Goal: Information Seeking & Learning: Learn about a topic

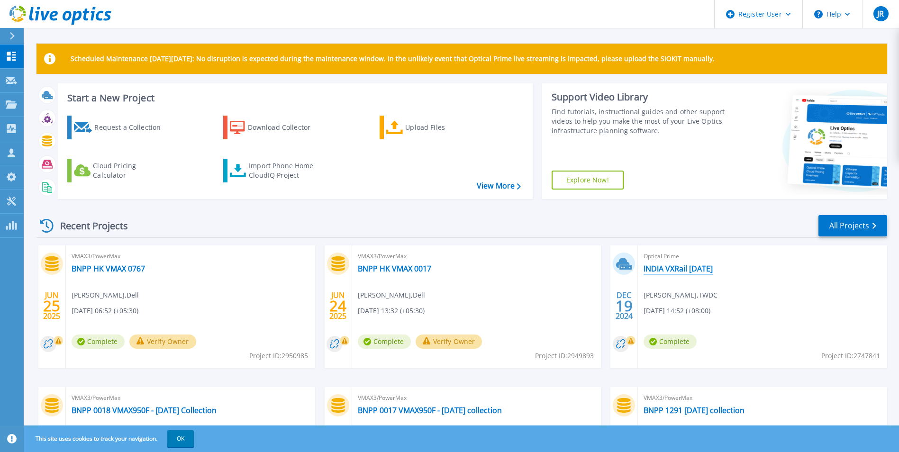
click at [666, 270] on link "INDIA VXRail [DATE]" at bounding box center [677, 268] width 69 height 9
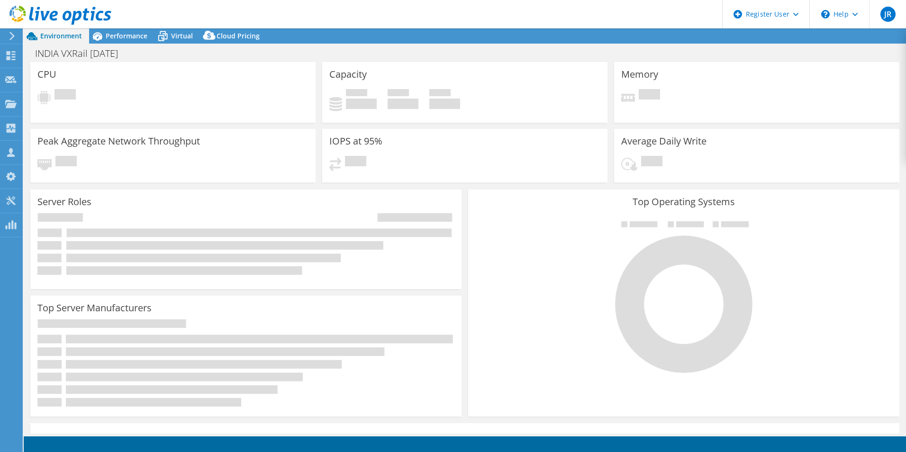
select select "[GEOGRAPHIC_DATA]"
select select "USD"
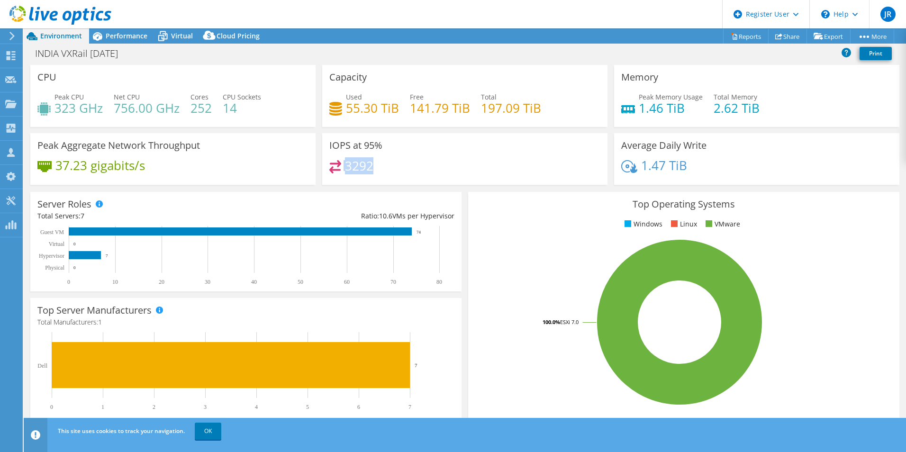
drag, startPoint x: 376, startPoint y: 165, endPoint x: 330, endPoint y: 165, distance: 46.4
click at [330, 165] on div "3292" at bounding box center [464, 170] width 271 height 20
drag, startPoint x: 330, startPoint y: 165, endPoint x: 396, endPoint y: 175, distance: 66.5
click at [396, 175] on div "3292" at bounding box center [464, 170] width 271 height 20
click at [135, 37] on span "Performance" at bounding box center [127, 35] width 42 height 9
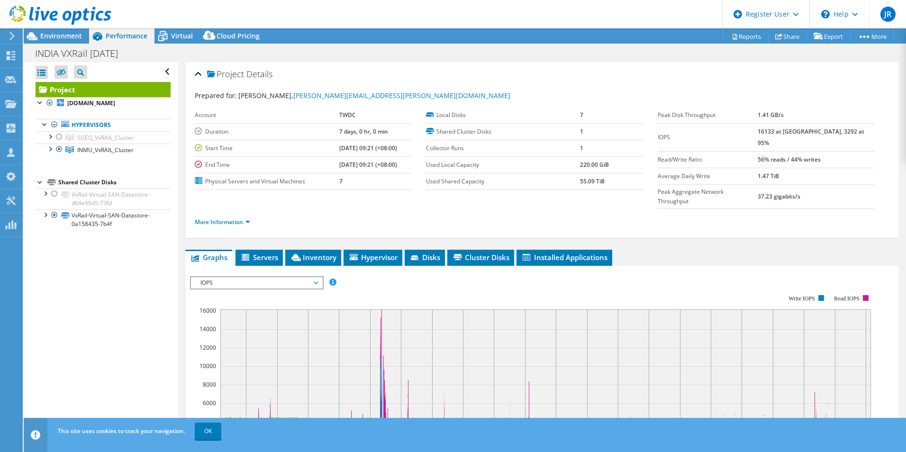
drag, startPoint x: 787, startPoint y: 132, endPoint x: 769, endPoint y: 132, distance: 17.5
click at [769, 132] on tr "IOPS 16133 at Peak, 3292 at 95%" at bounding box center [765, 137] width 217 height 28
click at [740, 266] on div "IOPS Disk Throughput IO Size Latency Queue Depth CPU Percentage Memory Page Fau…" at bounding box center [541, 433] width 703 height 334
drag, startPoint x: 778, startPoint y: 132, endPoint x: 857, endPoint y: 134, distance: 79.6
click at [857, 134] on td "16133 at Peak, 3292 at 95%" at bounding box center [815, 137] width 117 height 28
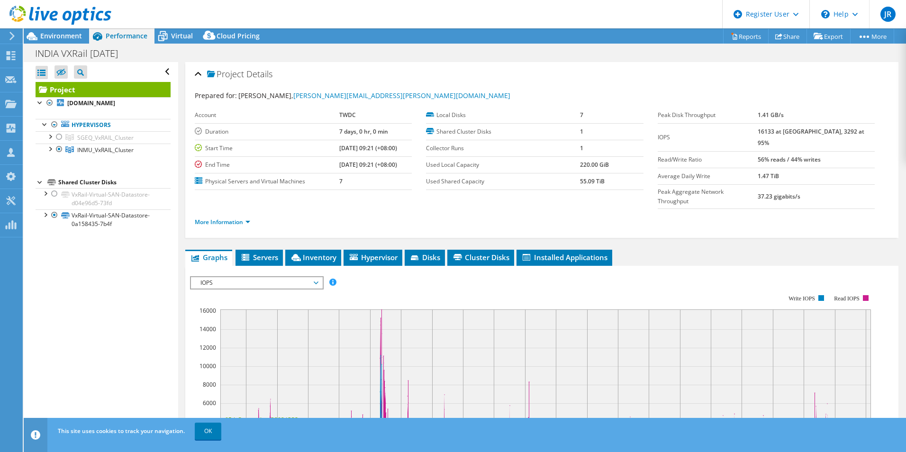
drag, startPoint x: 857, startPoint y: 134, endPoint x: 783, endPoint y: 148, distance: 76.2
click at [783, 155] on b "56% reads / 44% writes" at bounding box center [788, 159] width 63 height 8
click at [229, 218] on link "More Information" at bounding box center [222, 222] width 55 height 8
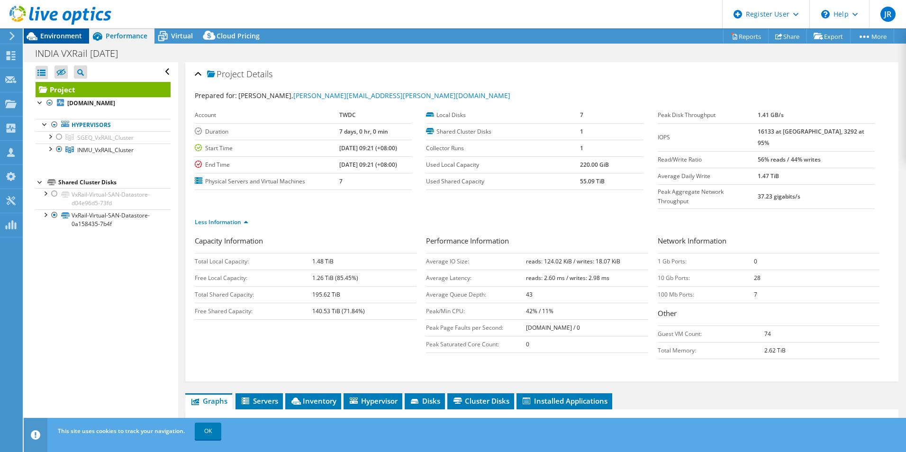
click at [62, 35] on span "Environment" at bounding box center [61, 35] width 42 height 9
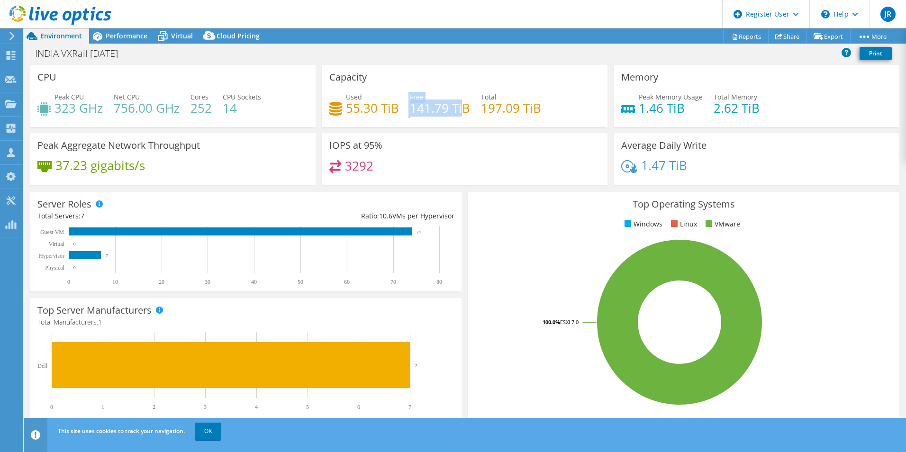
drag, startPoint x: 409, startPoint y: 107, endPoint x: 459, endPoint y: 110, distance: 50.3
click at [459, 110] on div "Used 55.30 TiB Free 141.79 TiB Total 197.09 TiB" at bounding box center [464, 107] width 271 height 31
drag, startPoint x: 459, startPoint y: 110, endPoint x: 483, endPoint y: 115, distance: 24.6
click at [483, 113] on h4 "197.09 TiB" at bounding box center [511, 108] width 60 height 10
drag, startPoint x: 373, startPoint y: 108, endPoint x: 343, endPoint y: 108, distance: 29.9
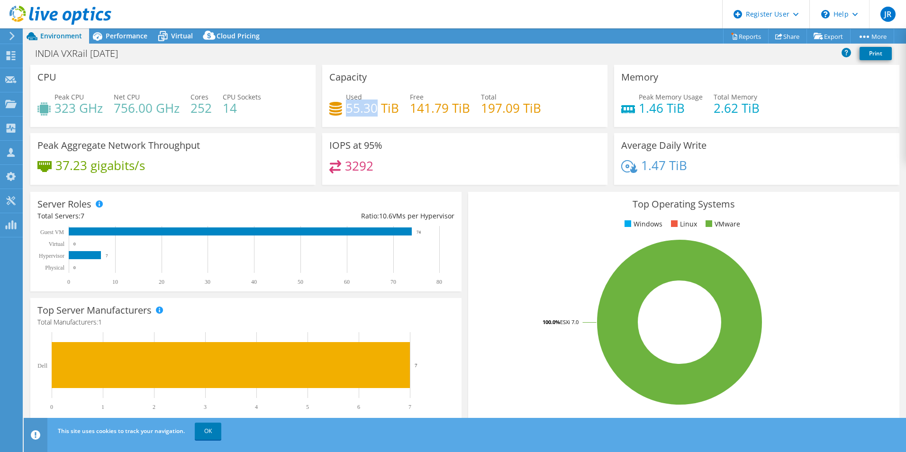
click at [346, 108] on h4 "55.30 TiB" at bounding box center [372, 108] width 53 height 10
drag, startPoint x: 343, startPoint y: 108, endPoint x: 361, endPoint y: 114, distance: 18.6
click at [361, 113] on h4 "55.30 TiB" at bounding box center [372, 108] width 53 height 10
drag, startPoint x: 345, startPoint y: 107, endPoint x: 373, endPoint y: 108, distance: 27.5
click at [373, 108] on h4 "55.30 TiB" at bounding box center [372, 108] width 53 height 10
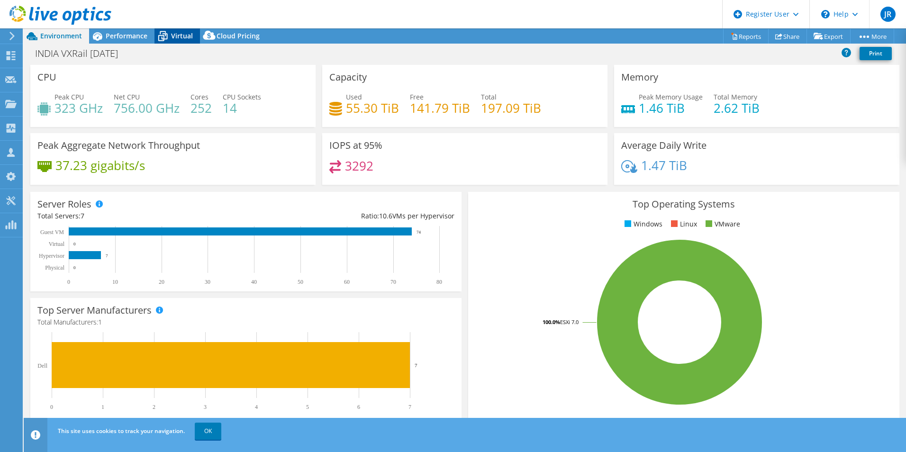
click at [193, 39] on div "Virtual" at bounding box center [176, 35] width 45 height 15
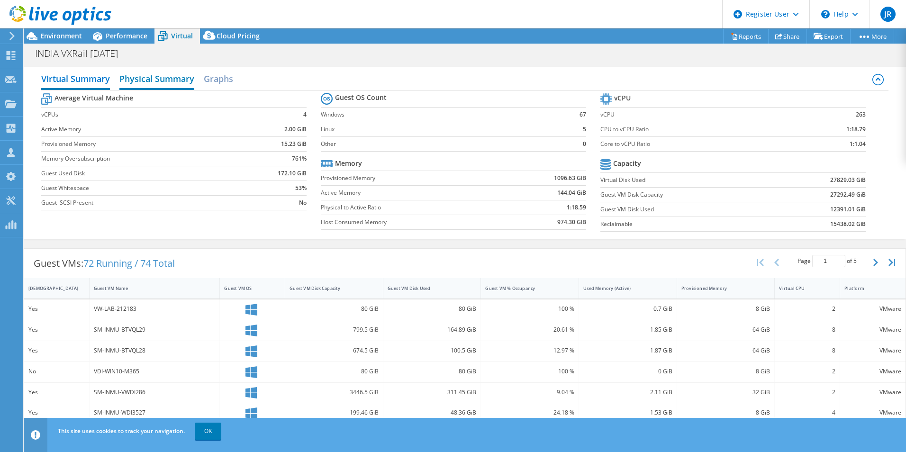
click at [148, 80] on h2 "Physical Summary" at bounding box center [156, 79] width 75 height 21
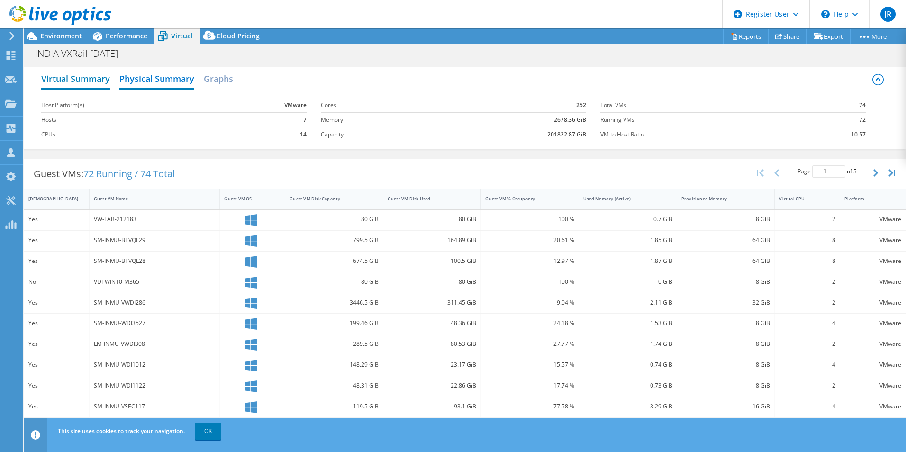
click at [85, 81] on h2 "Virtual Summary" at bounding box center [75, 79] width 69 height 21
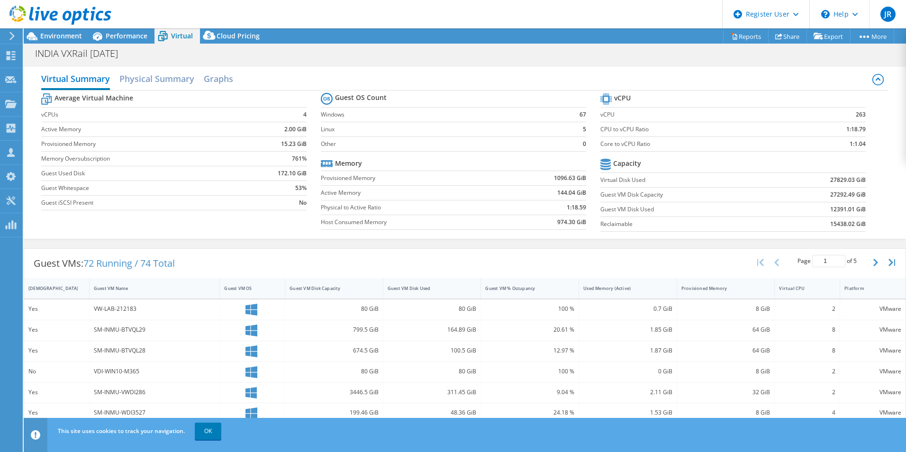
click at [347, 166] on b "Memory" at bounding box center [348, 163] width 27 height 9
drag, startPoint x: 826, startPoint y: 209, endPoint x: 841, endPoint y: 209, distance: 15.6
click at [841, 209] on b "12391.01 GiB" at bounding box center [848, 209] width 36 height 9
drag, startPoint x: 841, startPoint y: 209, endPoint x: 826, endPoint y: 210, distance: 15.2
click at [830, 209] on b "12391.01 GiB" at bounding box center [848, 209] width 36 height 9
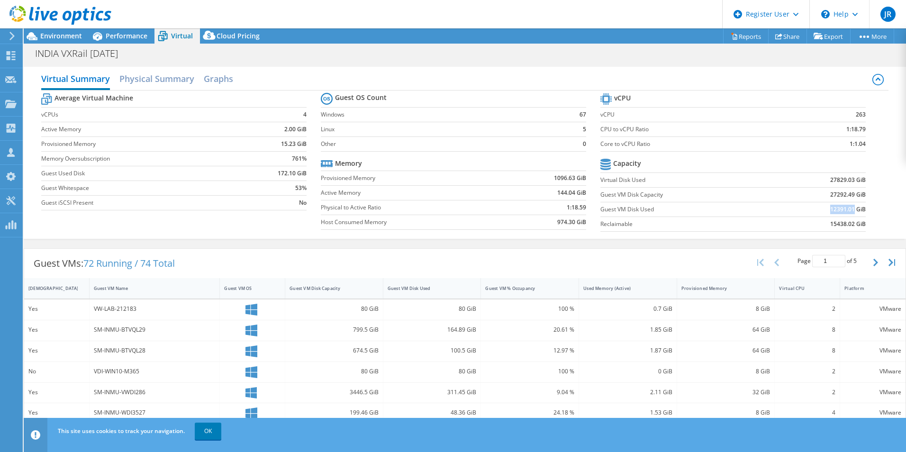
drag, startPoint x: 823, startPoint y: 210, endPoint x: 846, endPoint y: 210, distance: 23.7
click at [846, 210] on b "12391.01 GiB" at bounding box center [848, 209] width 36 height 9
drag, startPoint x: 846, startPoint y: 210, endPoint x: 878, endPoint y: 216, distance: 32.2
click at [878, 216] on div "Average Virtual Machine vCPUs 4 Active Memory 2.00 GiB Provisioned Memory 15.23…" at bounding box center [464, 163] width 847 height 146
click at [601, 241] on div "Virtual Summary Physical Summary Graphs Average Virtual Machine vCPUs 4 Active …" at bounding box center [465, 152] width 882 height 181
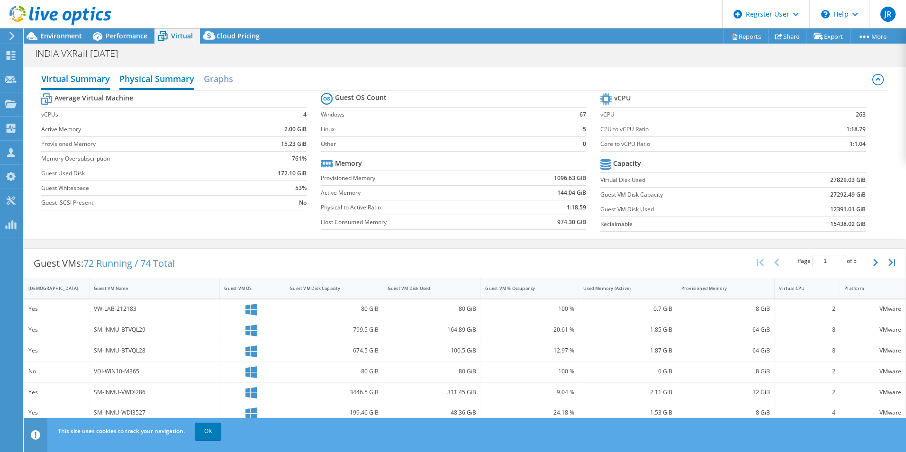
drag, startPoint x: 160, startPoint y: 75, endPoint x: 174, endPoint y: 75, distance: 14.7
click at [160, 75] on h2 "Physical Summary" at bounding box center [156, 79] width 75 height 21
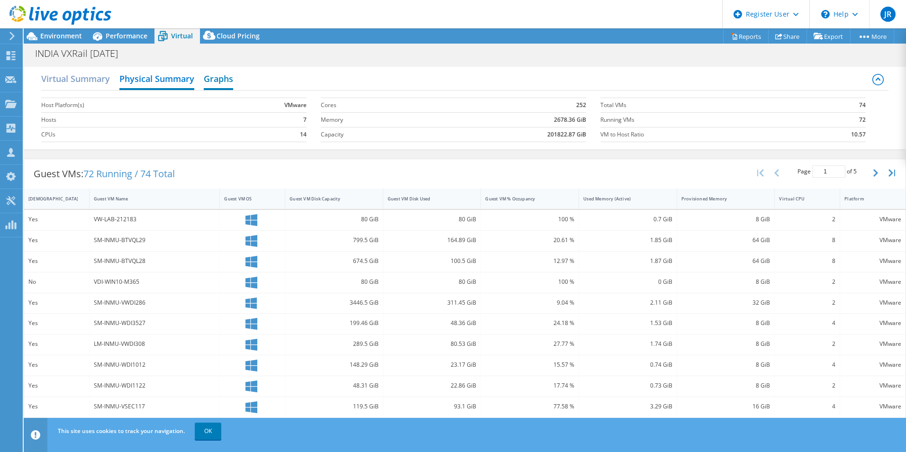
click at [206, 75] on h2 "Graphs" at bounding box center [218, 79] width 29 height 21
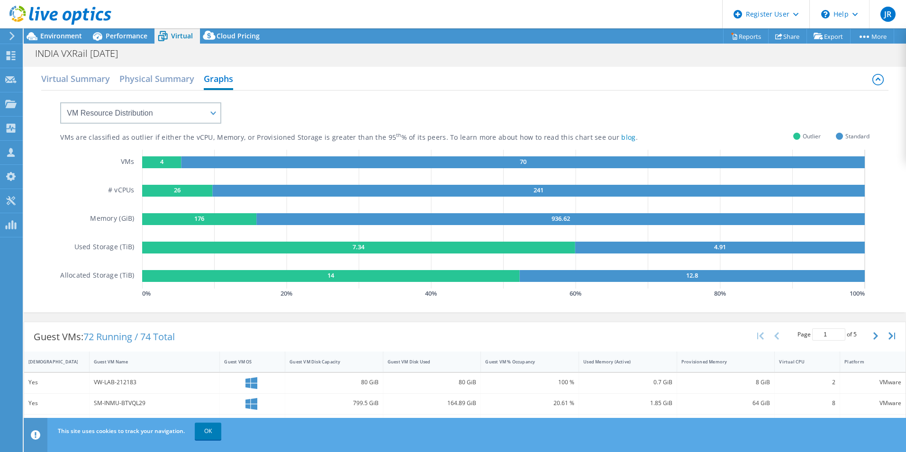
drag, startPoint x: 161, startPoint y: 75, endPoint x: 113, endPoint y: 75, distance: 47.8
click at [159, 75] on h2 "Physical Summary" at bounding box center [156, 78] width 75 height 19
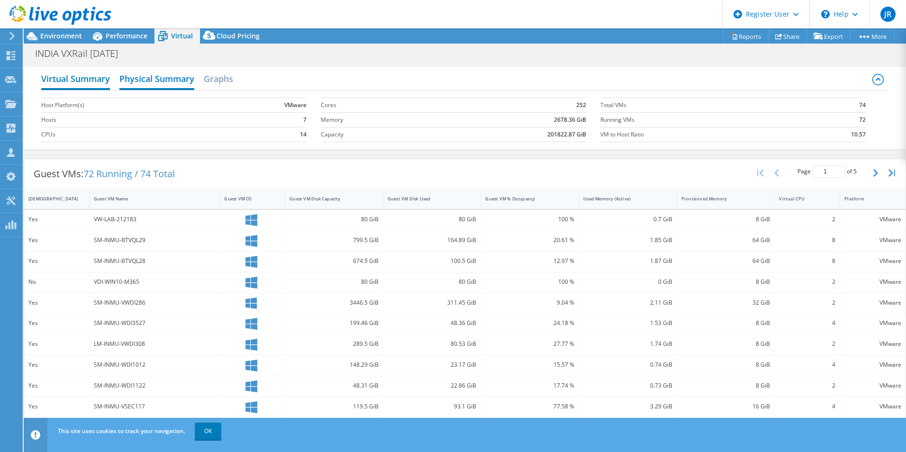
click at [90, 74] on h2 "Virtual Summary" at bounding box center [75, 79] width 69 height 21
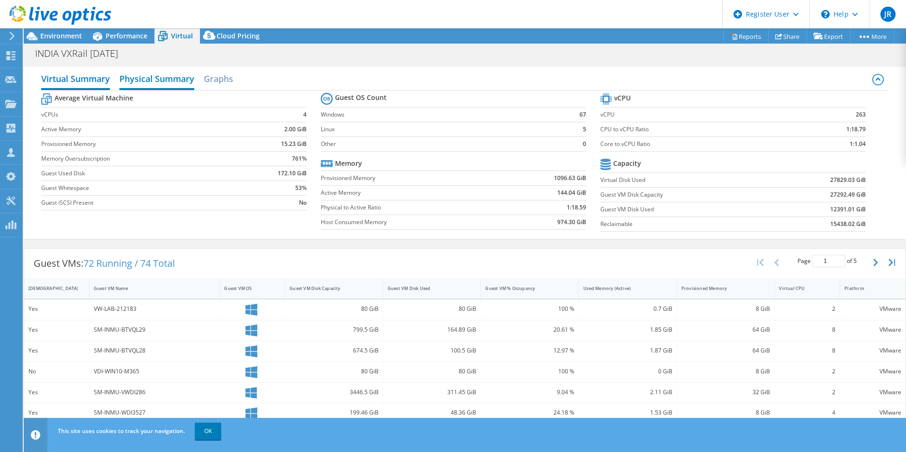
click at [150, 82] on h2 "Physical Summary" at bounding box center [156, 79] width 75 height 21
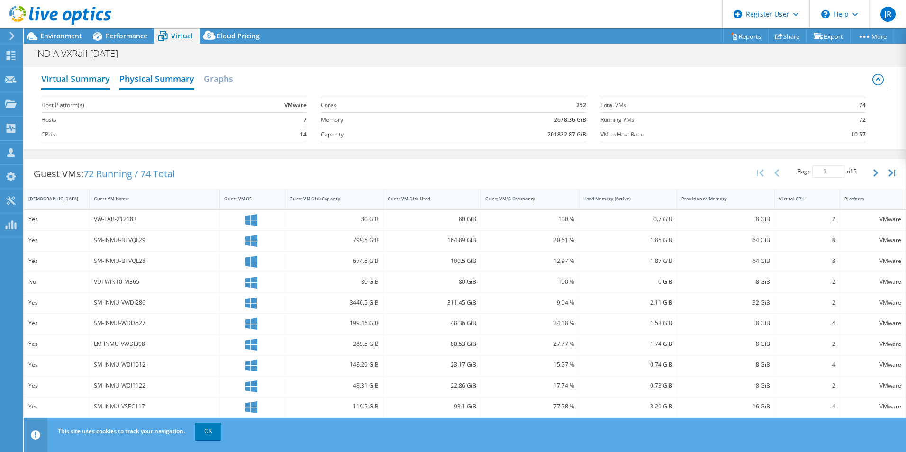
click at [104, 81] on h2 "Virtual Summary" at bounding box center [75, 79] width 69 height 21
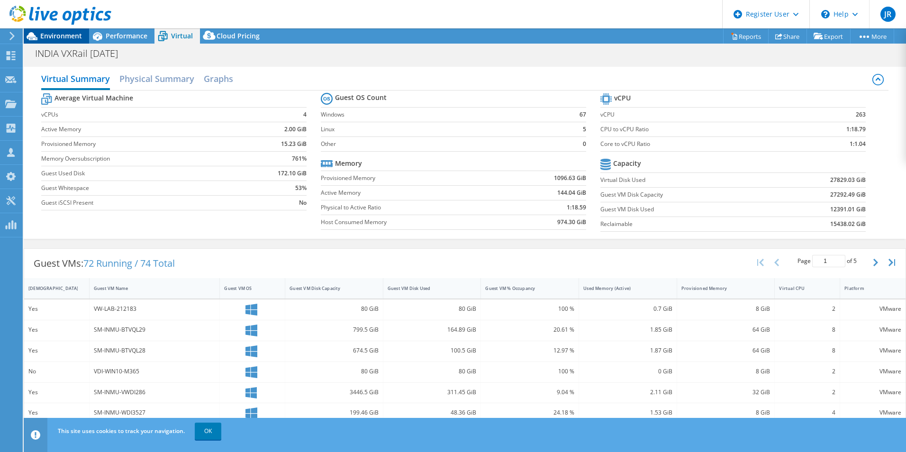
click at [67, 36] on span "Environment" at bounding box center [61, 35] width 42 height 9
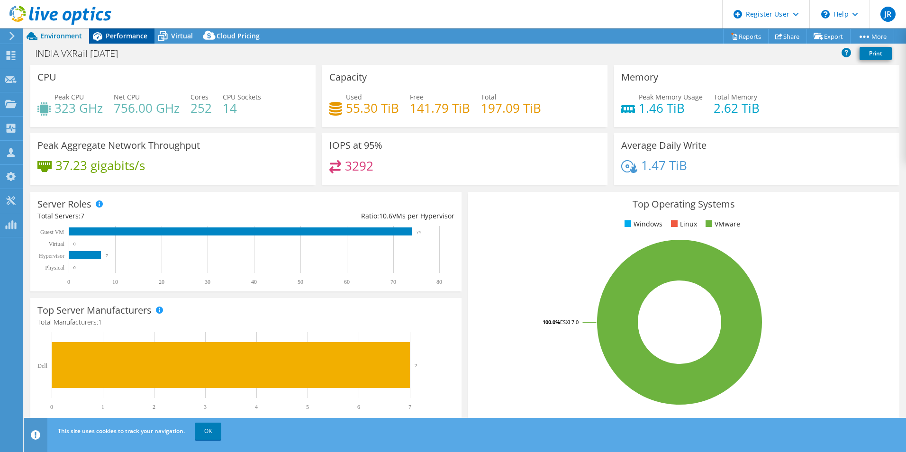
click at [135, 37] on span "Performance" at bounding box center [127, 35] width 42 height 9
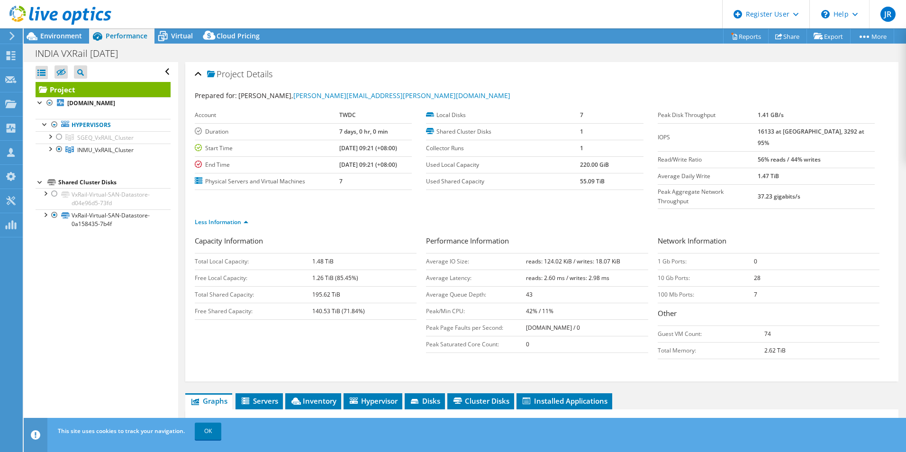
drag, startPoint x: 776, startPoint y: 151, endPoint x: 839, endPoint y: 150, distance: 63.5
click at [839, 151] on tr "Read/Write Ratio 56% reads / 44% writes" at bounding box center [765, 159] width 217 height 17
click at [792, 155] on b "56% reads / 44% writes" at bounding box center [788, 159] width 63 height 8
click at [196, 72] on div "Project Details" at bounding box center [542, 74] width 694 height 20
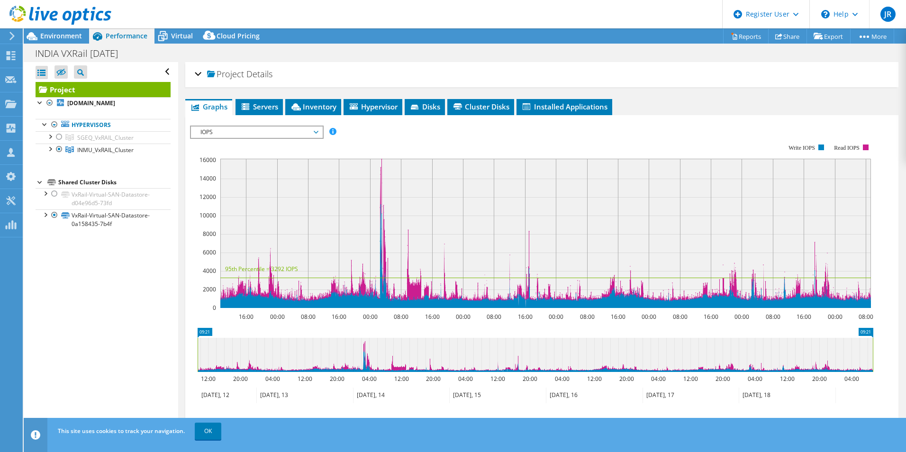
click at [196, 72] on div "Project Details" at bounding box center [542, 74] width 694 height 20
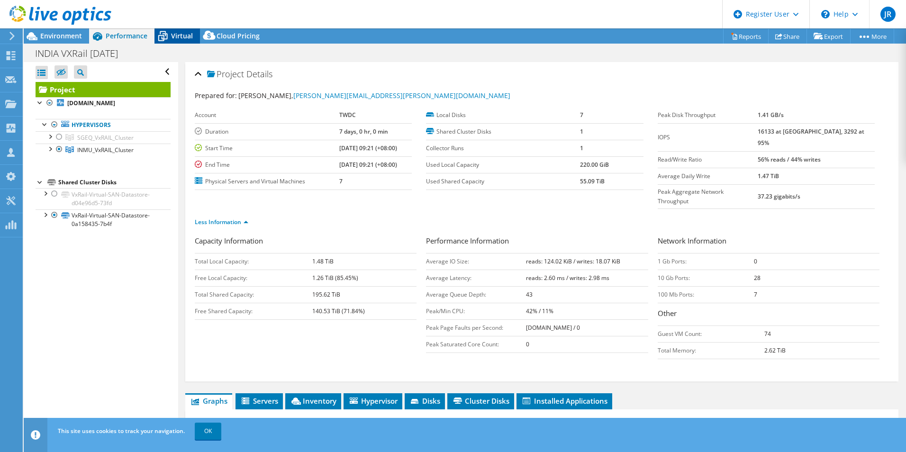
click at [180, 31] on div "Virtual" at bounding box center [176, 35] width 45 height 15
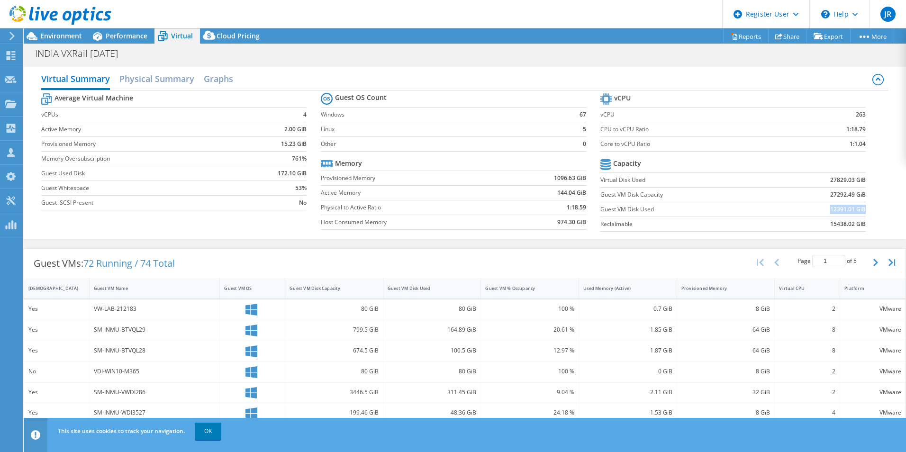
drag, startPoint x: 820, startPoint y: 212, endPoint x: 858, endPoint y: 207, distance: 38.2
click at [858, 207] on td "12391.01 GiB" at bounding box center [820, 209] width 92 height 15
drag, startPoint x: 595, startPoint y: 211, endPoint x: 650, endPoint y: 208, distance: 55.0
click at [650, 208] on label "Guest VM Disk Used" at bounding box center [686, 209] width 173 height 9
copy label "Guest VM Disk Used"
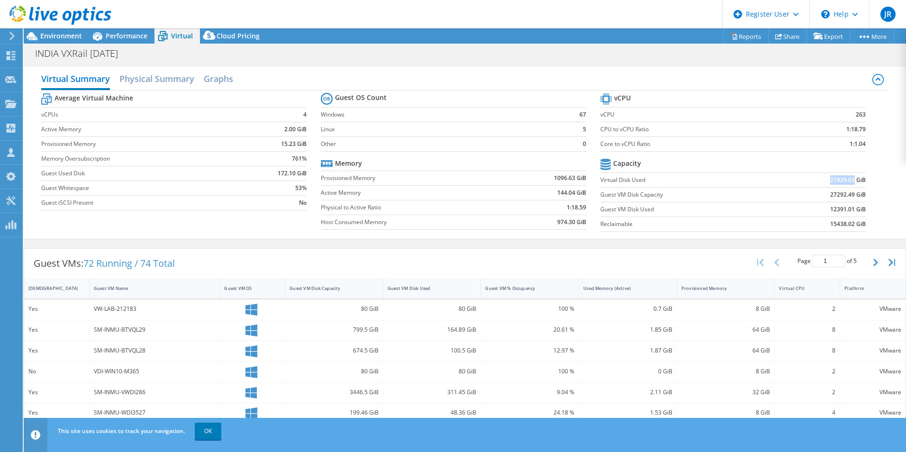
drag, startPoint x: 820, startPoint y: 180, endPoint x: 848, endPoint y: 180, distance: 27.5
click at [848, 180] on td "27829.03 GiB" at bounding box center [820, 179] width 92 height 15
click at [119, 39] on span "Performance" at bounding box center [127, 35] width 42 height 9
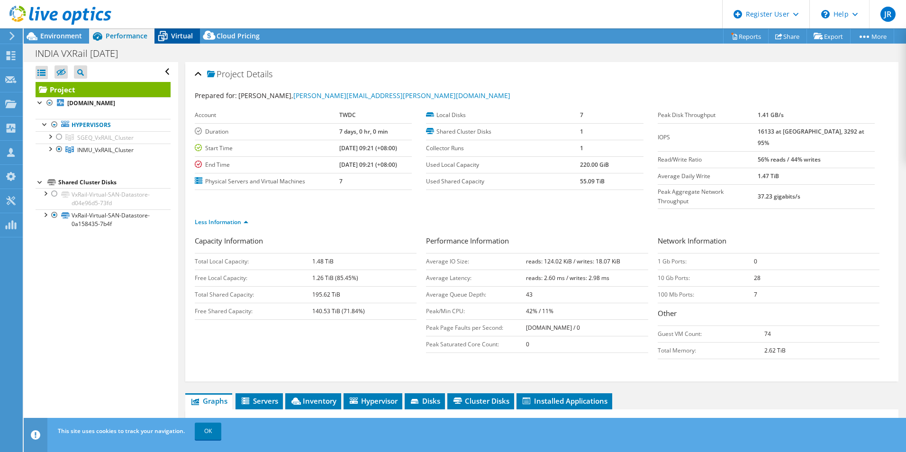
click at [177, 40] on span "Virtual" at bounding box center [182, 35] width 22 height 9
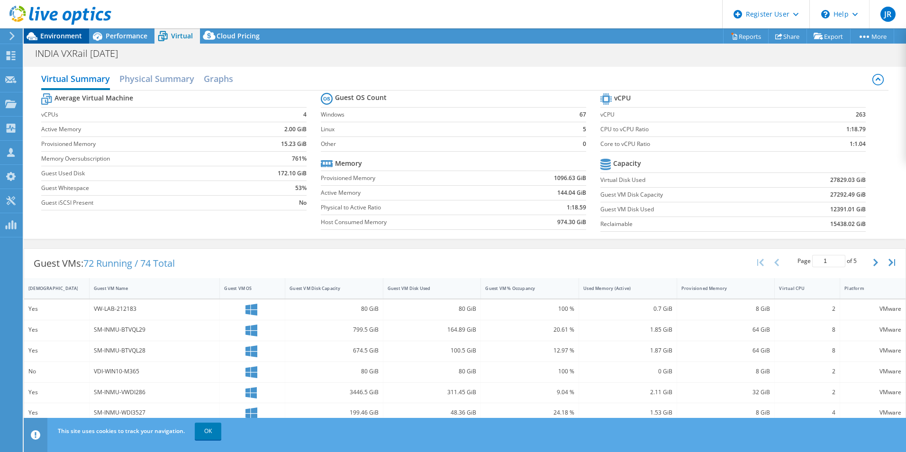
click at [54, 36] on span "Environment" at bounding box center [61, 35] width 42 height 9
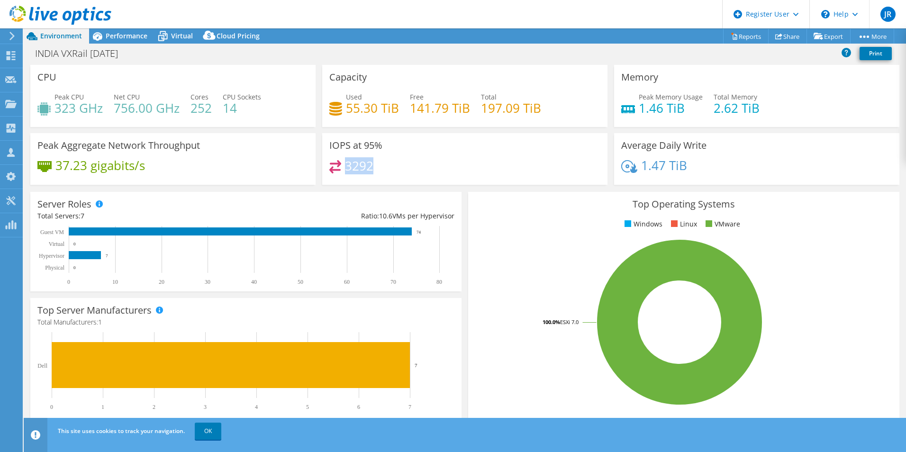
drag, startPoint x: 367, startPoint y: 167, endPoint x: 344, endPoint y: 166, distance: 22.8
click at [344, 166] on div "3292" at bounding box center [464, 170] width 271 height 20
drag, startPoint x: 344, startPoint y: 166, endPoint x: 468, endPoint y: 171, distance: 123.2
click at [468, 171] on div "3292" at bounding box center [464, 170] width 271 height 20
click at [124, 31] on span "Performance" at bounding box center [127, 35] width 42 height 9
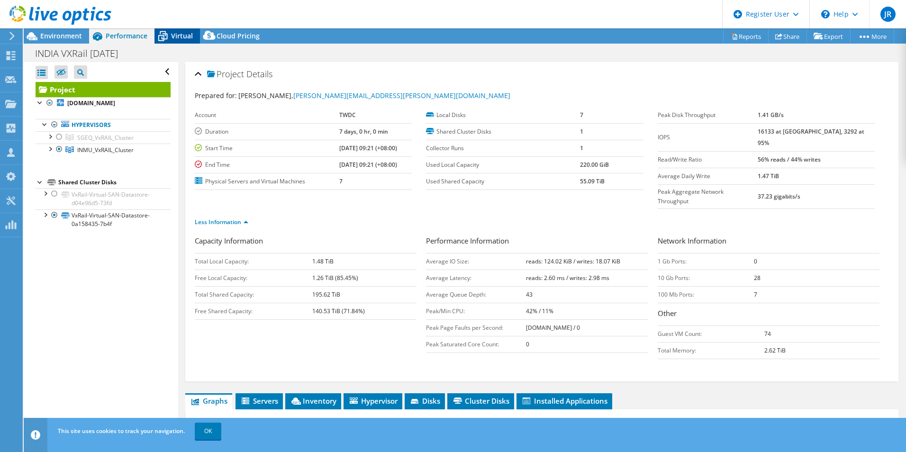
click at [171, 37] on span "Virtual" at bounding box center [182, 35] width 22 height 9
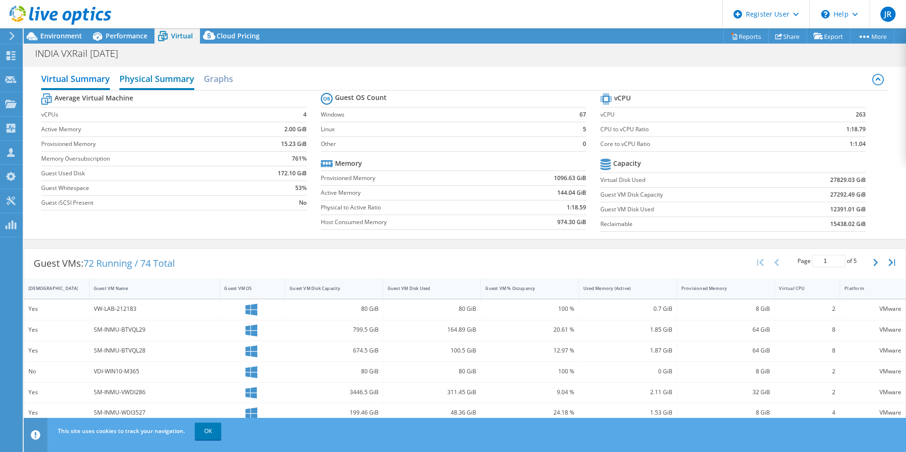
click at [177, 86] on h2 "Physical Summary" at bounding box center [156, 79] width 75 height 21
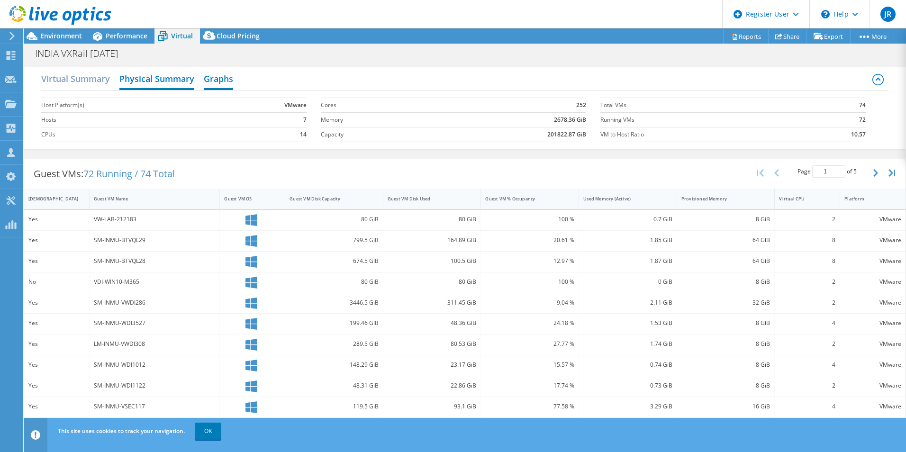
click at [216, 83] on h2 "Graphs" at bounding box center [218, 79] width 29 height 21
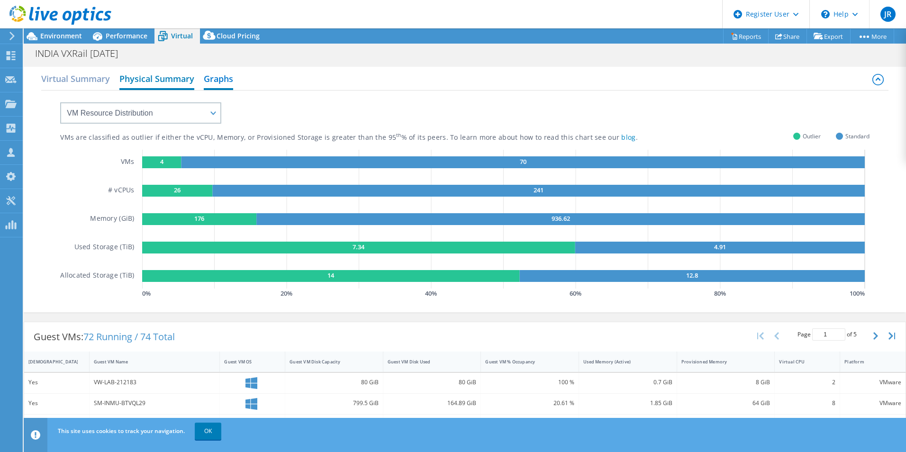
drag, startPoint x: 165, startPoint y: 82, endPoint x: 152, endPoint y: 79, distance: 13.2
click at [164, 81] on h2 "Physical Summary" at bounding box center [156, 79] width 75 height 21
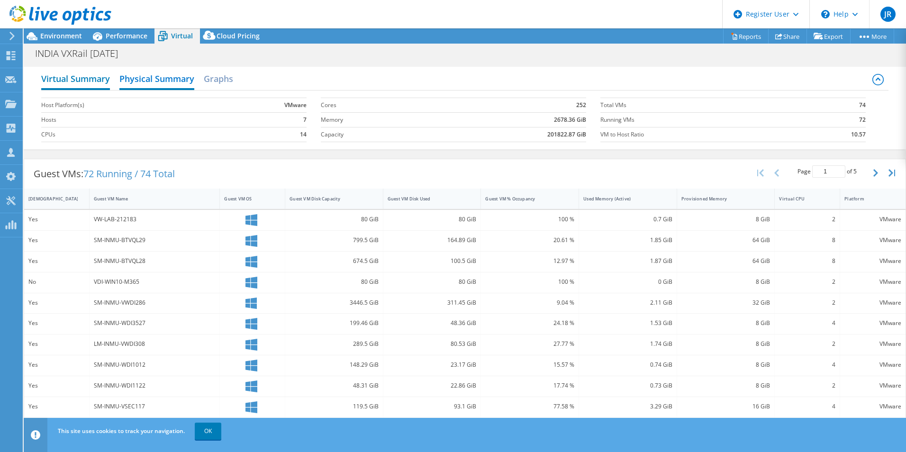
click at [97, 77] on h2 "Virtual Summary" at bounding box center [75, 79] width 69 height 21
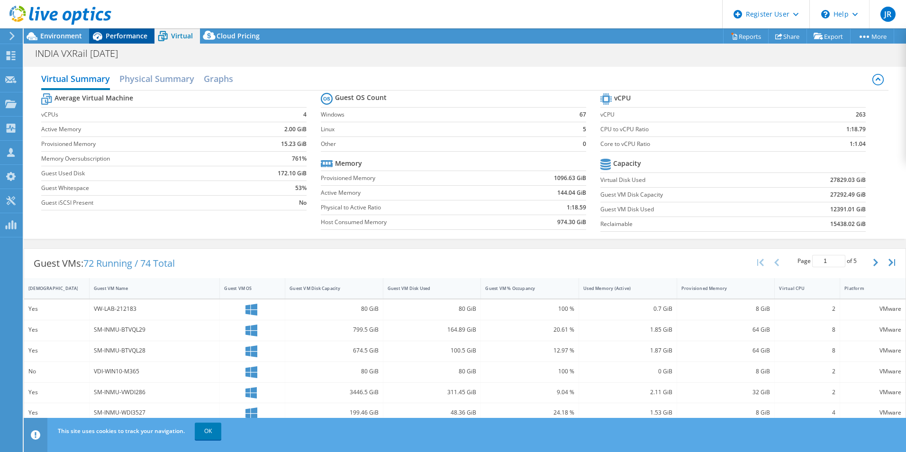
click at [118, 36] on span "Performance" at bounding box center [127, 35] width 42 height 9
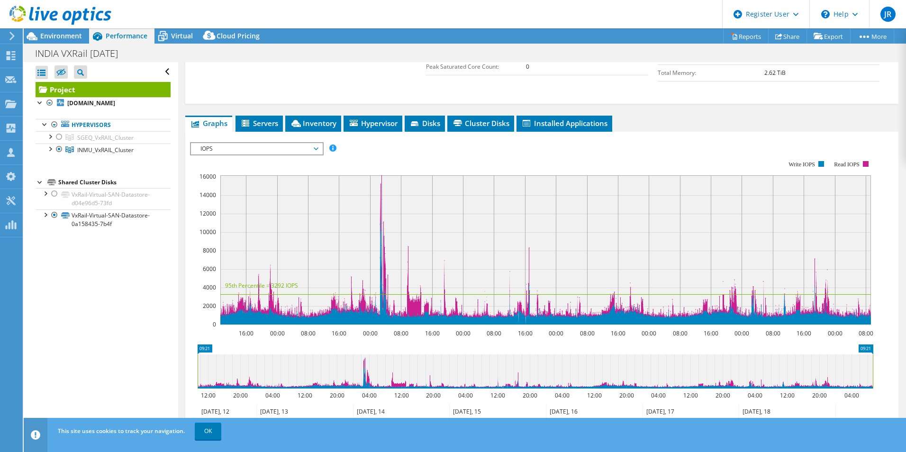
scroll to position [237, 0]
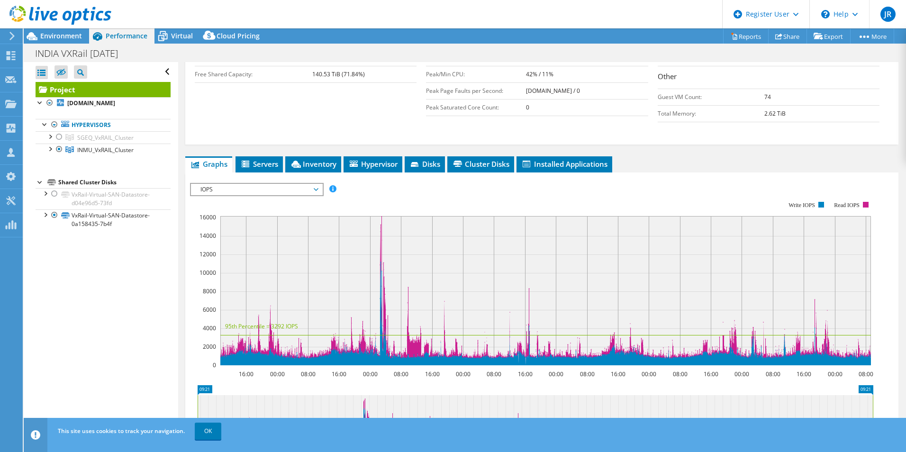
click at [317, 183] on div "IOPS IOPS Disk Throughput IO Size Latency Queue Depth CPU Percentage Memory Pag…" at bounding box center [257, 189] width 134 height 13
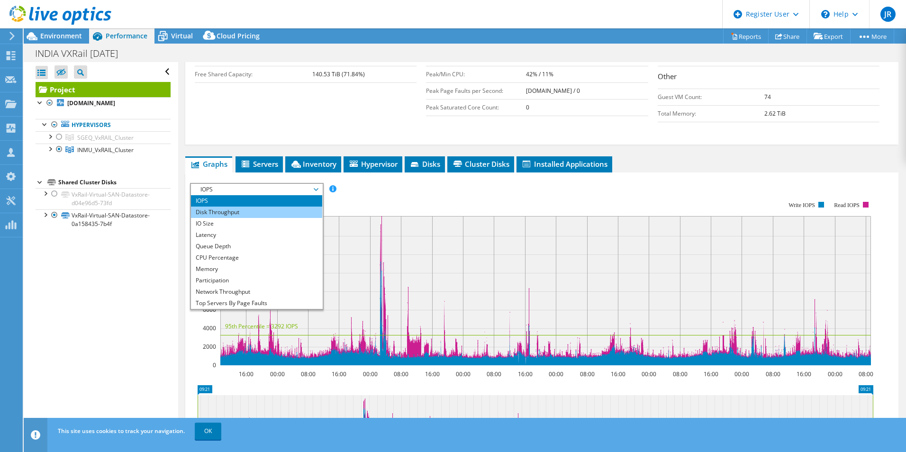
click at [275, 207] on li "Disk Throughput" at bounding box center [256, 212] width 131 height 11
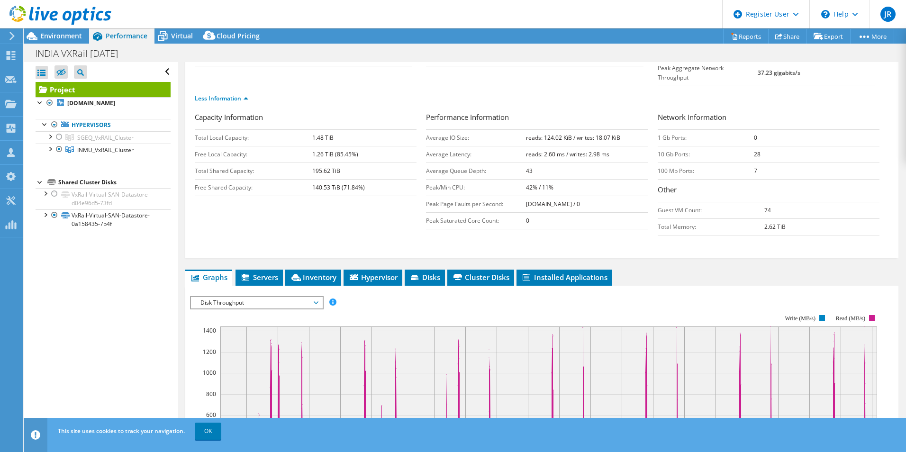
scroll to position [189, 0]
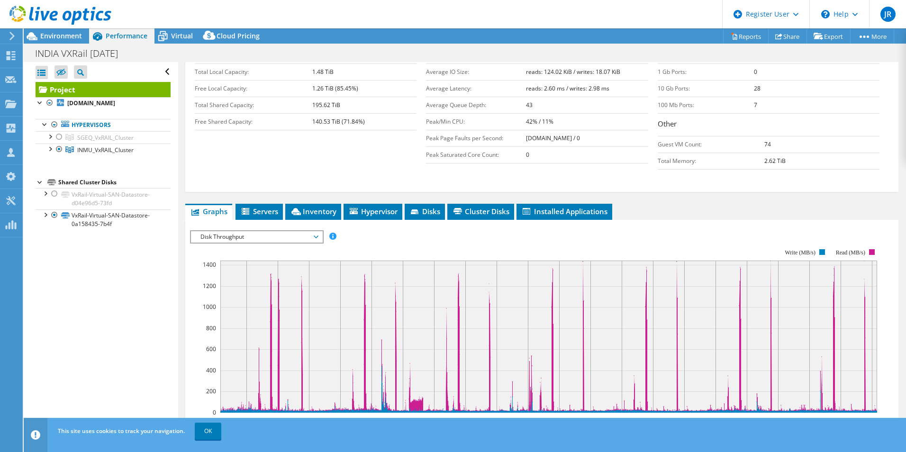
click at [250, 231] on span "Disk Throughput" at bounding box center [257, 236] width 122 height 11
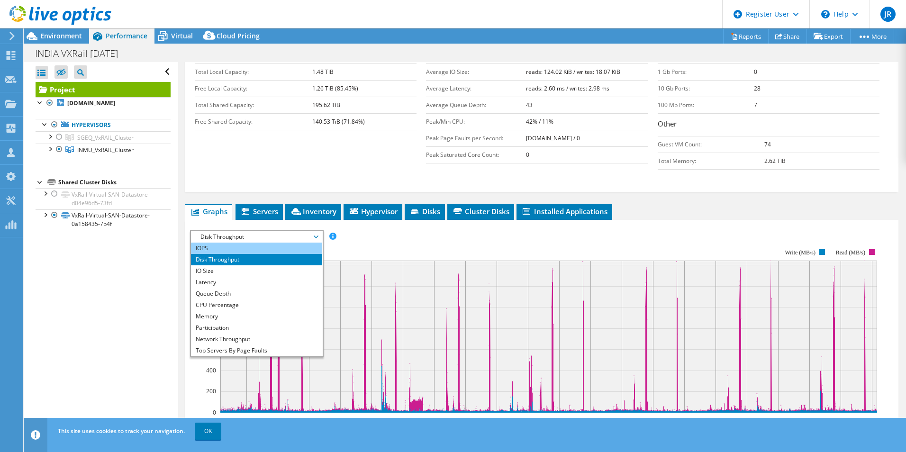
click at [250, 243] on li "IOPS" at bounding box center [256, 248] width 131 height 11
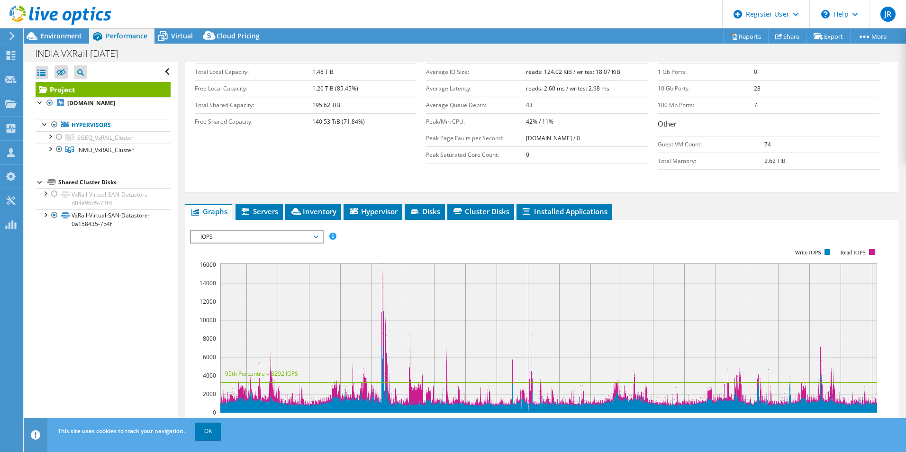
click at [245, 231] on span "IOPS" at bounding box center [257, 236] width 122 height 11
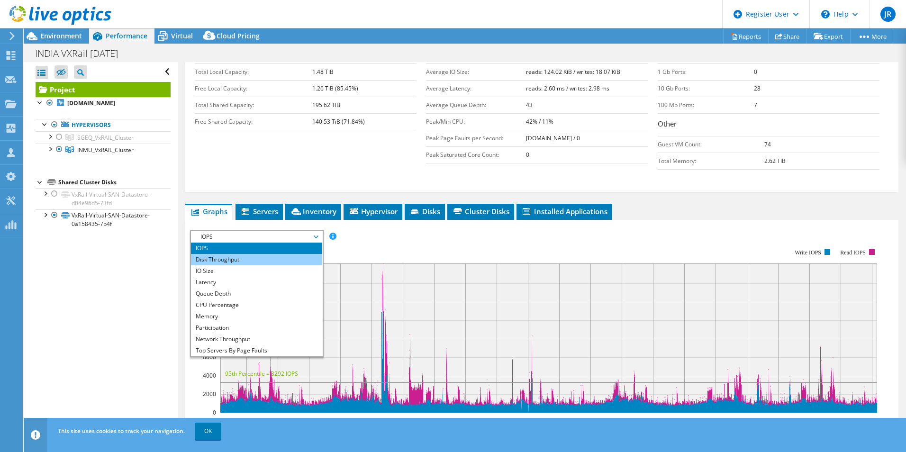
click at [223, 254] on li "Disk Throughput" at bounding box center [256, 259] width 131 height 11
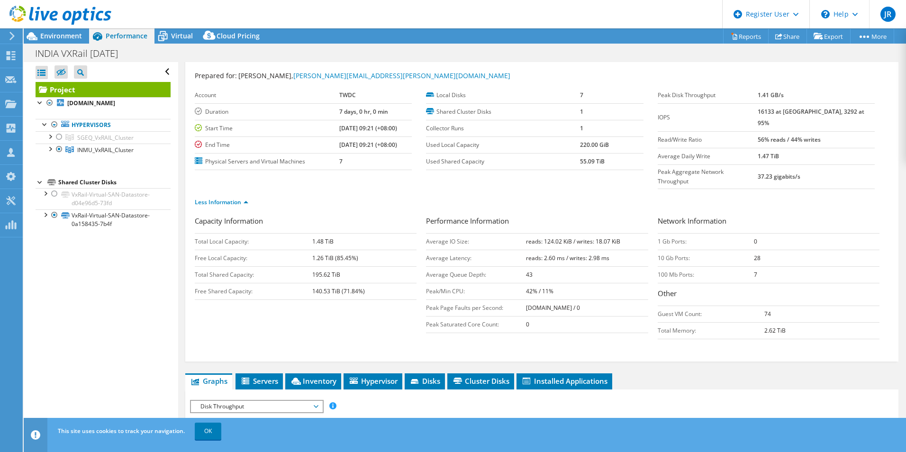
scroll to position [0, 0]
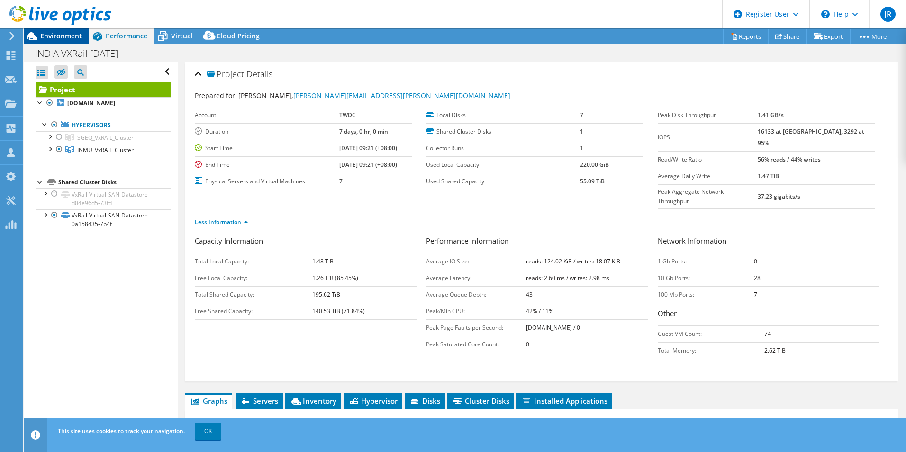
click at [70, 39] on span "Environment" at bounding box center [61, 35] width 42 height 9
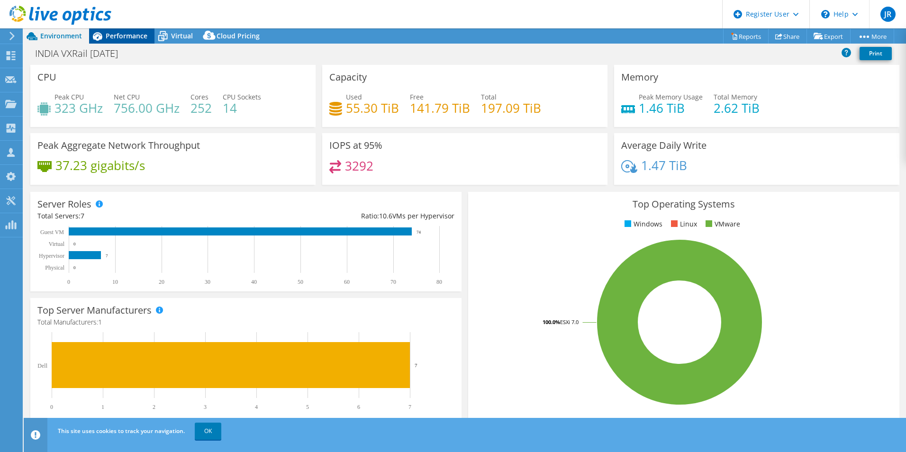
click at [127, 37] on span "Performance" at bounding box center [127, 35] width 42 height 9
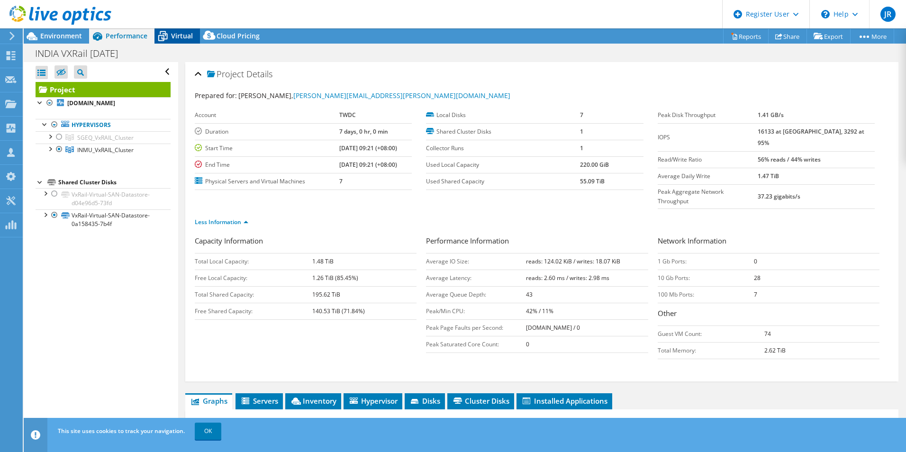
click at [181, 37] on span "Virtual" at bounding box center [182, 35] width 22 height 9
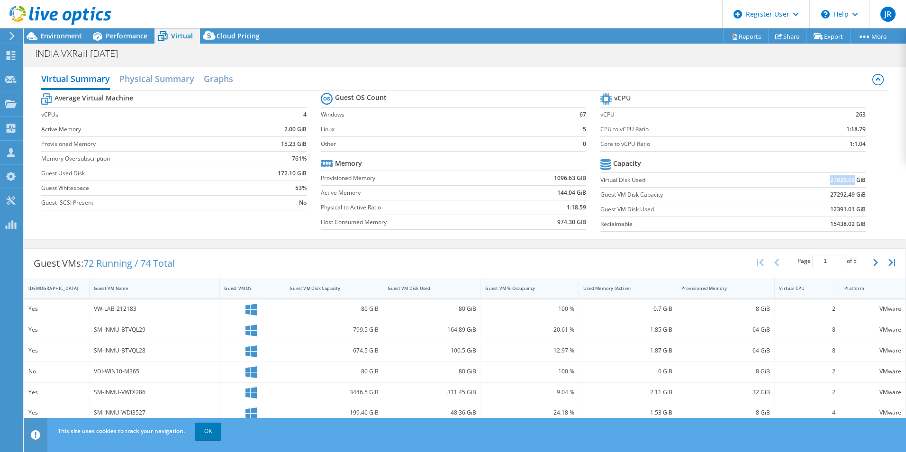
drag, startPoint x: 795, startPoint y: 183, endPoint x: 846, endPoint y: 180, distance: 51.7
click at [846, 180] on td "27829.03 GiB" at bounding box center [820, 179] width 92 height 15
drag, startPoint x: 213, startPoint y: 431, endPoint x: 220, endPoint y: 425, distance: 9.4
click at [213, 431] on link "OK" at bounding box center [208, 431] width 27 height 17
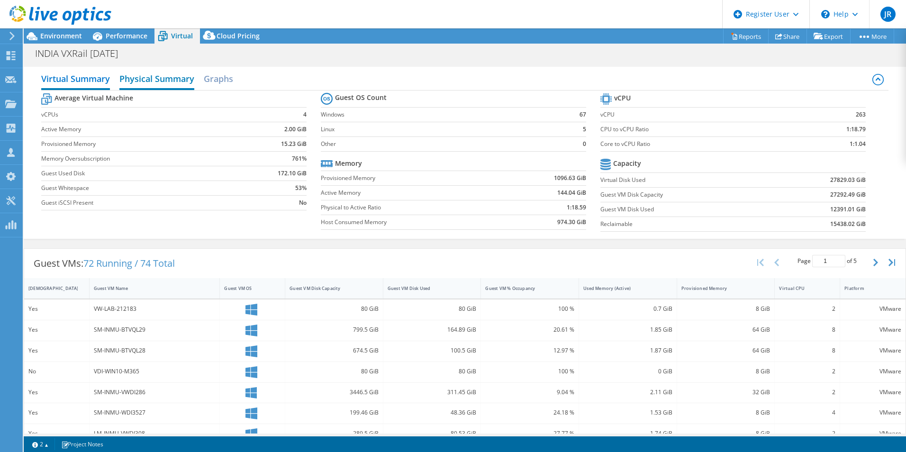
click at [159, 77] on h2 "Physical Summary" at bounding box center [156, 79] width 75 height 21
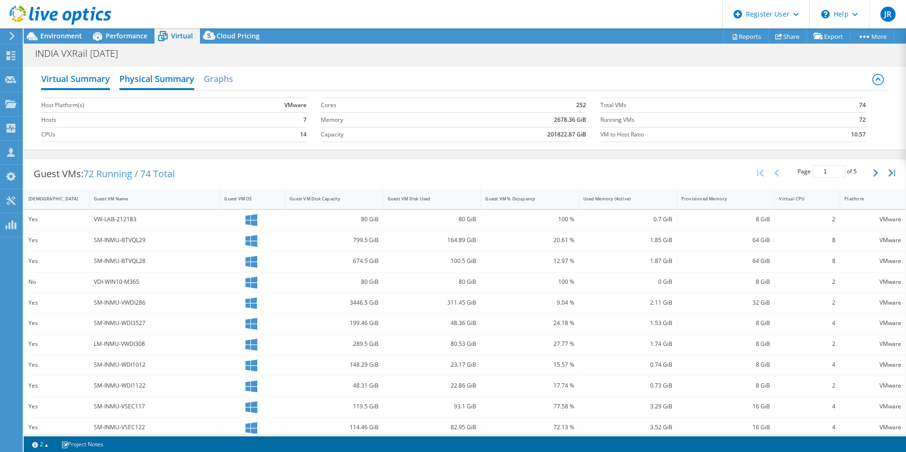
click at [81, 70] on h2 "Virtual Summary" at bounding box center [75, 79] width 69 height 21
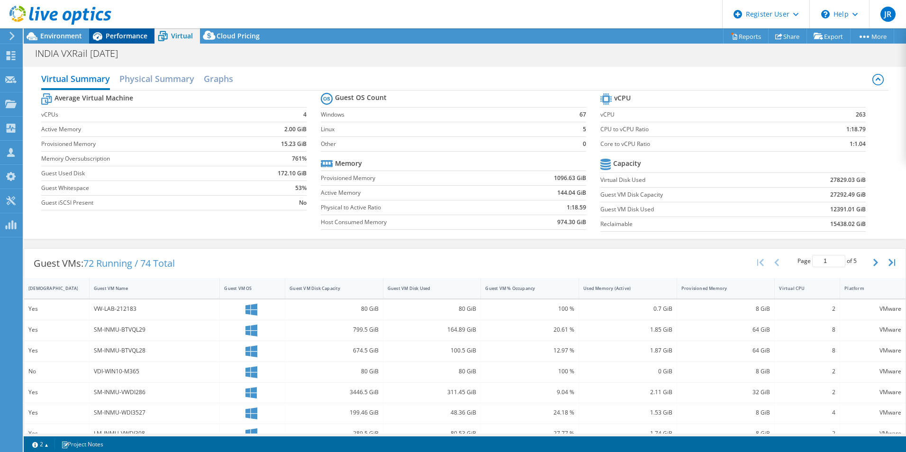
click at [119, 37] on span "Performance" at bounding box center [127, 35] width 42 height 9
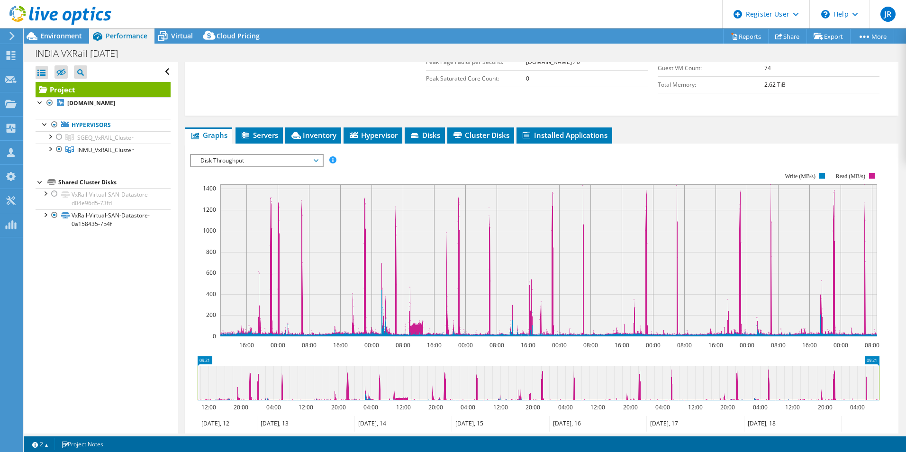
scroll to position [237, 0]
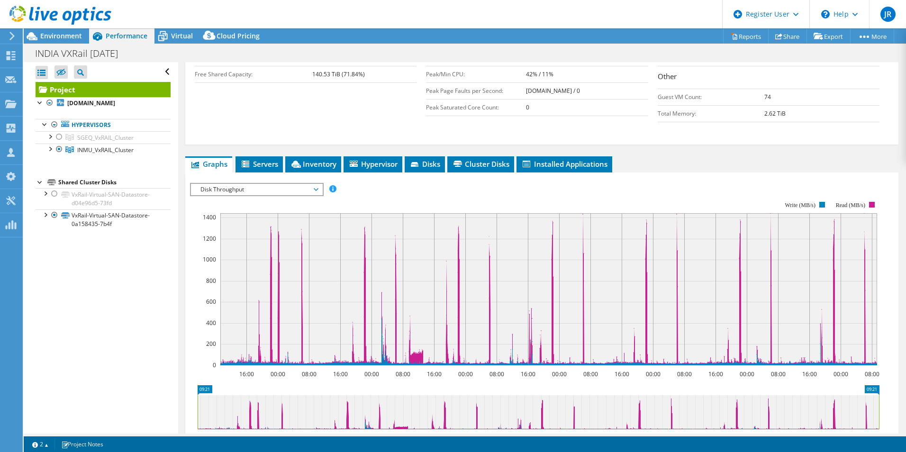
click at [316, 184] on span "Disk Throughput" at bounding box center [257, 189] width 122 height 11
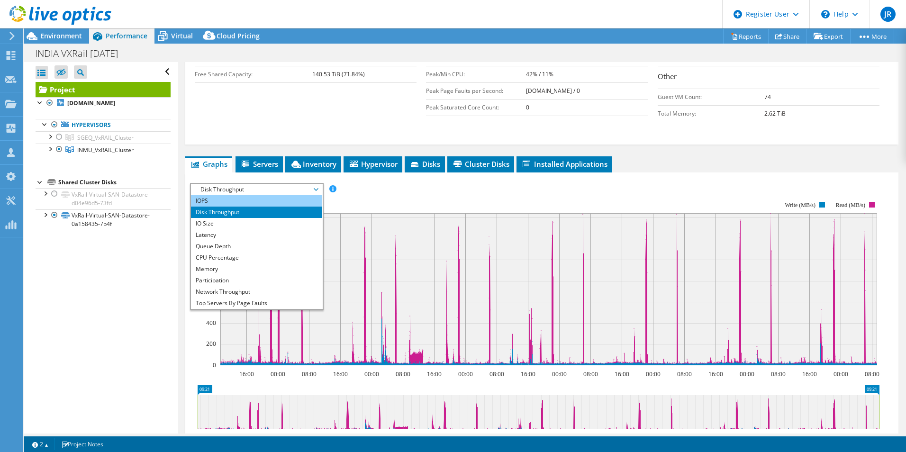
click at [234, 195] on li "IOPS" at bounding box center [256, 200] width 131 height 11
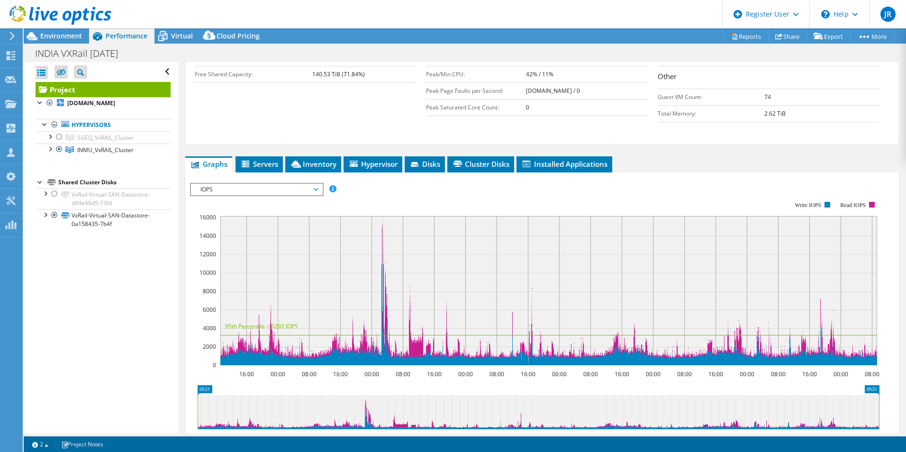
click at [269, 184] on span "IOPS" at bounding box center [257, 189] width 122 height 11
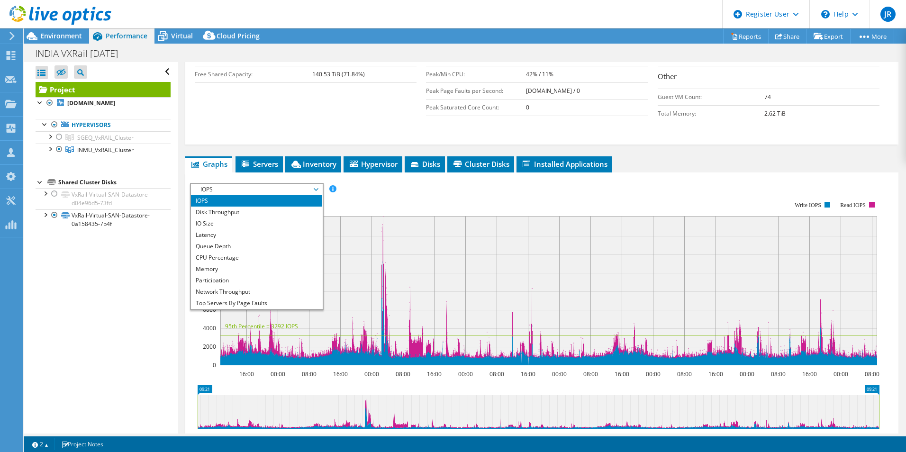
click at [379, 189] on rect at bounding box center [534, 283] width 689 height 189
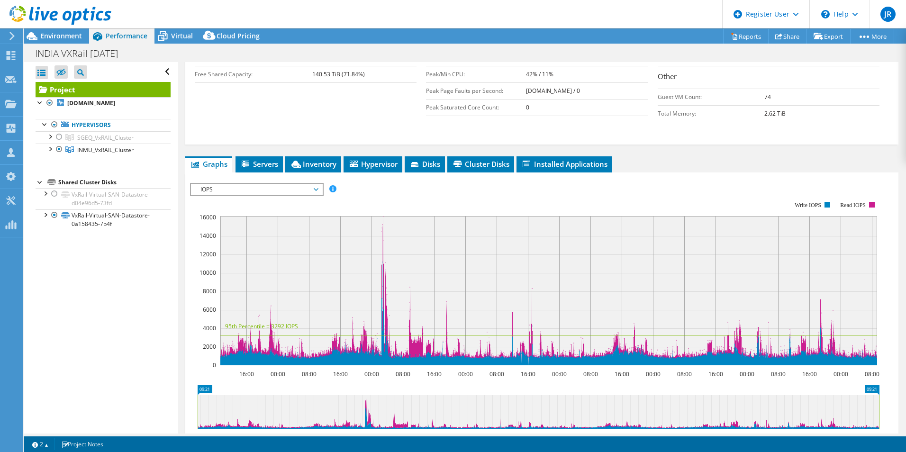
click at [265, 178] on div "IOPS Disk Throughput IO Size Latency Queue Depth CPU Percentage Memory Page Fau…" at bounding box center [541, 342] width 703 height 328
click at [264, 184] on span "IOPS" at bounding box center [257, 189] width 122 height 11
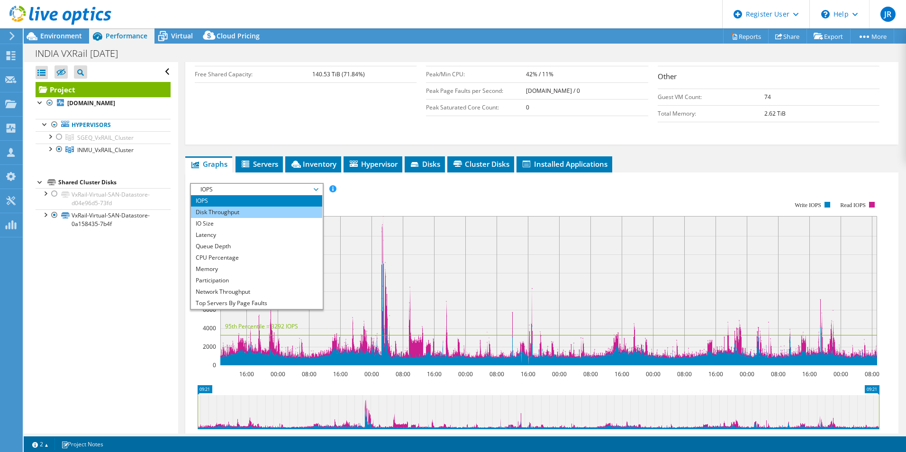
click at [250, 207] on li "Disk Throughput" at bounding box center [256, 212] width 131 height 11
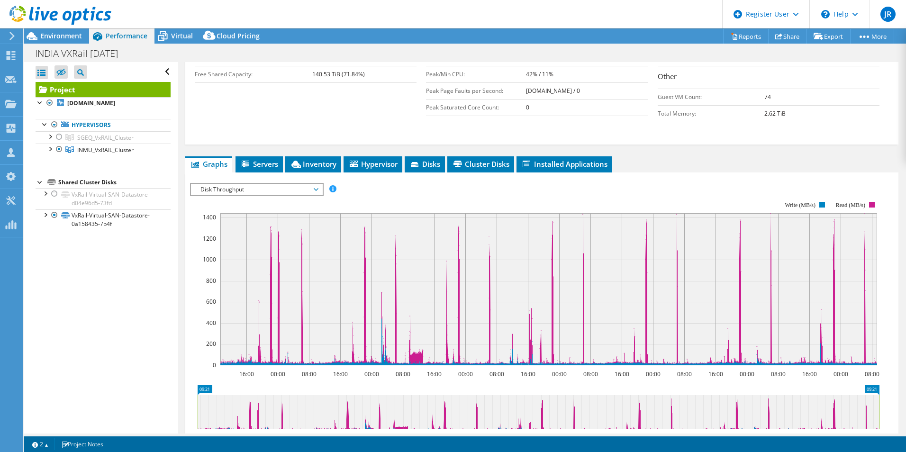
click at [233, 184] on span "Disk Throughput" at bounding box center [257, 189] width 122 height 11
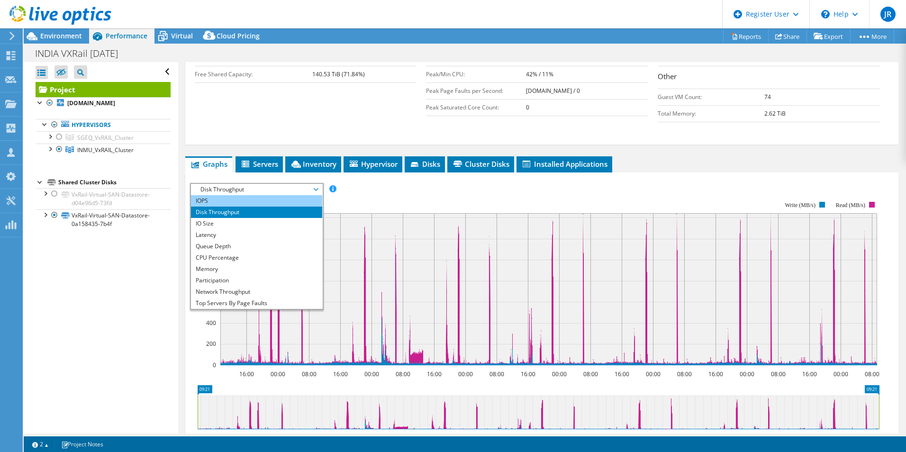
click at [230, 195] on li "IOPS" at bounding box center [256, 200] width 131 height 11
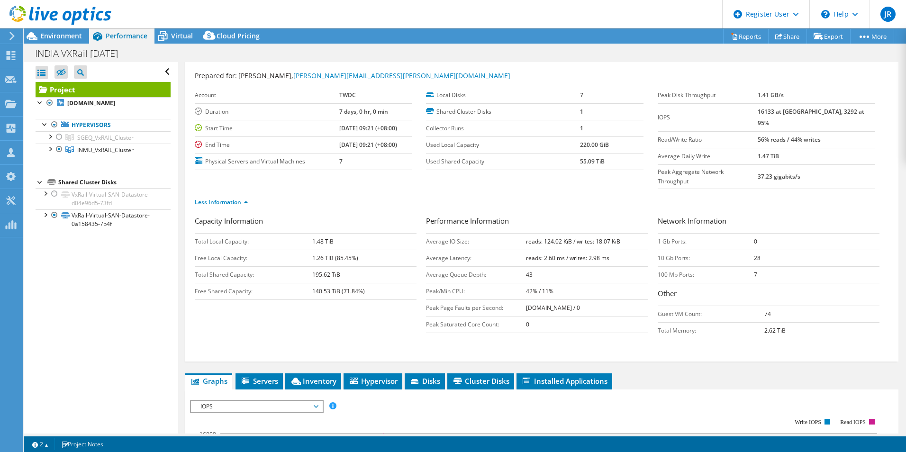
scroll to position [0, 0]
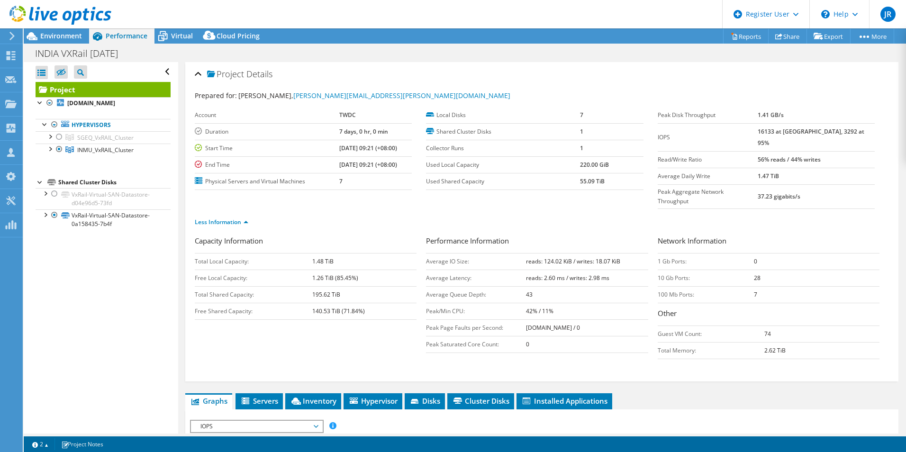
drag, startPoint x: 776, startPoint y: 148, endPoint x: 841, endPoint y: 148, distance: 64.9
click at [841, 151] on tr "Read/Write Ratio 56% reads / 44% writes" at bounding box center [765, 159] width 217 height 17
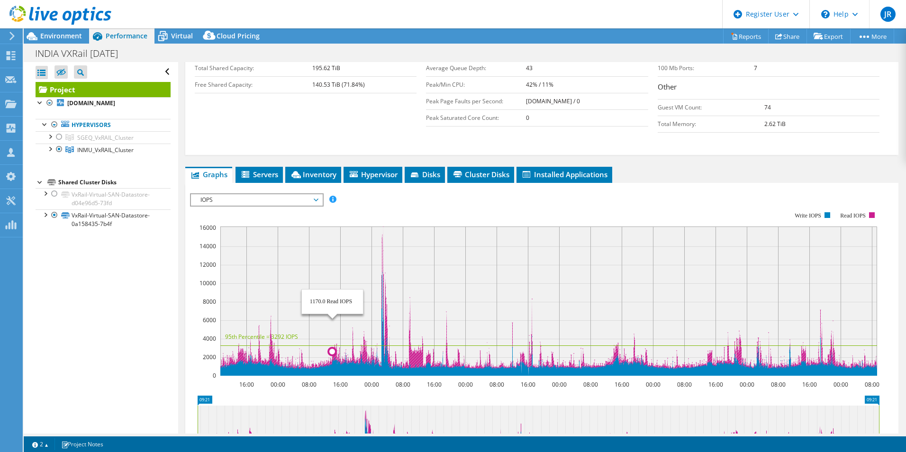
scroll to position [237, 0]
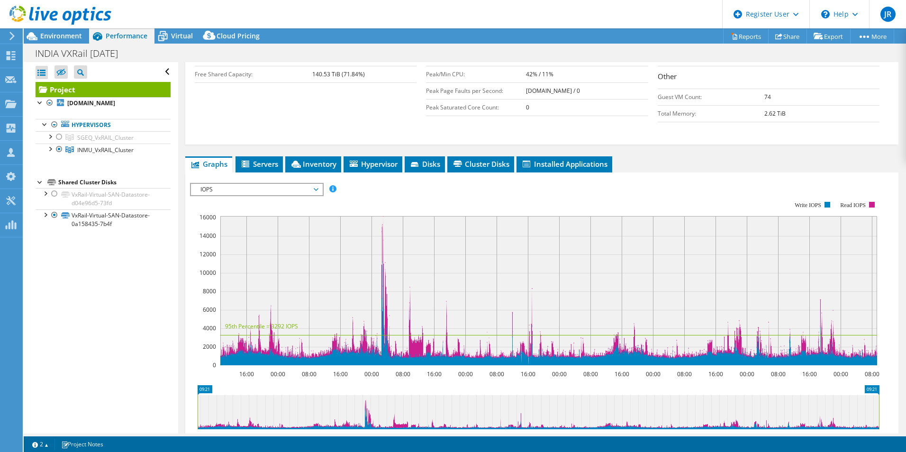
click at [283, 184] on span "IOPS" at bounding box center [257, 189] width 122 height 11
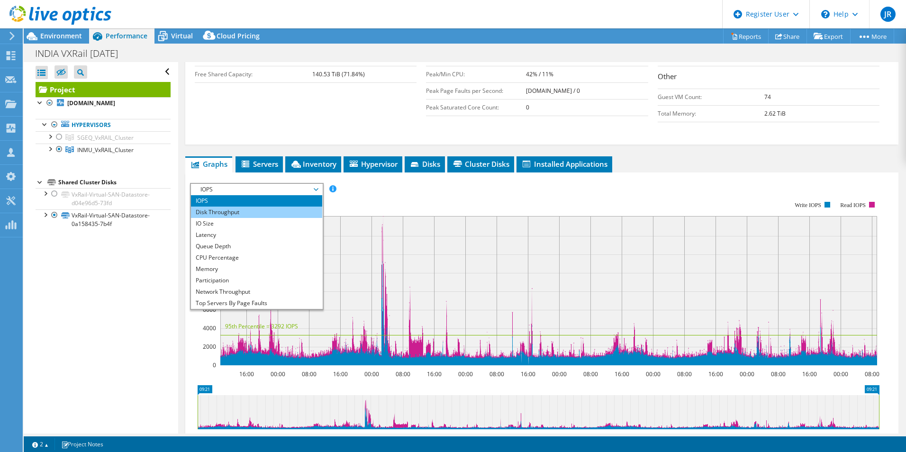
click at [247, 207] on li "Disk Throughput" at bounding box center [256, 212] width 131 height 11
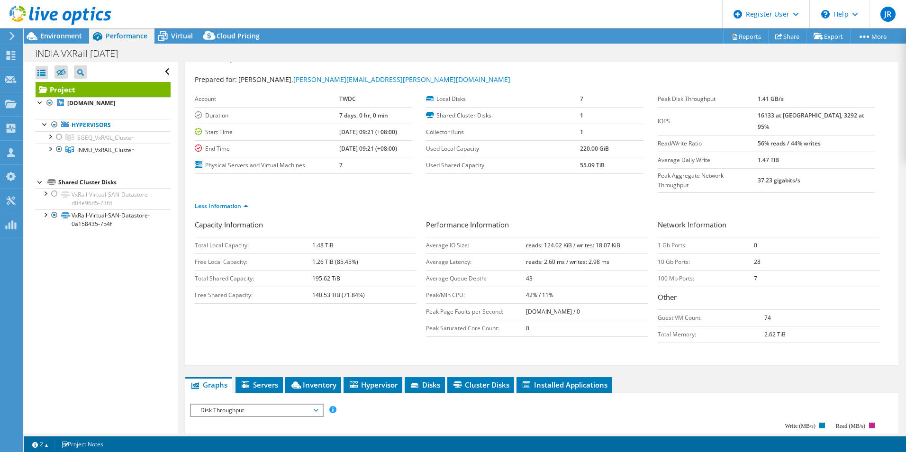
scroll to position [0, 0]
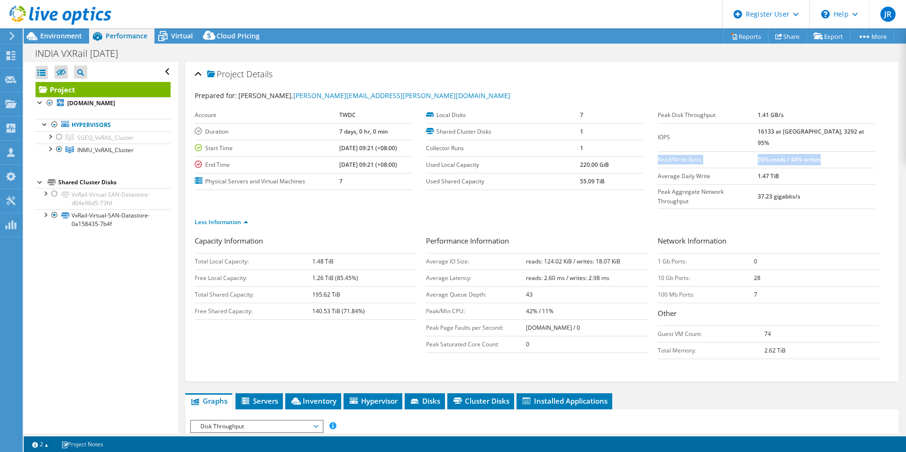
drag, startPoint x: 847, startPoint y: 145, endPoint x: 652, endPoint y: 148, distance: 195.2
click at [657, 151] on tr "Read/Write Ratio 56% reads / 44% writes" at bounding box center [765, 159] width 217 height 17
click at [778, 351] on div "Project Details Prepared for: Michael Yim, michael.c.yim@disney.com Account TWD…" at bounding box center [541, 221] width 713 height 319
drag, startPoint x: 627, startPoint y: 238, endPoint x: 421, endPoint y: 244, distance: 205.7
click at [423, 244] on div "Capacity Information Total Local Capacity: 1.48 TiB Free Local Capacity: 1.26 T…" at bounding box center [542, 299] width 694 height 128
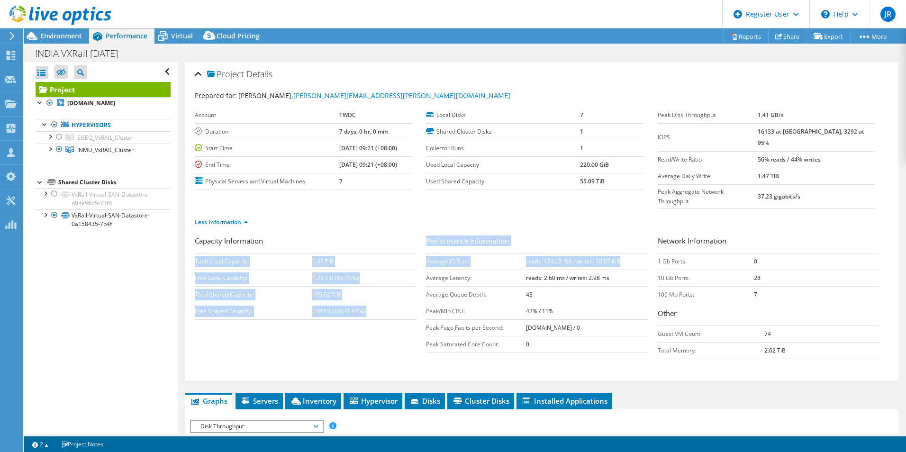
drag, startPoint x: 450, startPoint y: 240, endPoint x: 427, endPoint y: 244, distance: 23.5
click at [449, 253] on td "Average IO Size:" at bounding box center [476, 261] width 100 height 17
click at [447, 253] on td "Average IO Size:" at bounding box center [476, 261] width 100 height 17
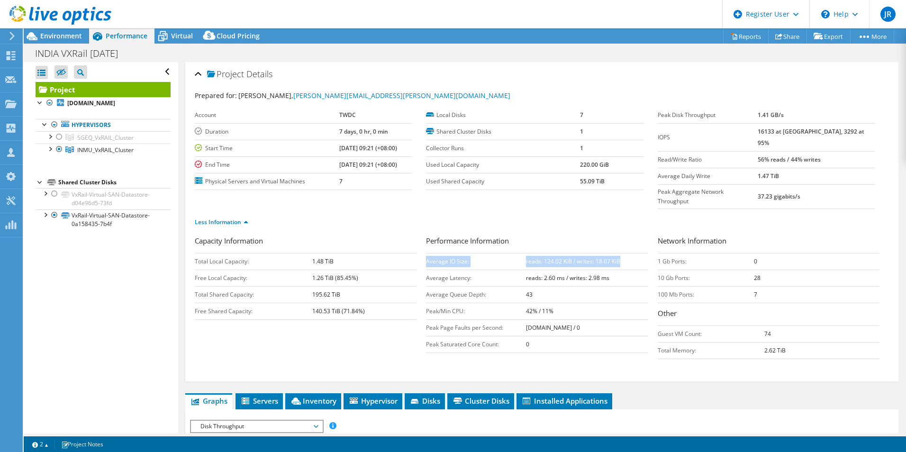
drag, startPoint x: 423, startPoint y: 242, endPoint x: 610, endPoint y: 243, distance: 186.6
click at [610, 253] on tr "Average IO Size: reads: 124.02 KiB / writes: 18.07 KiB" at bounding box center [537, 261] width 222 height 17
click at [539, 257] on b "reads: 124.02 KiB / writes: 18.07 KiB" at bounding box center [573, 261] width 94 height 8
drag, startPoint x: 533, startPoint y: 242, endPoint x: 560, endPoint y: 242, distance: 26.5
click at [560, 257] on b "reads: 124.02 KiB / writes: 18.07 KiB" at bounding box center [573, 261] width 94 height 8
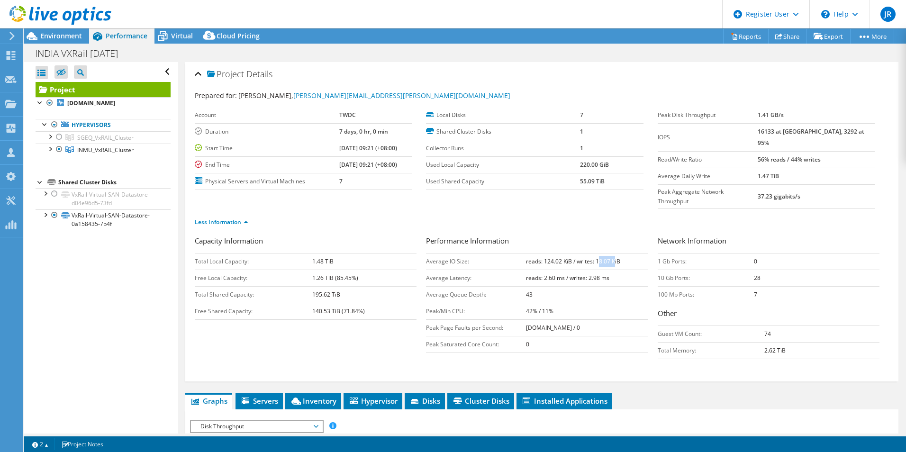
drag, startPoint x: 560, startPoint y: 242, endPoint x: 604, endPoint y: 243, distance: 43.6
click at [604, 257] on b "reads: 124.02 KiB / writes: 18.07 KiB" at bounding box center [573, 261] width 94 height 8
drag, startPoint x: 777, startPoint y: 147, endPoint x: 822, endPoint y: 149, distance: 45.5
click at [820, 155] on b "56% reads / 44% writes" at bounding box center [788, 159] width 63 height 8
drag, startPoint x: 546, startPoint y: 241, endPoint x: 605, endPoint y: 237, distance: 59.8
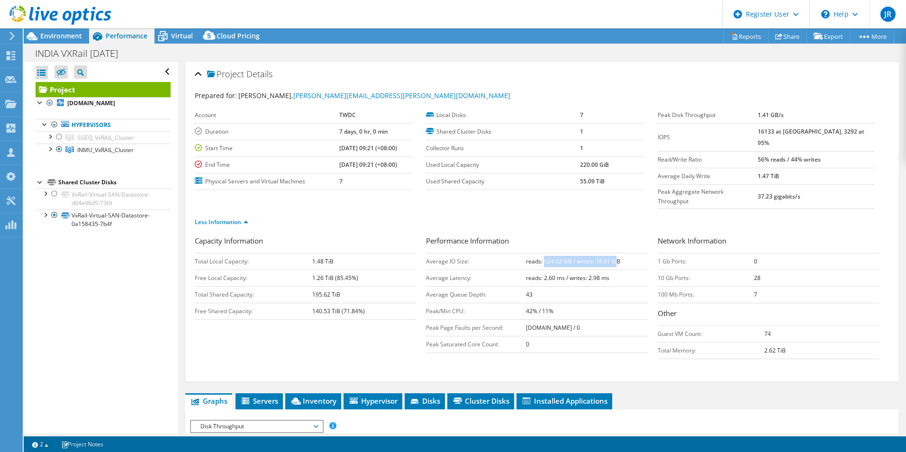
click at [605, 253] on td "reads: 124.02 KiB / writes: 18.07 KiB" at bounding box center [587, 261] width 122 height 17
click at [604, 257] on b "reads: 124.02 KiB / writes: 18.07 KiB" at bounding box center [573, 261] width 94 height 8
drag, startPoint x: 611, startPoint y: 242, endPoint x: 537, endPoint y: 243, distance: 73.4
click at [537, 253] on td "reads: 124.02 KiB / writes: 18.07 KiB" at bounding box center [587, 261] width 122 height 17
click at [536, 257] on b "reads: 124.02 KiB / writes: 18.07 KiB" at bounding box center [573, 261] width 94 height 8
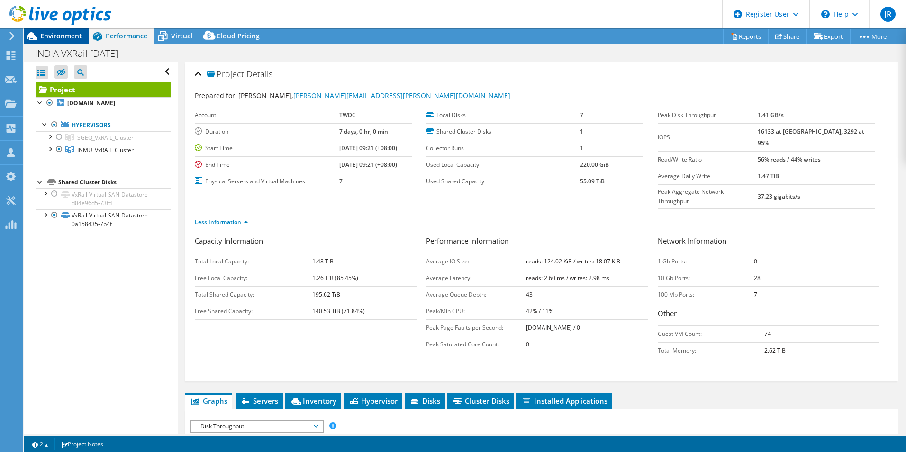
click at [52, 35] on span "Environment" at bounding box center [61, 35] width 42 height 9
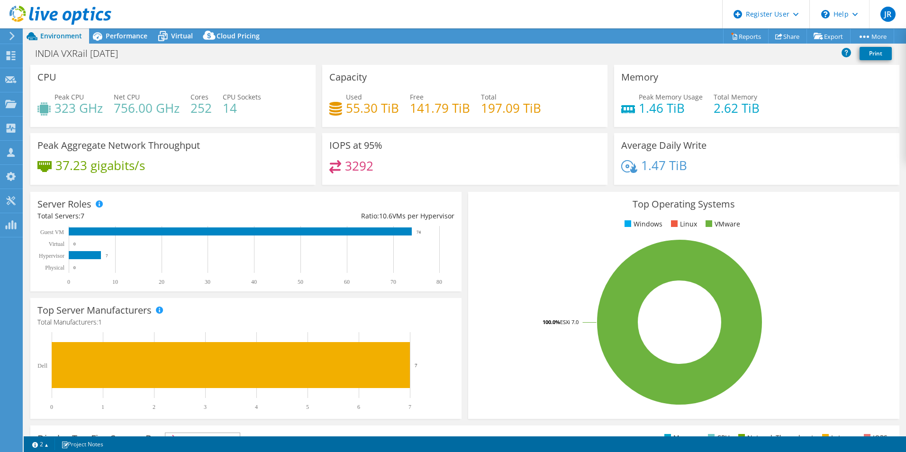
click at [52, 36] on span "Environment" at bounding box center [61, 35] width 42 height 9
click at [11, 33] on use at bounding box center [11, 36] width 5 height 9
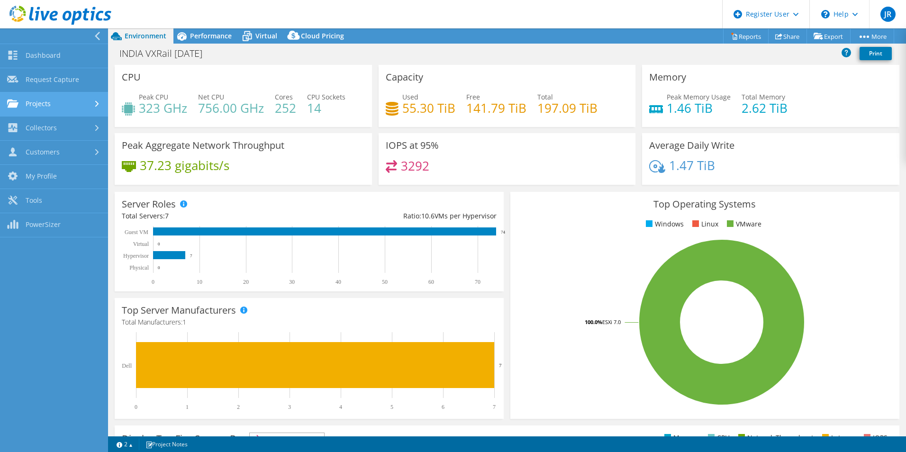
click at [58, 104] on link "Projects" at bounding box center [54, 104] width 108 height 24
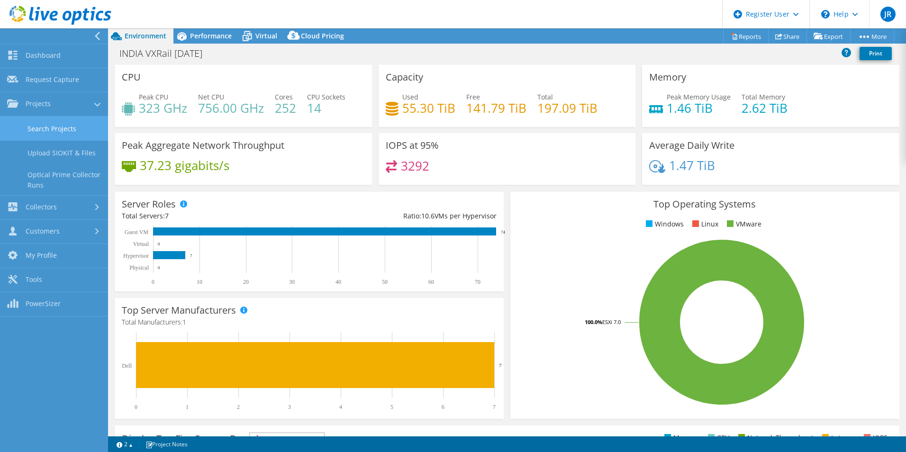
click at [54, 125] on link "Search Projects" at bounding box center [54, 129] width 108 height 24
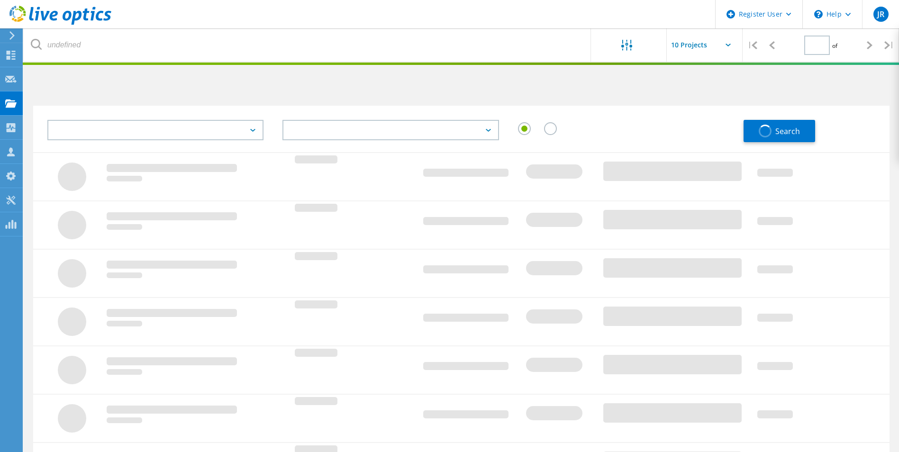
type input "1"
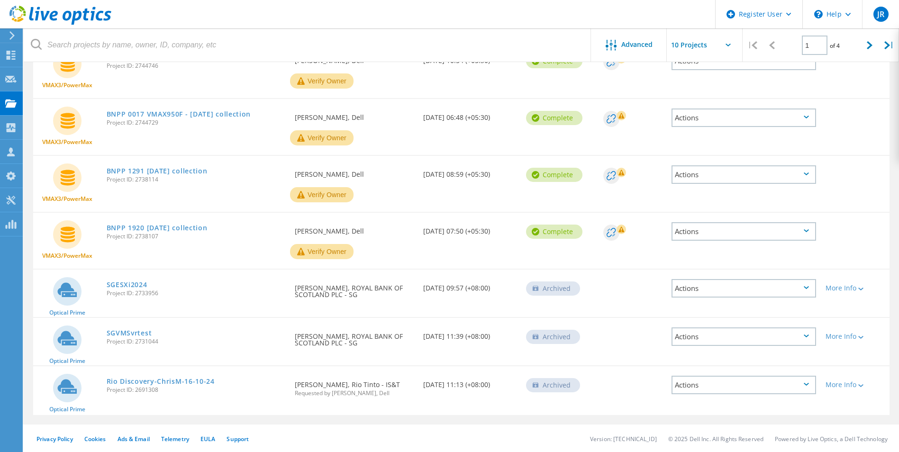
scroll to position [296, 0]
click at [132, 334] on link "SGVMSvrtest" at bounding box center [129, 332] width 45 height 7
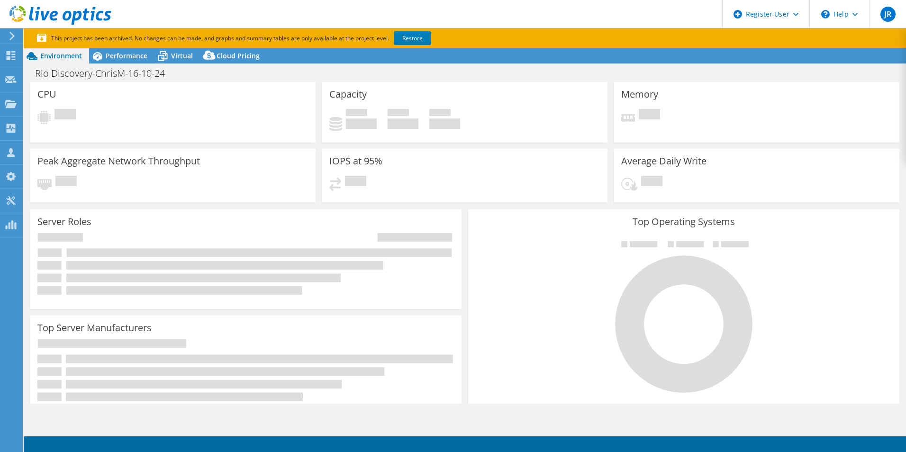
select select "USD"
select select "HongKong"
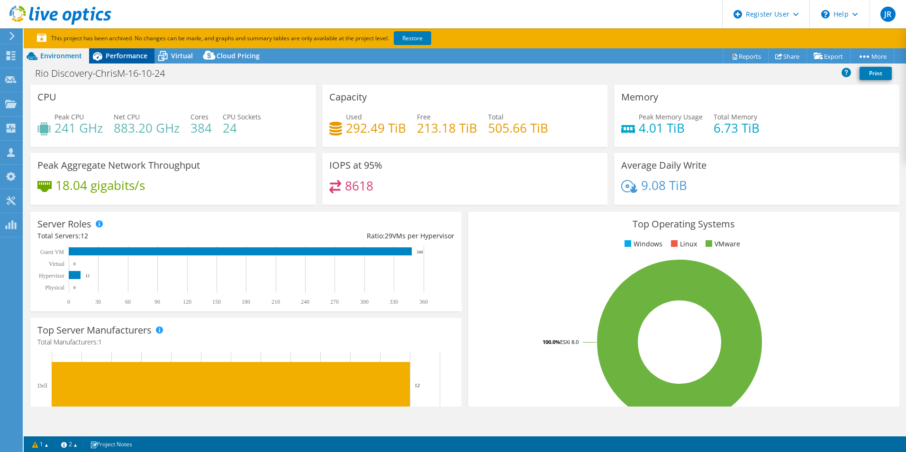
drag, startPoint x: 125, startPoint y: 51, endPoint x: 130, endPoint y: 61, distance: 11.4
click at [125, 51] on div "Performance" at bounding box center [121, 55] width 65 height 15
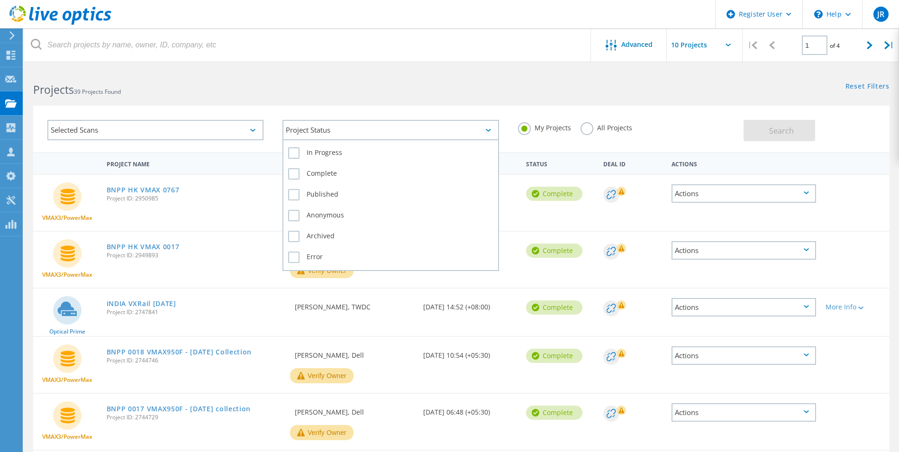
click at [351, 132] on div "Project Status" at bounding box center [390, 130] width 216 height 20
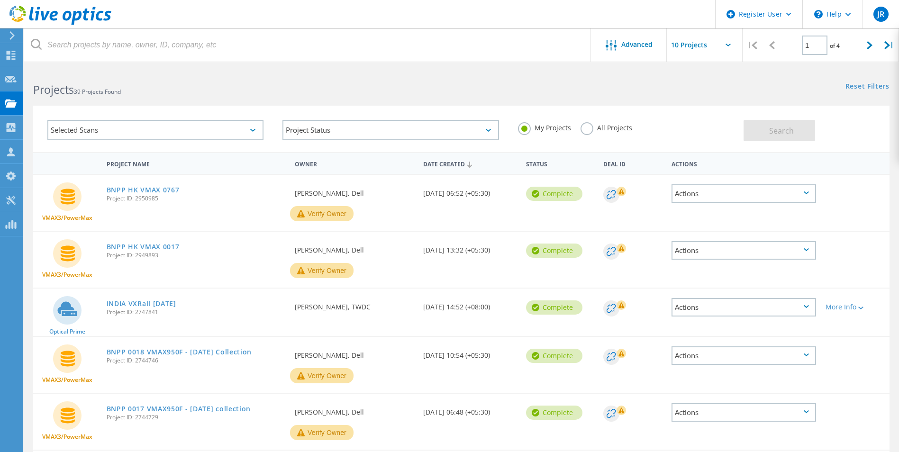
click at [218, 112] on div "Selected Scans" at bounding box center [155, 129] width 235 height 39
click at [873, 45] on div at bounding box center [869, 45] width 19 height 34
type input "2"
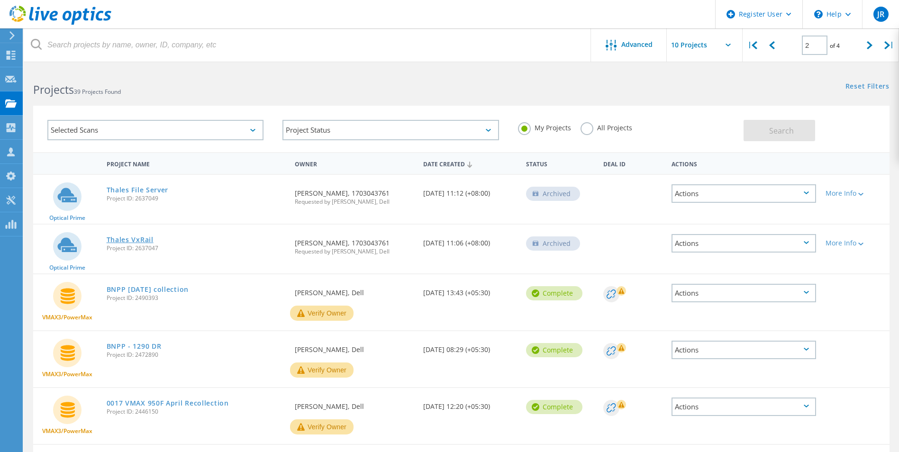
click at [136, 241] on link "Thales VxRail" at bounding box center [130, 239] width 47 height 7
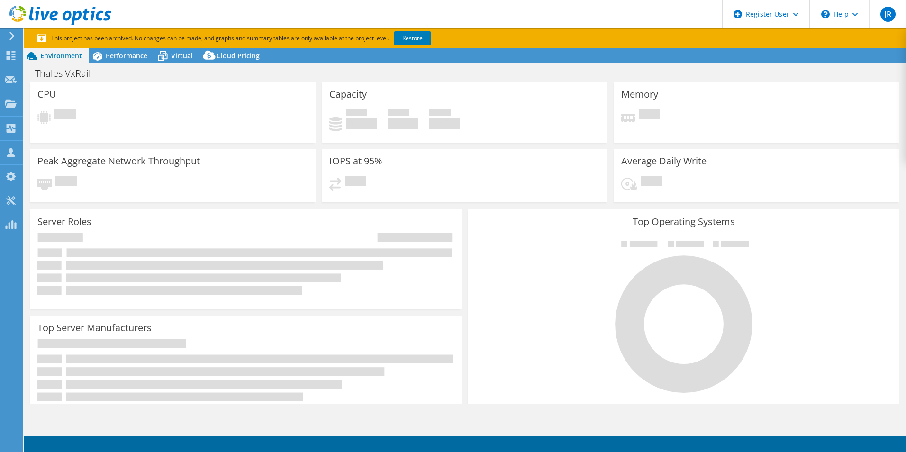
select select "USD"
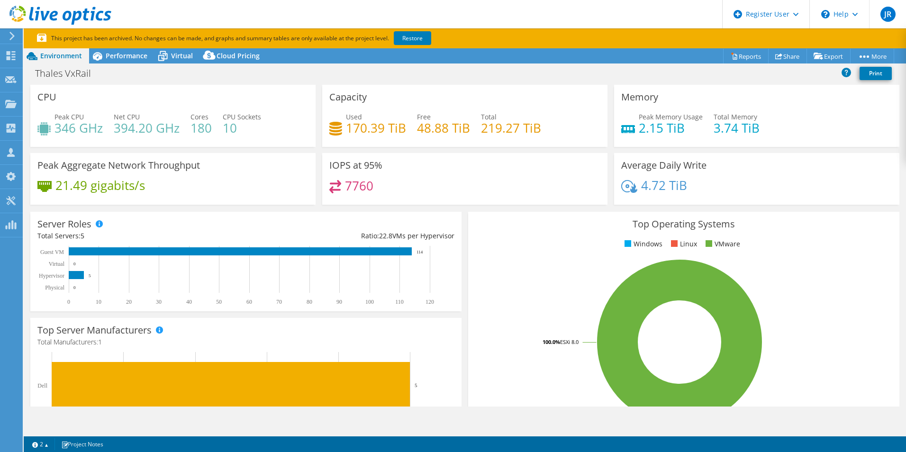
click at [342, 128] on div "Used 170.39 TiB Free 48.88 TiB Total 219.27 TiB" at bounding box center [464, 127] width 271 height 31
click at [236, 178] on div "Peak Aggregate Network Throughput 21.49 gigabits/s" at bounding box center [172, 179] width 285 height 52
click at [136, 59] on span "Performance" at bounding box center [127, 55] width 42 height 9
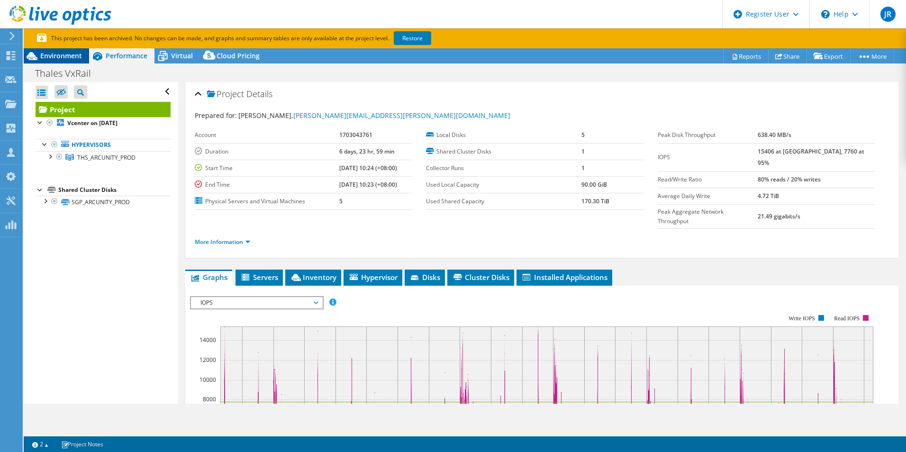
click at [54, 56] on span "Environment" at bounding box center [61, 55] width 42 height 9
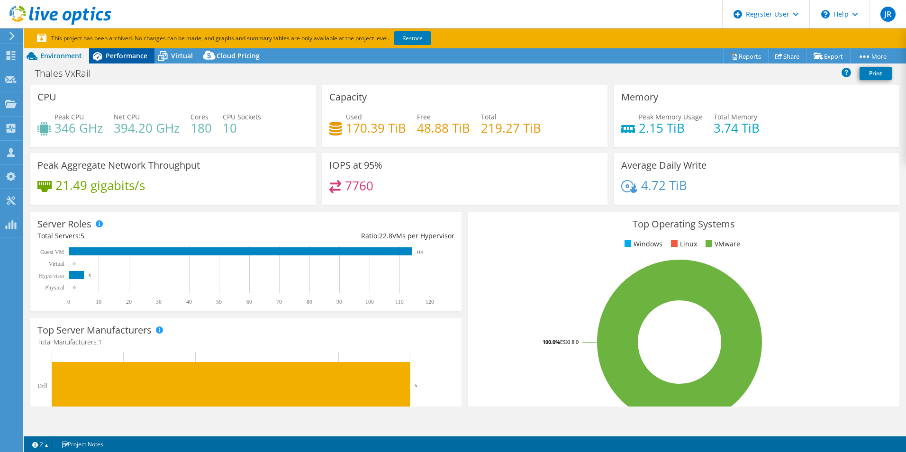
click at [128, 54] on span "Performance" at bounding box center [127, 55] width 42 height 9
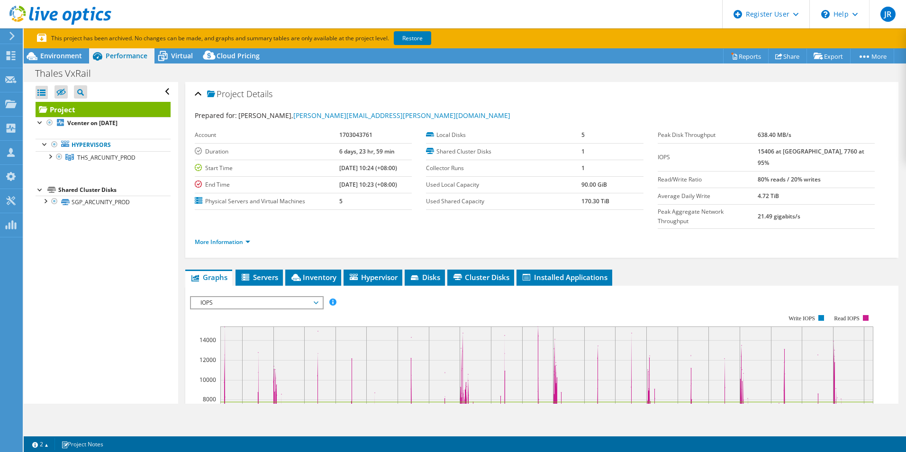
click at [175, 64] on div "Thales VxRail Print" at bounding box center [465, 73] width 882 height 18
click at [176, 53] on span "Virtual" at bounding box center [182, 55] width 22 height 9
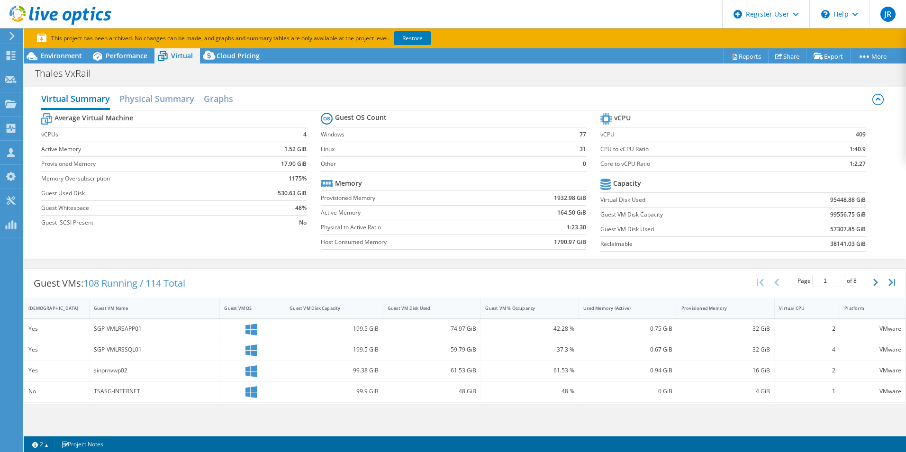
click at [830, 216] on b "99556.75 GiB" at bounding box center [848, 214] width 36 height 9
drag, startPoint x: 825, startPoint y: 199, endPoint x: 856, endPoint y: 199, distance: 31.3
click at [857, 199] on b "95448.88 GiB" at bounding box center [848, 199] width 36 height 9
click at [60, 60] on span "Environment" at bounding box center [61, 55] width 42 height 9
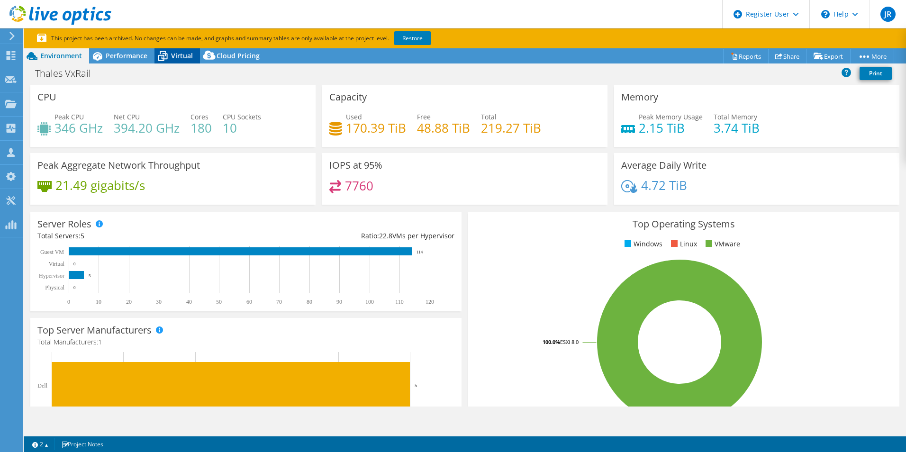
click at [177, 59] on span "Virtual" at bounding box center [182, 55] width 22 height 9
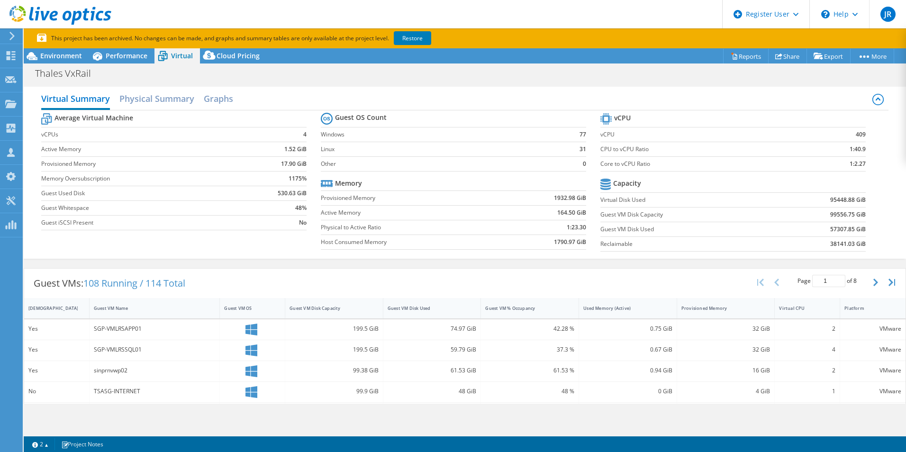
click at [838, 233] on b "57307.85 GiB" at bounding box center [848, 229] width 36 height 9
click at [853, 208] on td "99556.75 GiB" at bounding box center [820, 214] width 92 height 15
click at [871, 205] on section "vCPU vCPU 409 CPU to vCPU Ratio 1:40.9 Core to vCPU Ratio 1:2.27 Capacity Virtu…" at bounding box center [739, 183] width 279 height 145
click at [105, 58] on icon at bounding box center [97, 56] width 17 height 17
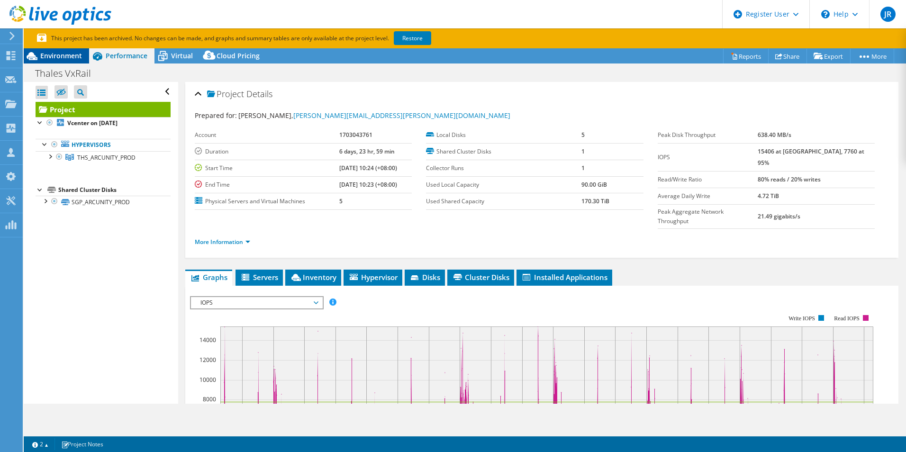
click at [61, 56] on span "Environment" at bounding box center [61, 55] width 42 height 9
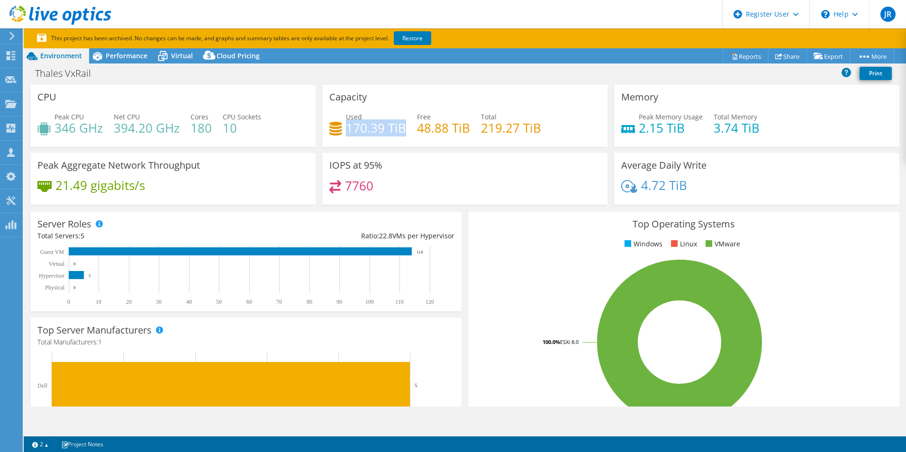
drag, startPoint x: 360, startPoint y: 128, endPoint x: 401, endPoint y: 131, distance: 41.3
click at [401, 131] on h4 "170.39 TiB" at bounding box center [376, 128] width 60 height 10
drag, startPoint x: 401, startPoint y: 131, endPoint x: 369, endPoint y: 130, distance: 31.7
click at [369, 130] on h4 "170.39 TiB" at bounding box center [376, 128] width 60 height 10
click at [133, 62] on div "Performance" at bounding box center [121, 55] width 65 height 15
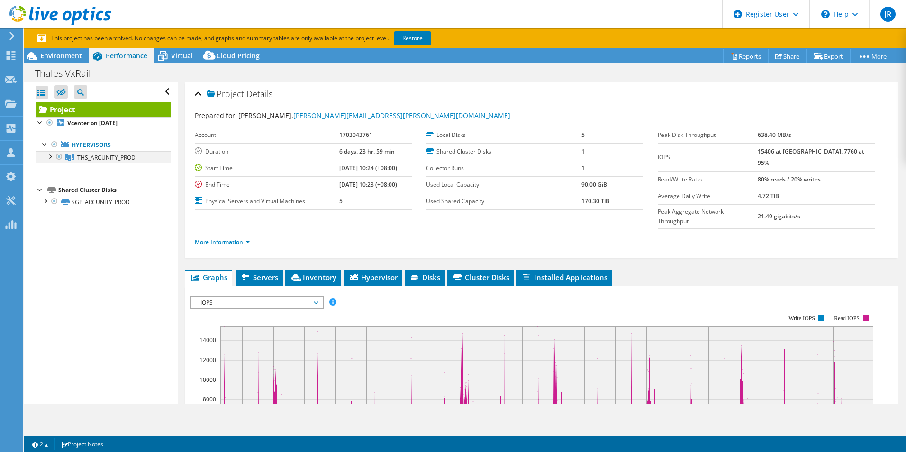
click at [50, 157] on div at bounding box center [49, 155] width 9 height 9
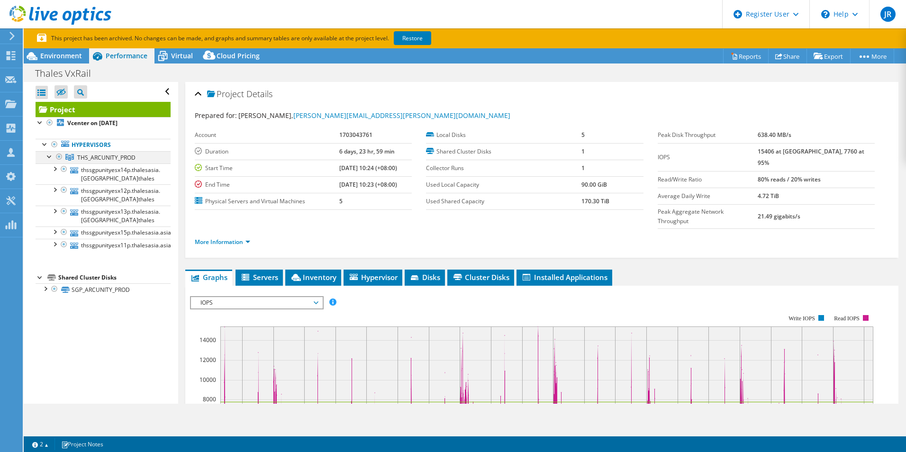
click at [50, 157] on div at bounding box center [49, 155] width 9 height 9
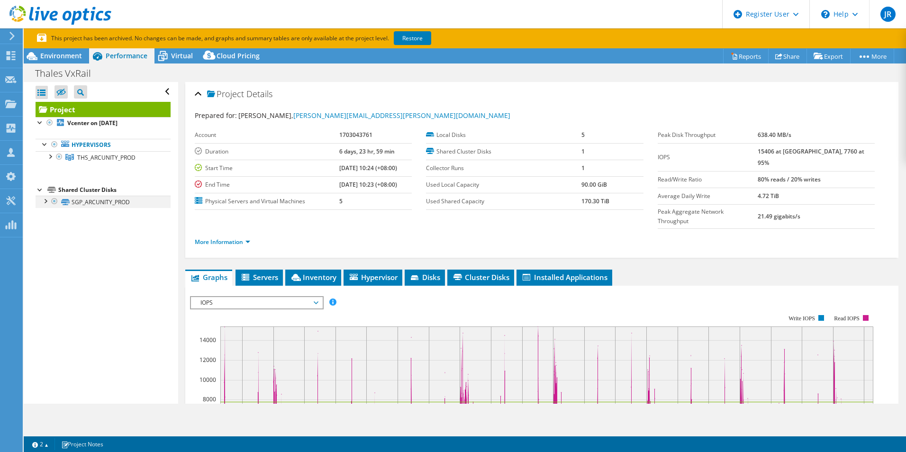
click at [45, 200] on div at bounding box center [44, 200] width 9 height 9
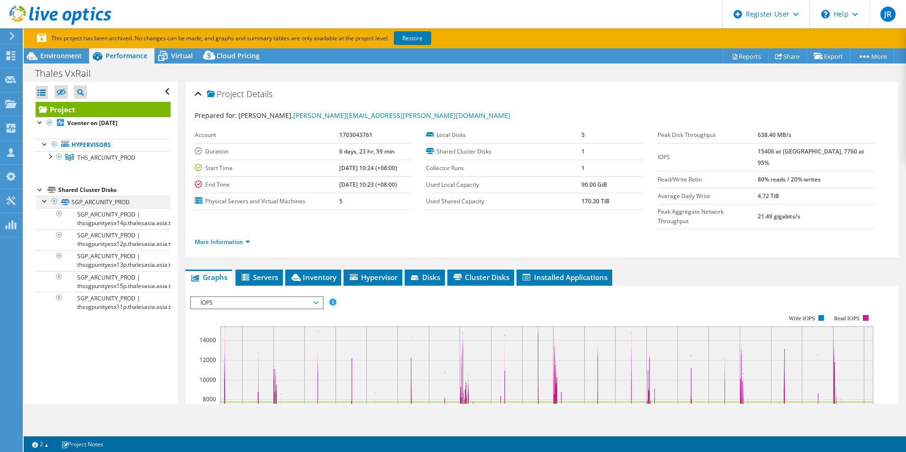
click at [45, 200] on div at bounding box center [44, 200] width 9 height 9
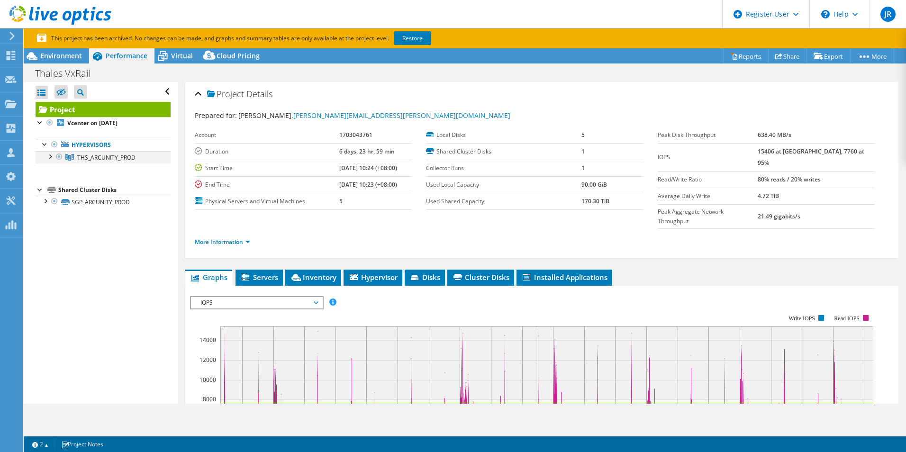
click at [50, 160] on div at bounding box center [49, 155] width 9 height 9
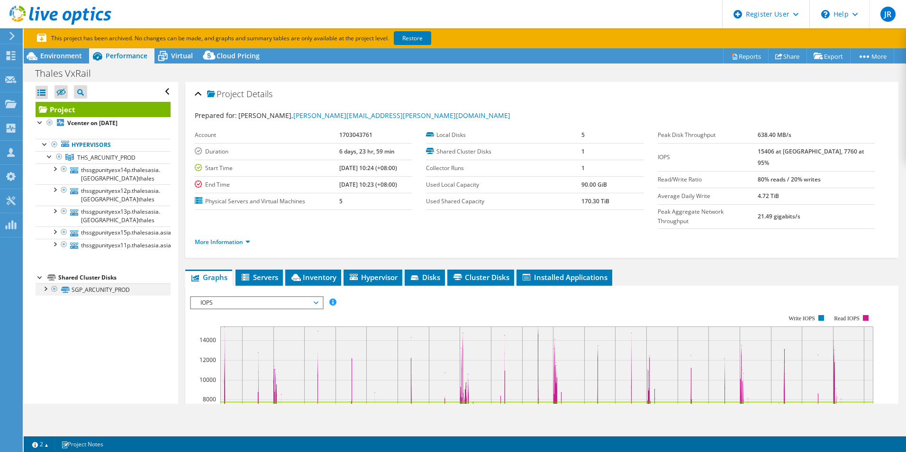
click at [46, 283] on div at bounding box center [44, 287] width 9 height 9
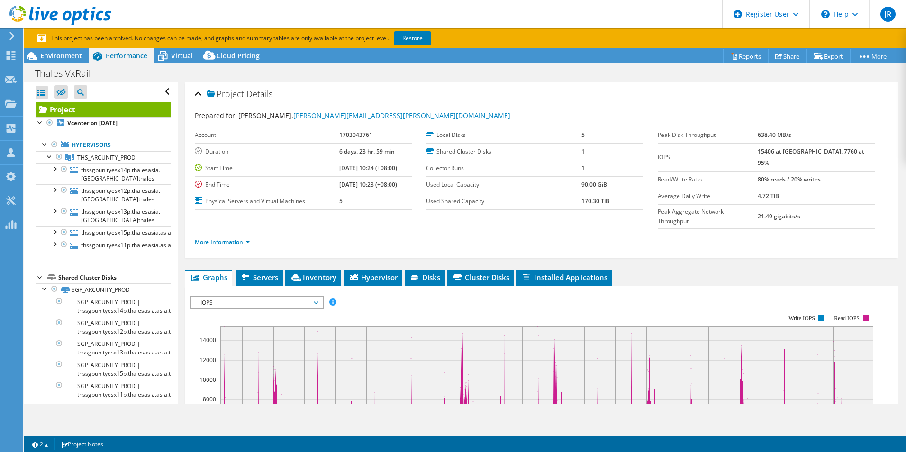
click at [41, 272] on div at bounding box center [40, 276] width 9 height 9
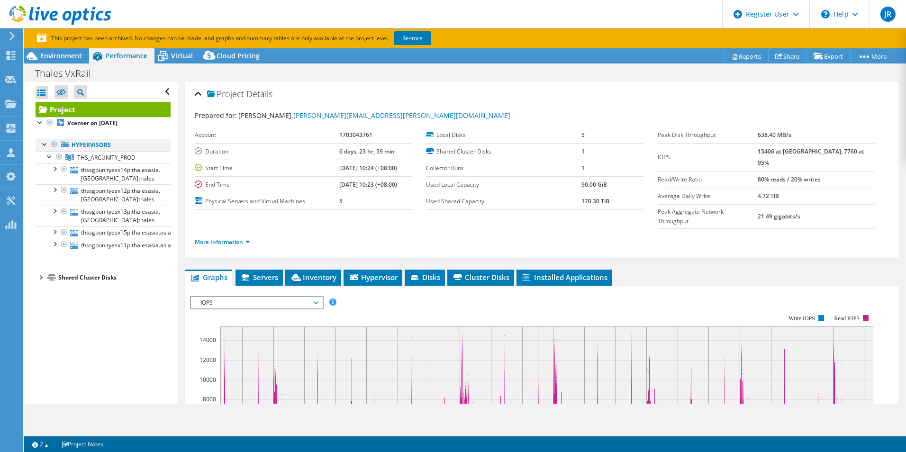
click at [46, 145] on div at bounding box center [44, 143] width 9 height 9
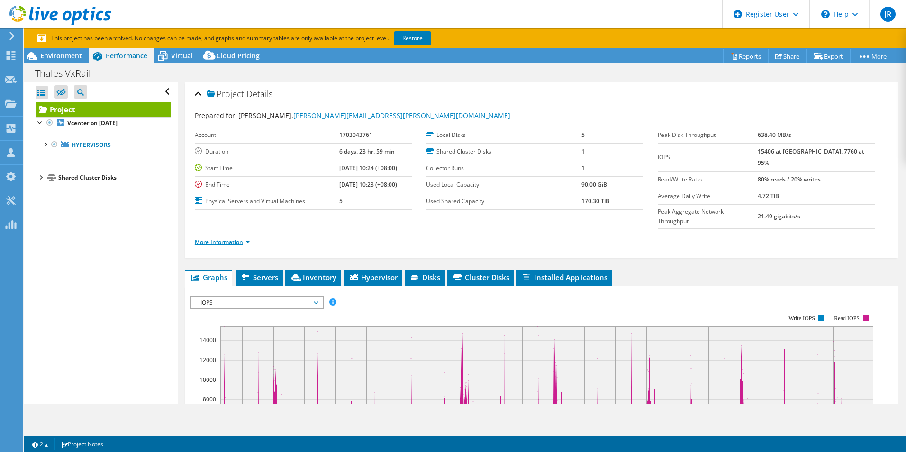
click at [242, 238] on link "More Information" at bounding box center [222, 242] width 55 height 8
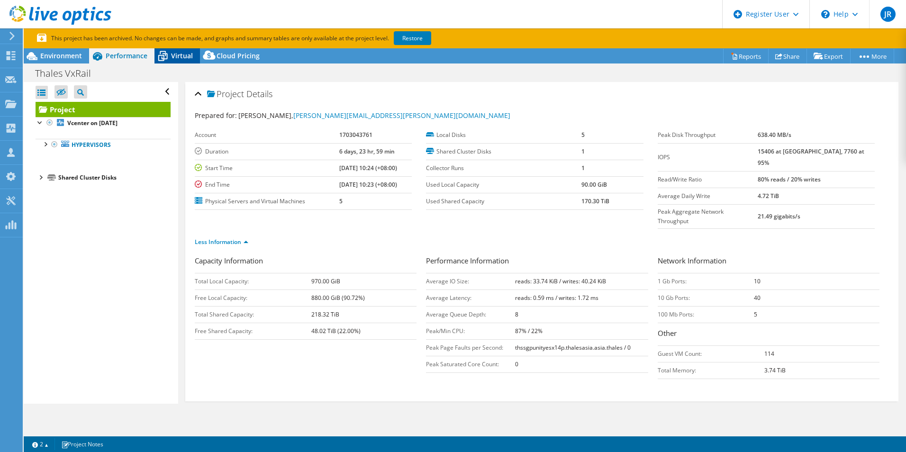
click at [176, 55] on span "Virtual" at bounding box center [182, 55] width 22 height 9
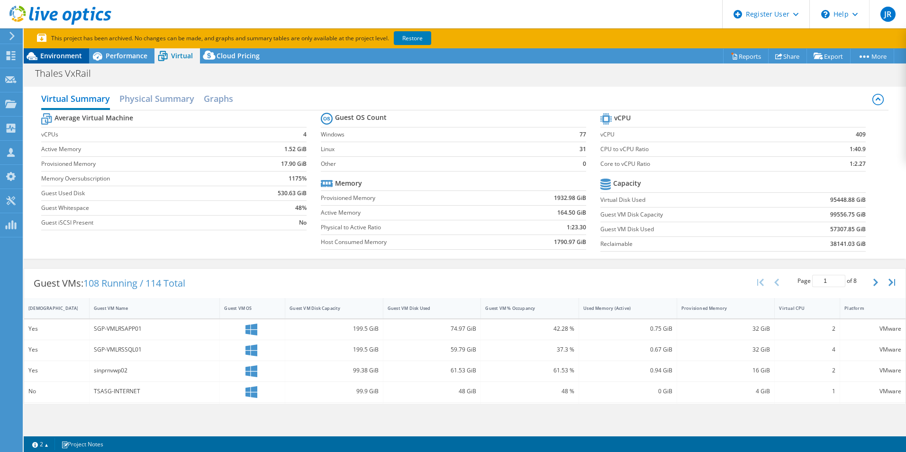
click at [57, 52] on span "Environment" at bounding box center [61, 55] width 42 height 9
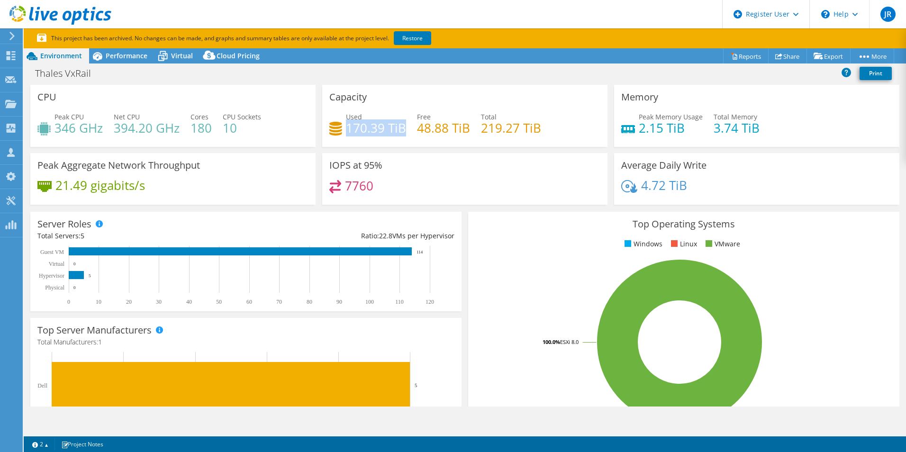
drag, startPoint x: 351, startPoint y: 130, endPoint x: 400, endPoint y: 135, distance: 50.0
click at [400, 133] on h4 "170.39 TiB" at bounding box center [376, 128] width 60 height 10
drag, startPoint x: 400, startPoint y: 135, endPoint x: 380, endPoint y: 127, distance: 21.5
click at [380, 127] on h4 "170.39 TiB" at bounding box center [376, 128] width 60 height 10
click at [178, 56] on span "Virtual" at bounding box center [182, 55] width 22 height 9
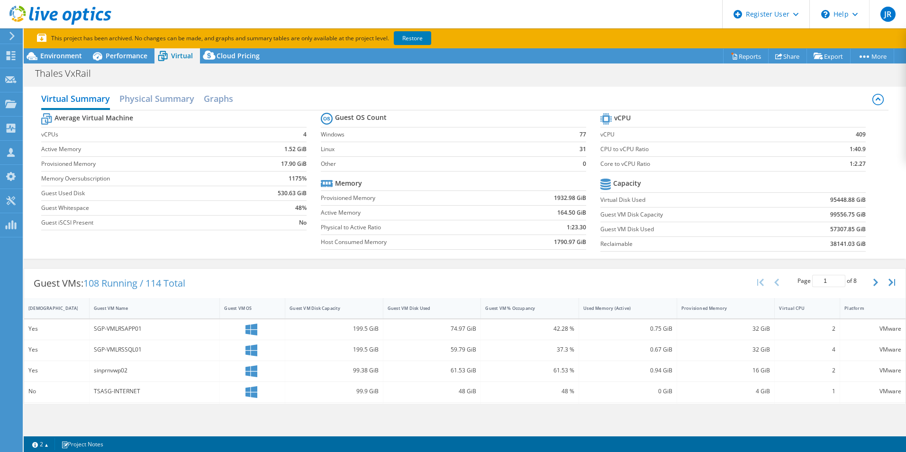
click at [884, 216] on div "Virtual Summary Physical Summary Graphs Average Virtual Machine vCPUs 4 Active …" at bounding box center [465, 173] width 882 height 172
click at [47, 59] on span "Environment" at bounding box center [61, 55] width 42 height 9
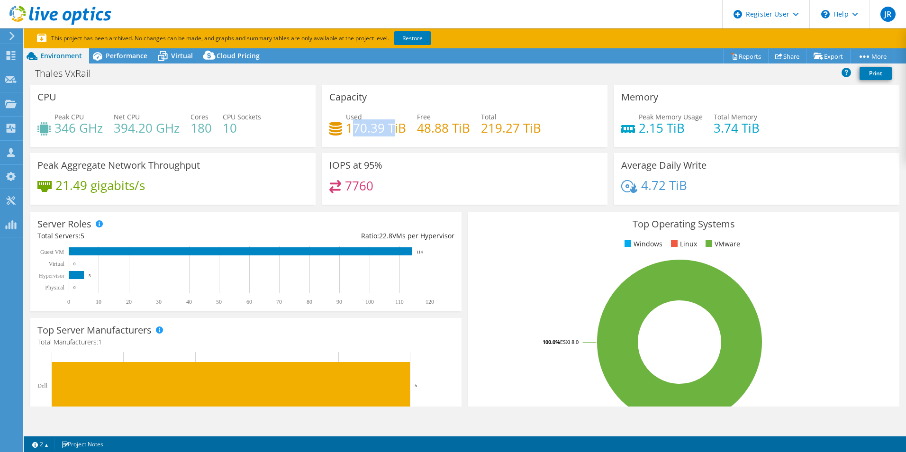
drag, startPoint x: 348, startPoint y: 126, endPoint x: 393, endPoint y: 131, distance: 45.2
click at [393, 130] on h4 "170.39 TiB" at bounding box center [376, 128] width 60 height 10
click at [121, 63] on div "Performance" at bounding box center [121, 55] width 65 height 15
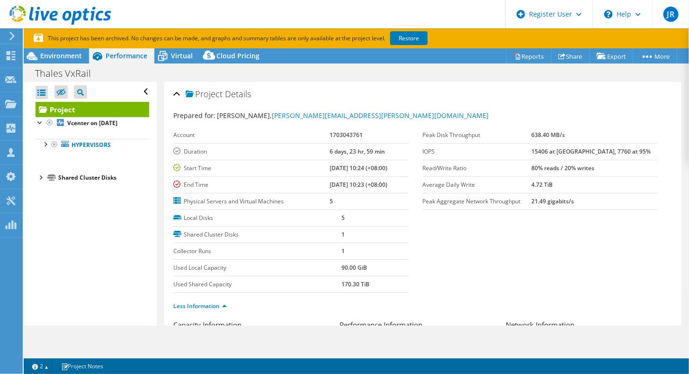
click at [107, 56] on span "Performance" at bounding box center [127, 55] width 42 height 9
click at [170, 57] on icon at bounding box center [162, 56] width 17 height 17
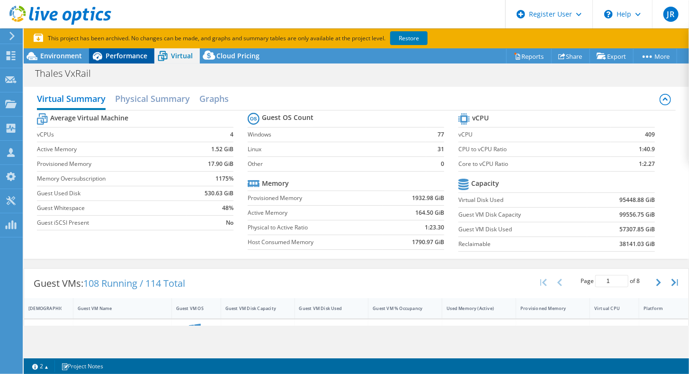
click at [116, 54] on span "Performance" at bounding box center [127, 55] width 42 height 9
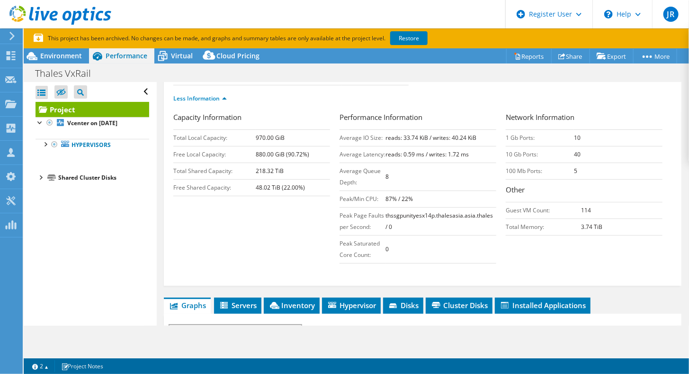
scroll to position [189, 0]
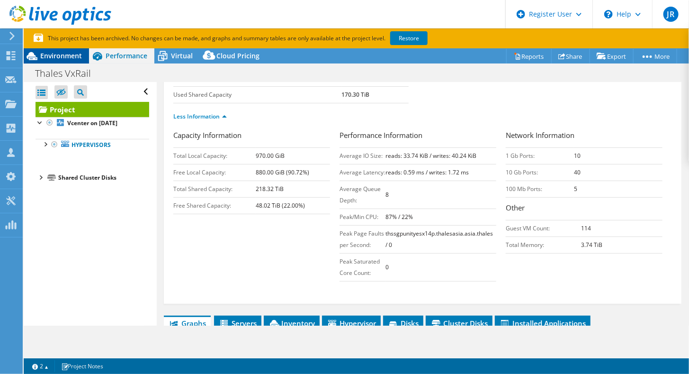
click at [68, 54] on span "Environment" at bounding box center [61, 55] width 42 height 9
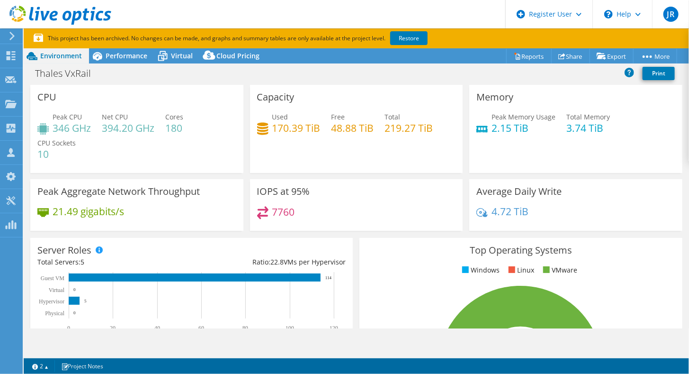
scroll to position [0, 0]
drag, startPoint x: 273, startPoint y: 130, endPoint x: 318, endPoint y: 129, distance: 45.0
click at [318, 129] on div "Used 170.39 TiB Free 48.88 TiB Total 219.27 TiB" at bounding box center [356, 127] width 199 height 31
drag, startPoint x: 318, startPoint y: 129, endPoint x: 369, endPoint y: 158, distance: 58.8
click at [370, 158] on div "Capacity Used 170.39 TiB Free 48.88 TiB Total 219.27 TiB" at bounding box center [356, 129] width 213 height 88
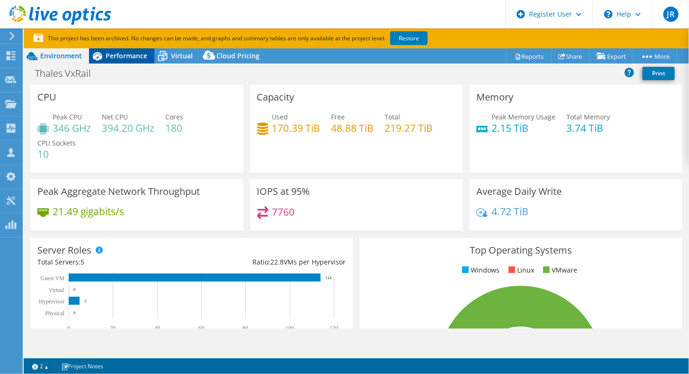
click at [128, 52] on span "Performance" at bounding box center [127, 55] width 42 height 9
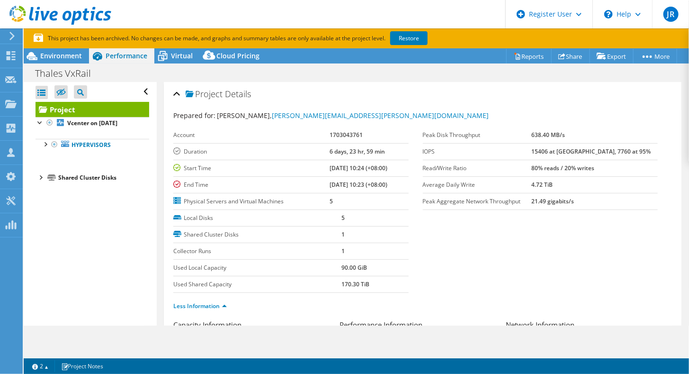
drag, startPoint x: 554, startPoint y: 151, endPoint x: 570, endPoint y: 149, distance: 16.2
click at [570, 149] on tr "IOPS 15406 at Peak, 7760 at 95%" at bounding box center [540, 151] width 235 height 17
click at [46, 59] on span "Environment" at bounding box center [61, 55] width 42 height 9
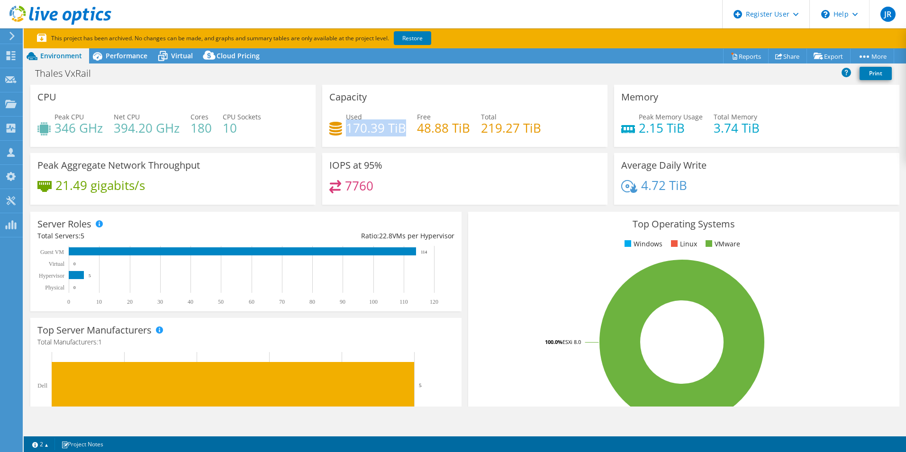
drag, startPoint x: 346, startPoint y: 128, endPoint x: 400, endPoint y: 127, distance: 54.5
click at [400, 127] on h4 "170.39 TiB" at bounding box center [376, 128] width 60 height 10
drag, startPoint x: 400, startPoint y: 127, endPoint x: 396, endPoint y: 143, distance: 16.8
click at [396, 143] on div "Capacity Used 170.39 TiB Free 48.88 TiB Total 219.27 TiB" at bounding box center [464, 116] width 285 height 62
drag, startPoint x: 404, startPoint y: 127, endPoint x: 345, endPoint y: 132, distance: 58.5
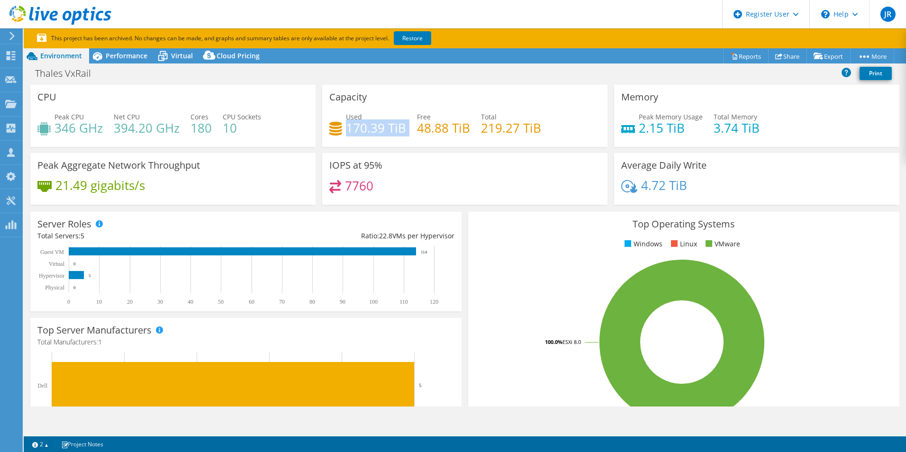
click at [345, 132] on div "Used 170.39 TiB Free 48.88 TiB Total 219.27 TiB" at bounding box center [464, 127] width 271 height 31
drag, startPoint x: 345, startPoint y: 132, endPoint x: 390, endPoint y: 134, distance: 44.5
click at [390, 133] on h4 "170.39 TiB" at bounding box center [376, 128] width 60 height 10
click at [130, 56] on span "Performance" at bounding box center [127, 55] width 42 height 9
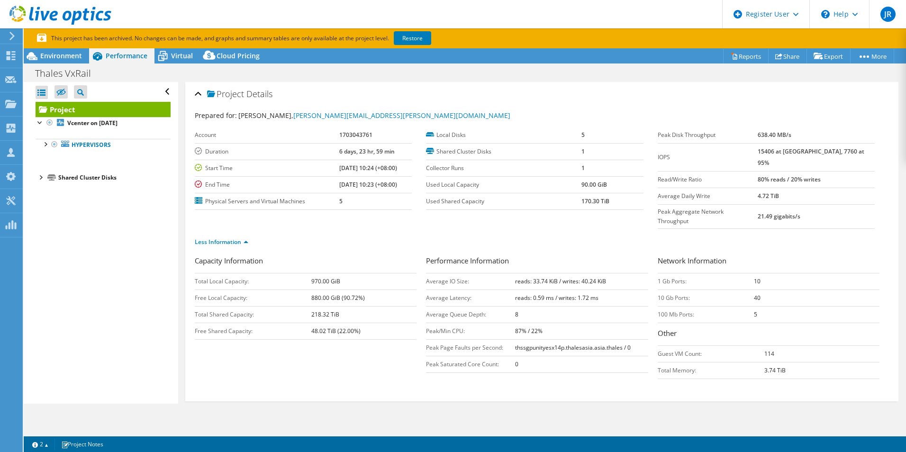
drag, startPoint x: 775, startPoint y: 169, endPoint x: 840, endPoint y: 168, distance: 64.9
click at [840, 171] on tr "Read/Write Ratio 80% reads / 20% writes" at bounding box center [765, 179] width 217 height 17
drag, startPoint x: 602, startPoint y: 261, endPoint x: 513, endPoint y: 263, distance: 89.6
click at [515, 277] on b "reads: 33.74 KiB / writes: 40.24 KiB" at bounding box center [560, 281] width 91 height 8
drag, startPoint x: 775, startPoint y: 152, endPoint x: 792, endPoint y: 152, distance: 17.1
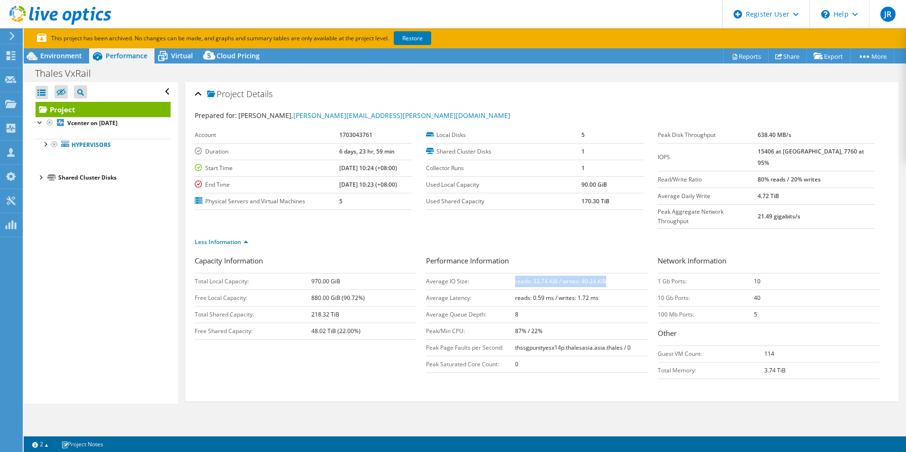
click at [792, 152] on tr "IOPS 15406 at Peak, 7760 at 95%" at bounding box center [765, 157] width 217 height 28
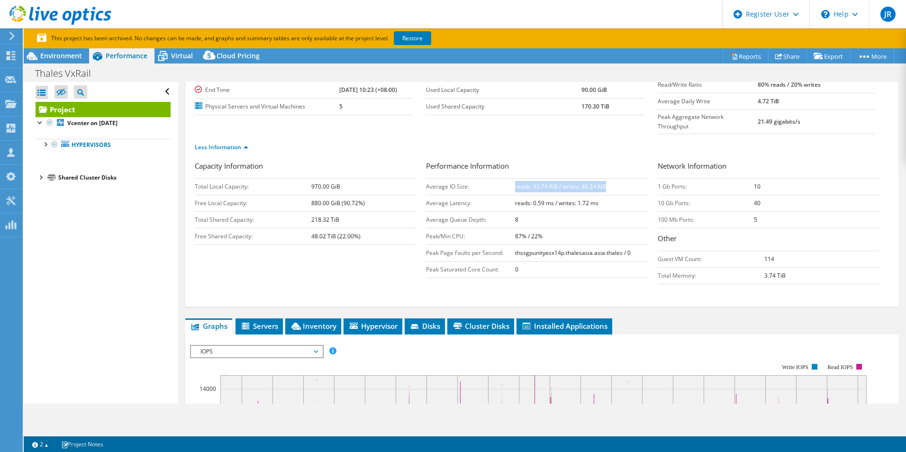
scroll to position [142, 0]
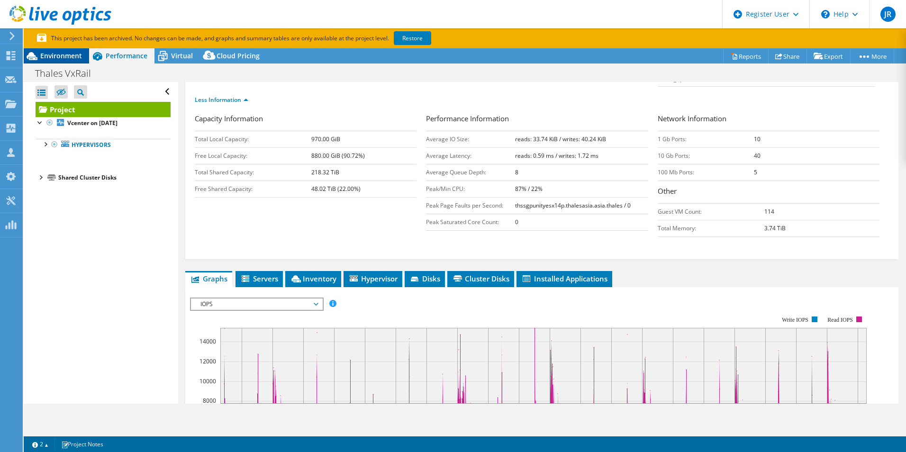
click at [61, 55] on span "Environment" at bounding box center [61, 55] width 42 height 9
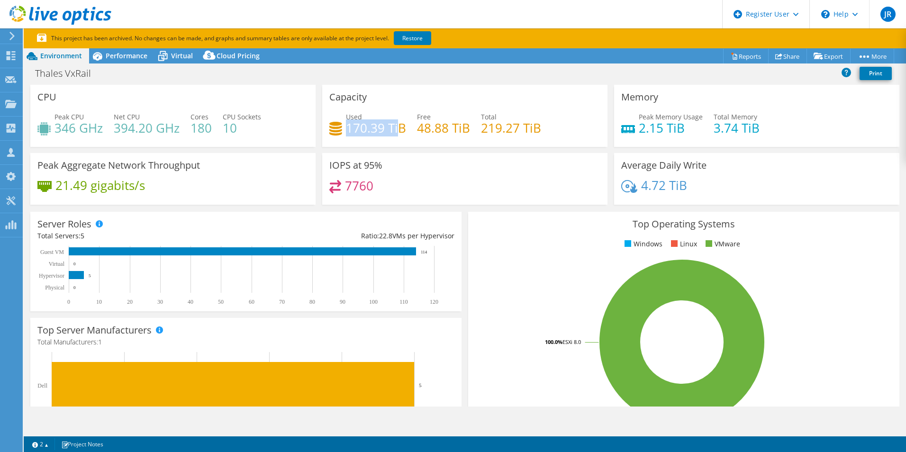
drag, startPoint x: 347, startPoint y: 129, endPoint x: 398, endPoint y: 130, distance: 51.2
click at [398, 130] on h4 "170.39 TiB" at bounding box center [376, 128] width 60 height 10
drag, startPoint x: 398, startPoint y: 130, endPoint x: 423, endPoint y: 153, distance: 32.9
click at [424, 153] on div "IOPS at 95% 7760" at bounding box center [464, 179] width 285 height 52
click at [130, 55] on span "Performance" at bounding box center [127, 55] width 42 height 9
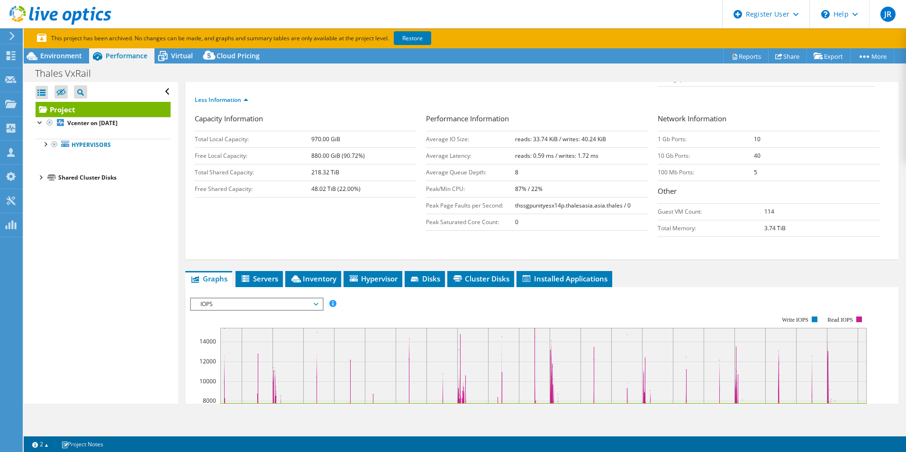
scroll to position [284, 0]
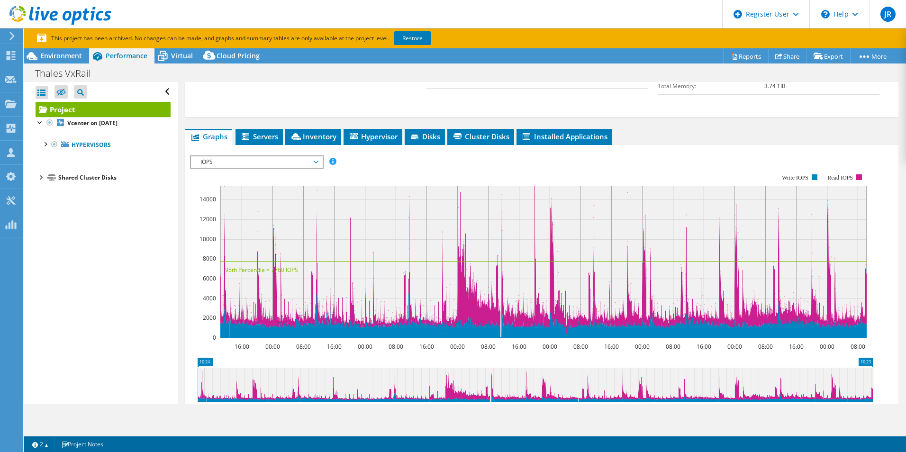
click at [249, 156] on span "IOPS" at bounding box center [257, 161] width 122 height 11
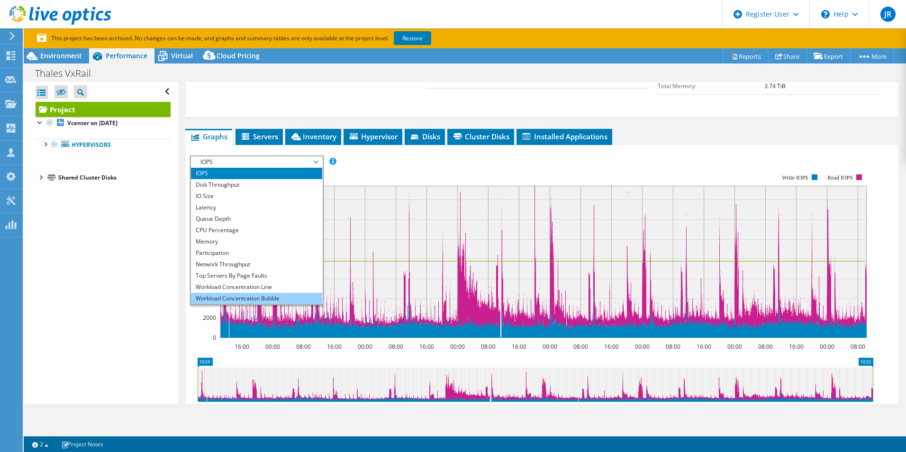
click at [278, 293] on li "Workload Concentration Bubble" at bounding box center [256, 298] width 131 height 11
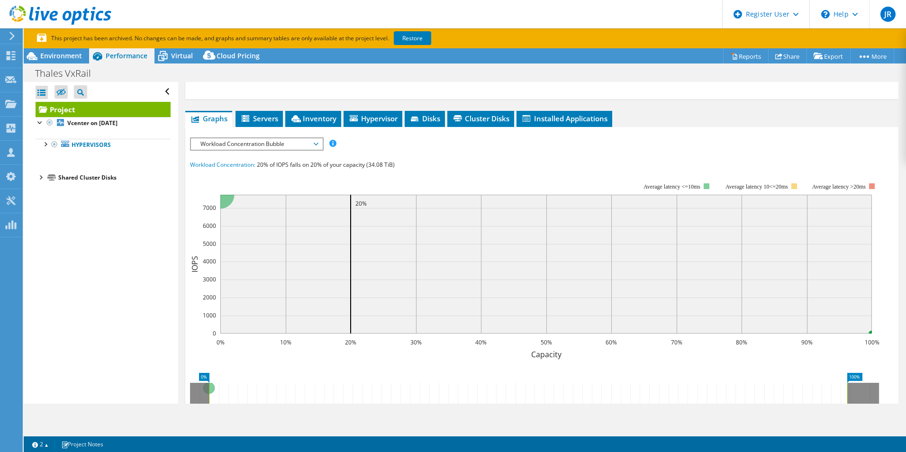
scroll to position [332, 0]
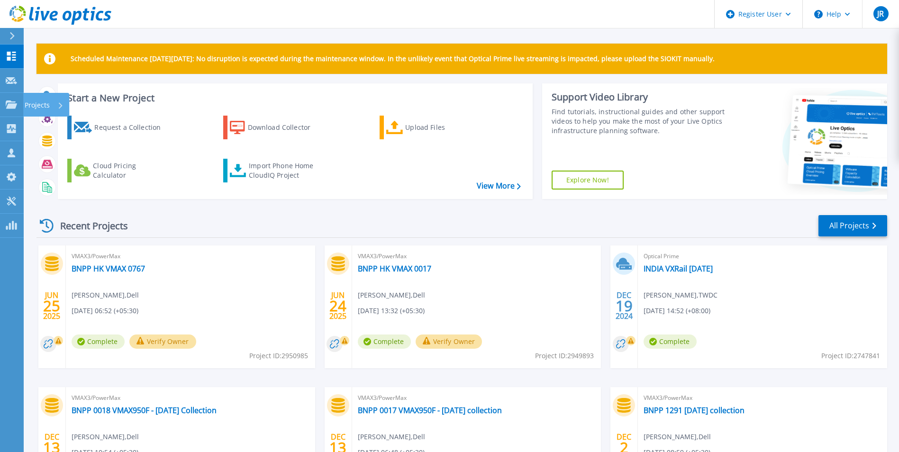
click at [41, 104] on p "Projects" at bounding box center [37, 105] width 25 height 25
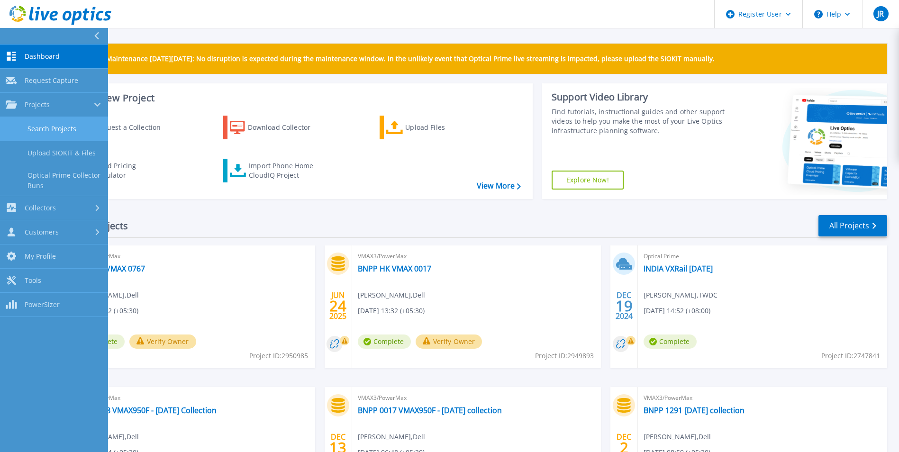
click at [68, 129] on link "Search Projects" at bounding box center [54, 129] width 108 height 24
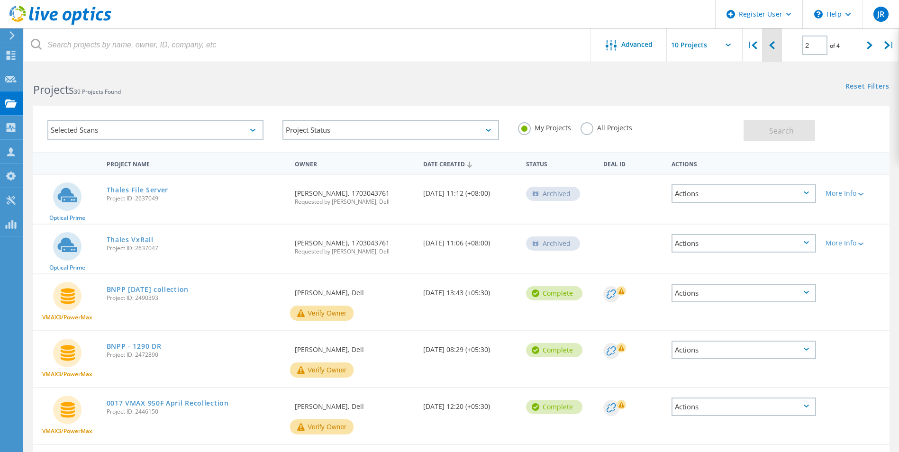
click at [774, 46] on icon at bounding box center [772, 45] width 6 height 8
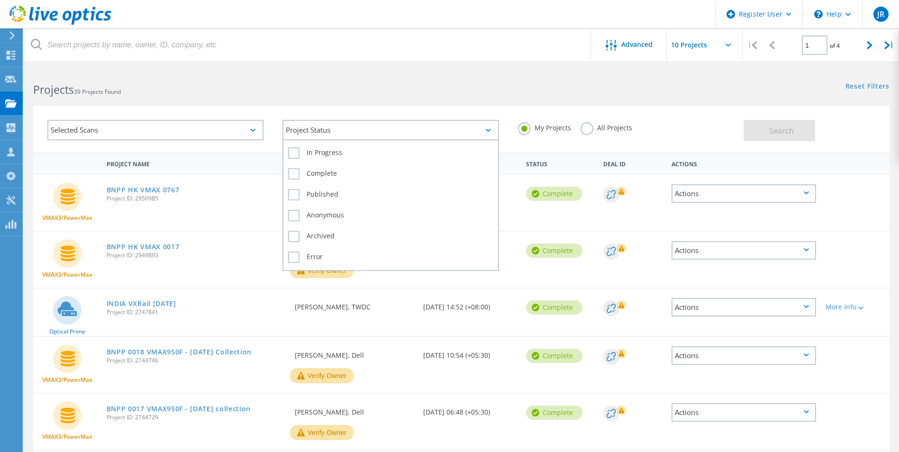
click at [365, 131] on div "Project Status" at bounding box center [390, 130] width 216 height 20
click at [362, 132] on div "Project Status" at bounding box center [390, 130] width 216 height 20
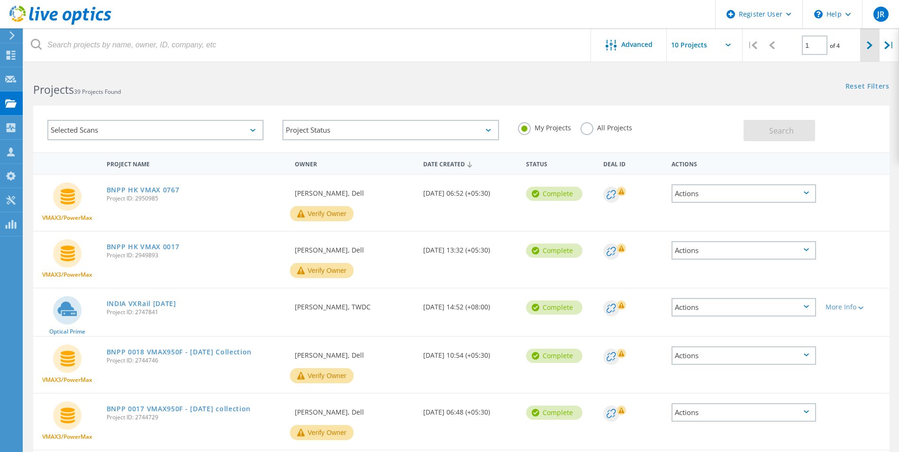
click at [872, 48] on icon at bounding box center [869, 45] width 6 height 8
type input "2"
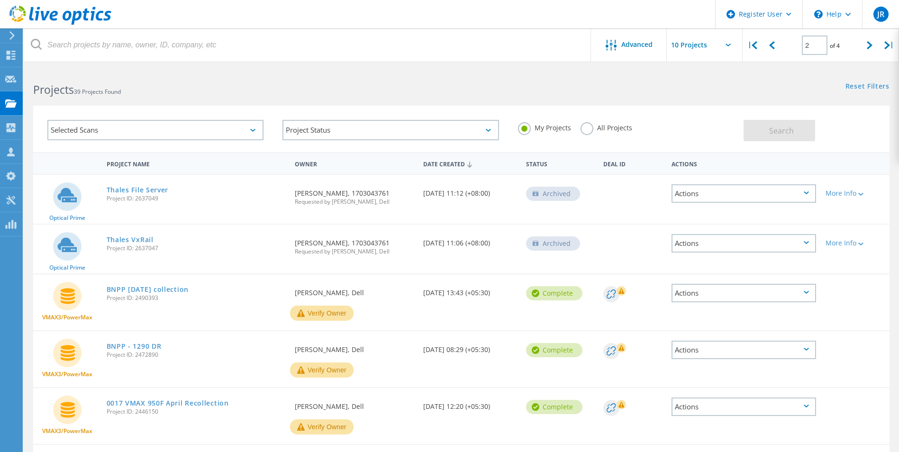
click at [169, 126] on div "Selected Scans" at bounding box center [155, 130] width 216 height 20
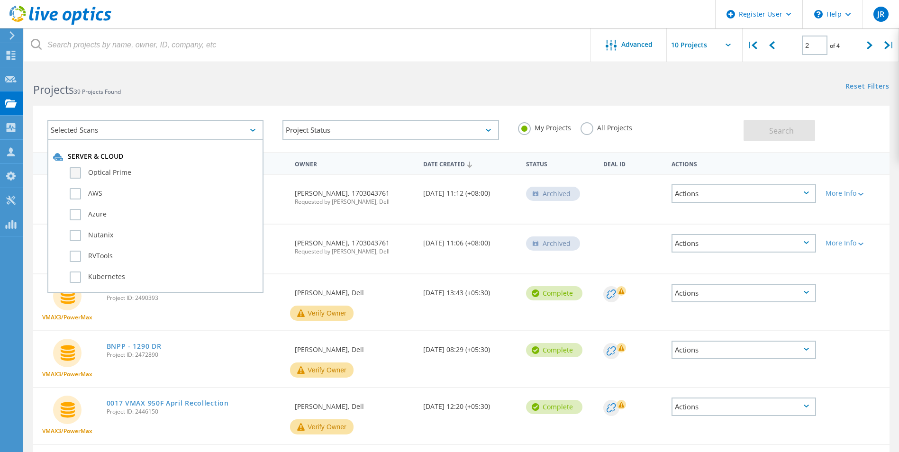
click at [75, 173] on label "Optical Prime" at bounding box center [164, 172] width 188 height 11
click at [0, 0] on input "Optical Prime" at bounding box center [0, 0] width 0 height 0
drag, startPoint x: 588, startPoint y: 130, endPoint x: 731, endPoint y: 140, distance: 143.9
click at [589, 130] on label "All Projects" at bounding box center [606, 126] width 52 height 9
click at [0, 0] on input "All Projects" at bounding box center [0, 0] width 0 height 0
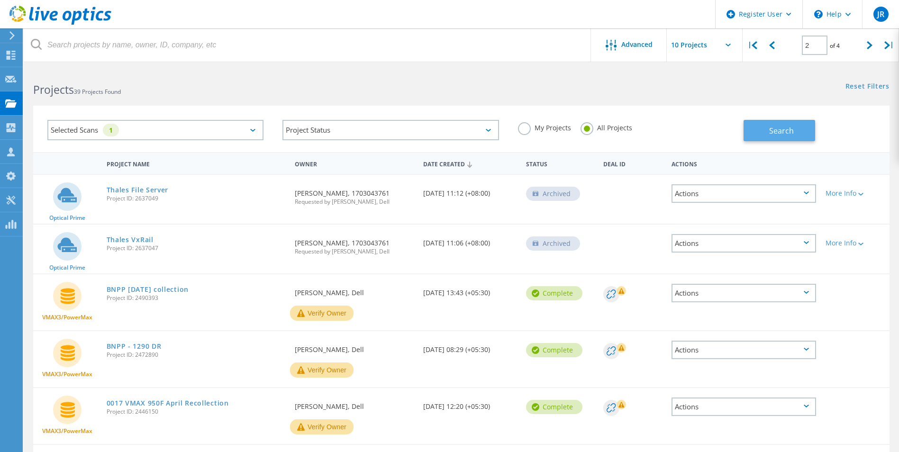
click at [779, 138] on button "Search" at bounding box center [779, 130] width 72 height 21
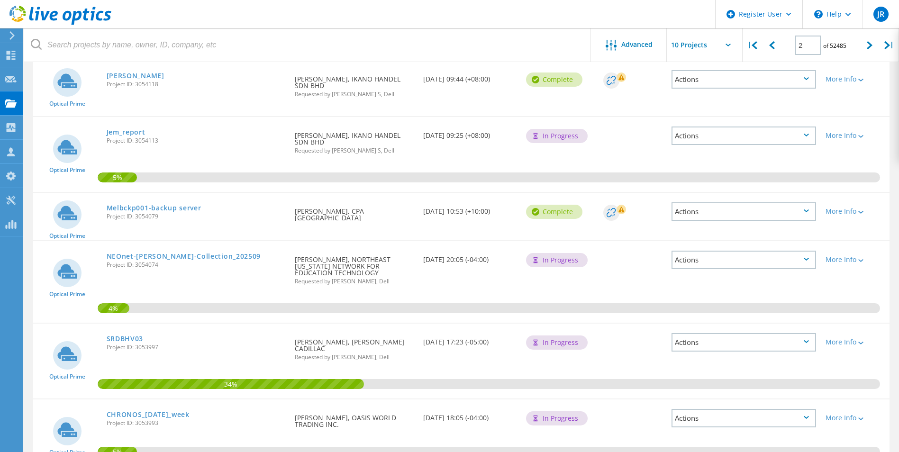
scroll to position [2, 0]
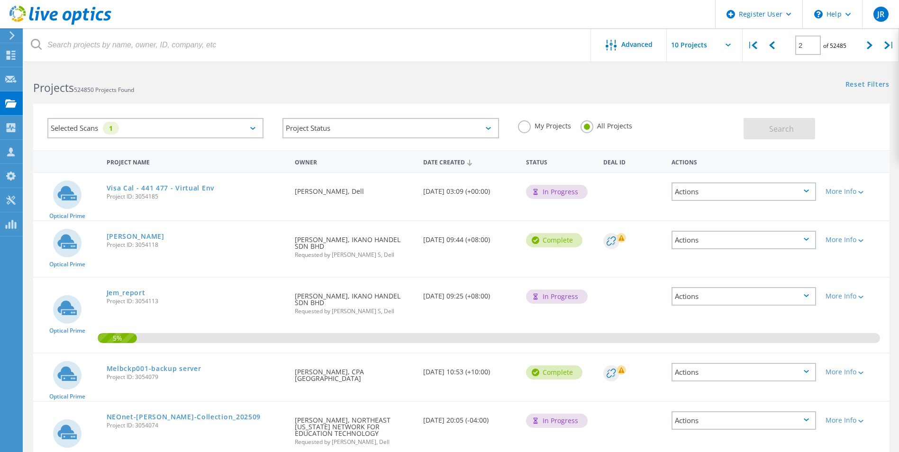
click at [726, 48] on input "text" at bounding box center [713, 44] width 95 height 33
click at [704, 119] on div "Show 40 Projects" at bounding box center [714, 117] width 94 height 16
type input "Show 40 Projects"
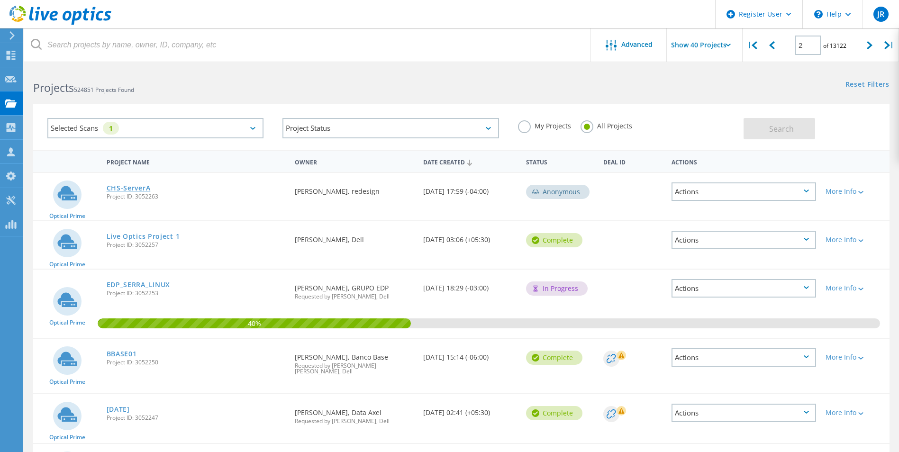
click at [142, 188] on link "CHS-ServerA" at bounding box center [129, 188] width 44 height 7
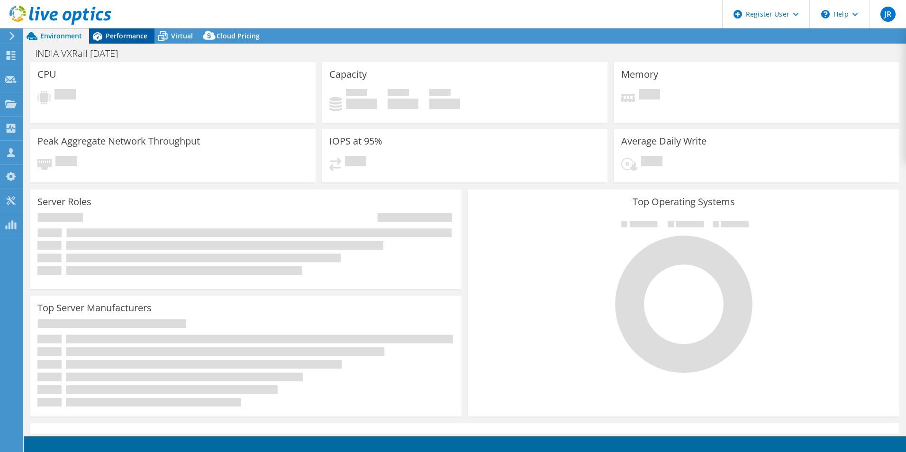
select select "USD"
select select "[GEOGRAPHIC_DATA]"
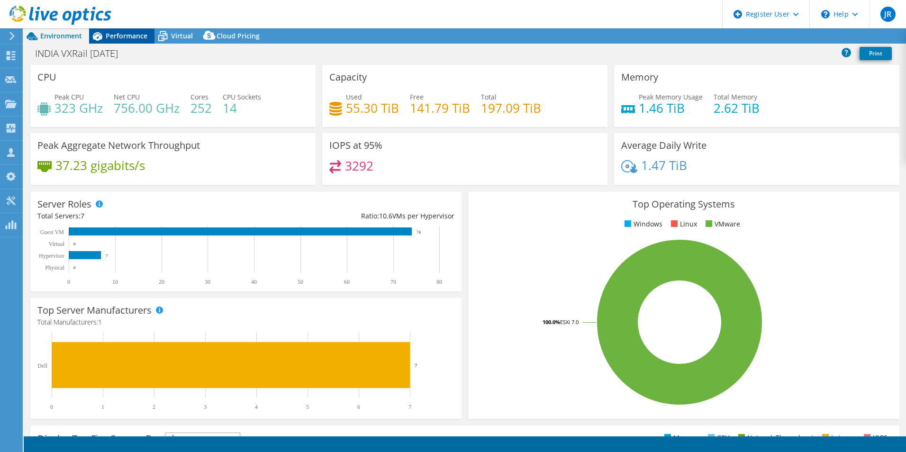
click at [128, 37] on span "Performance" at bounding box center [127, 35] width 42 height 9
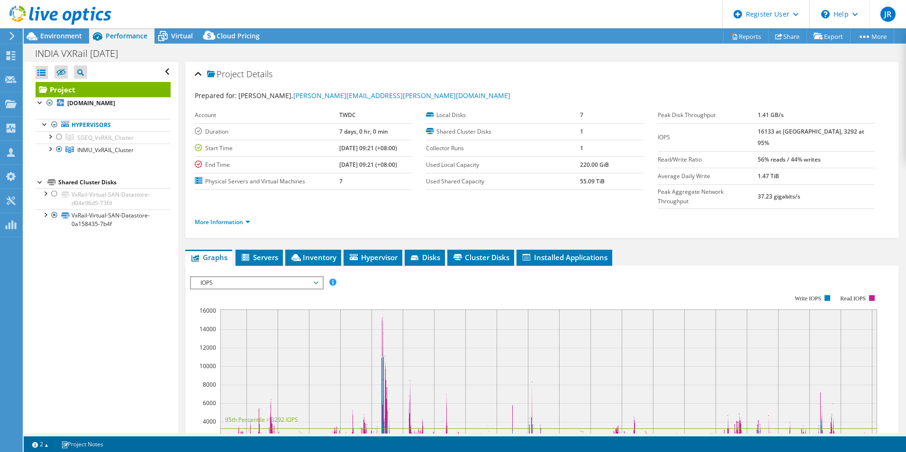
drag, startPoint x: 254, startPoint y: 261, endPoint x: 249, endPoint y: 270, distance: 10.6
click at [254, 277] on span "IOPS" at bounding box center [257, 282] width 122 height 11
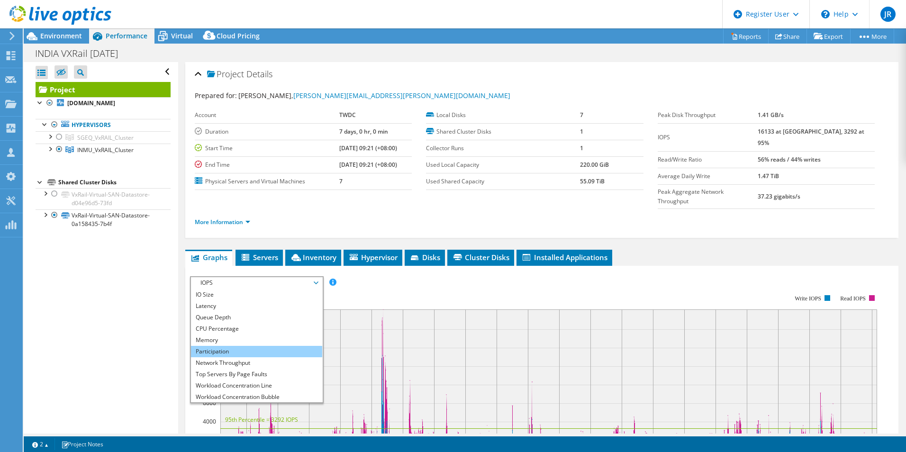
scroll to position [34, 0]
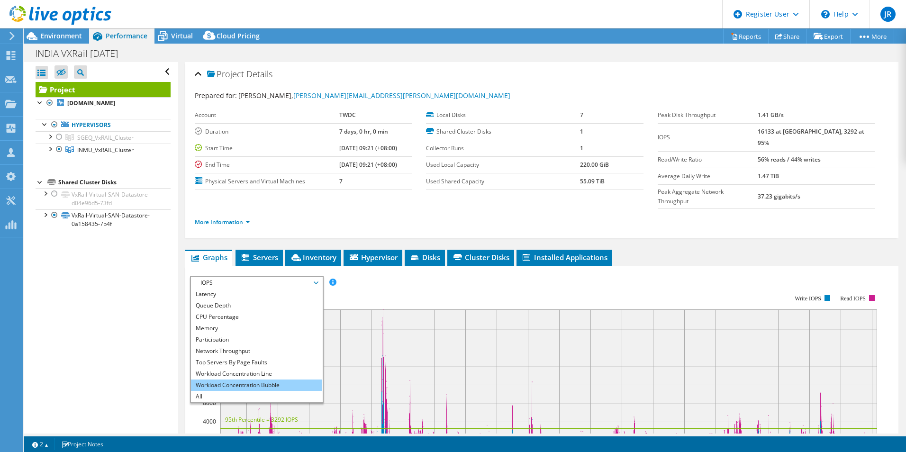
drag, startPoint x: 252, startPoint y: 366, endPoint x: 256, endPoint y: 362, distance: 6.0
click at [252, 379] on li "Workload Concentration Bubble" at bounding box center [256, 384] width 131 height 11
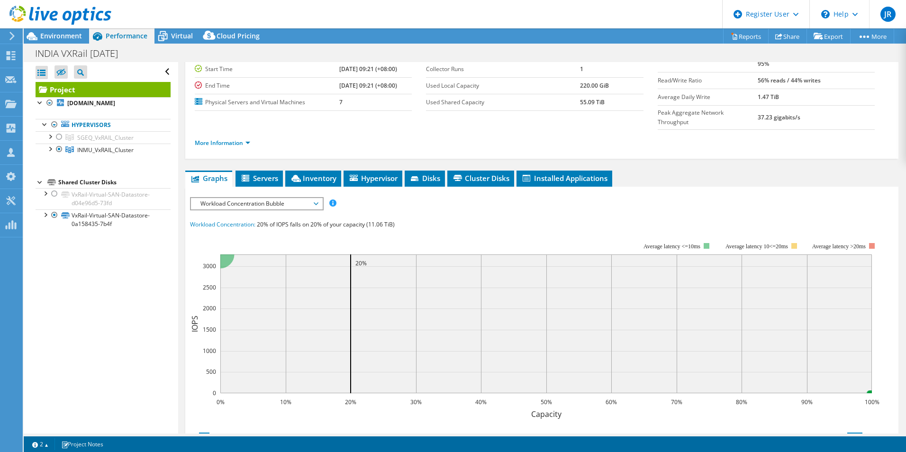
scroll to position [47, 0]
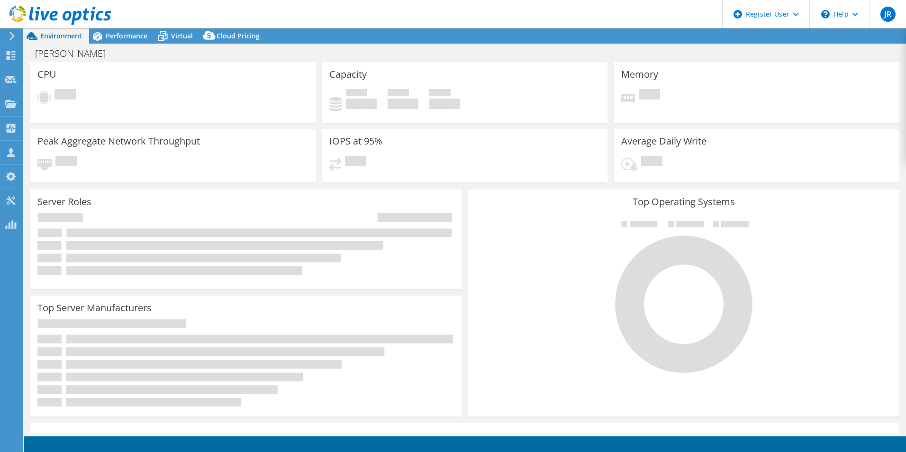
select select "USD"
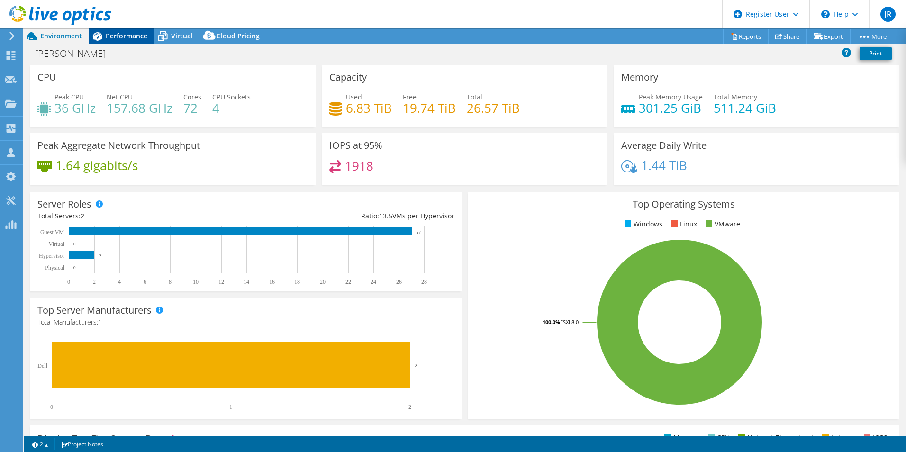
click at [135, 38] on span "Performance" at bounding box center [127, 35] width 42 height 9
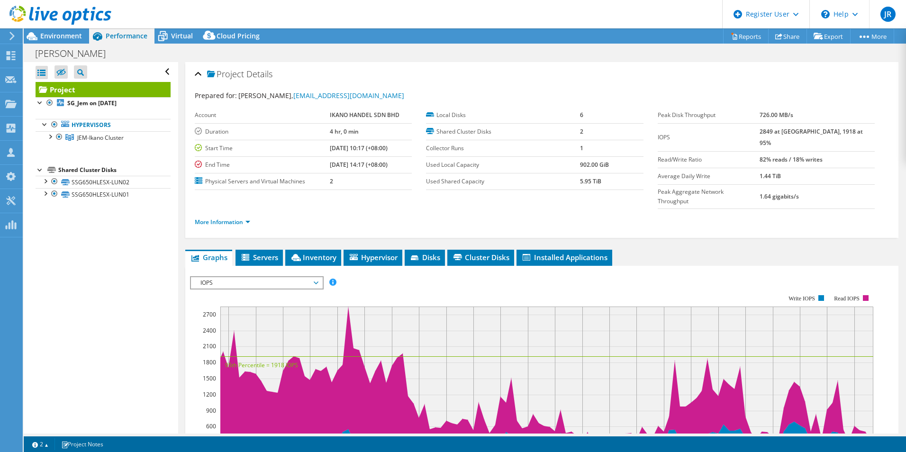
click at [230, 277] on span "IOPS" at bounding box center [257, 282] width 122 height 11
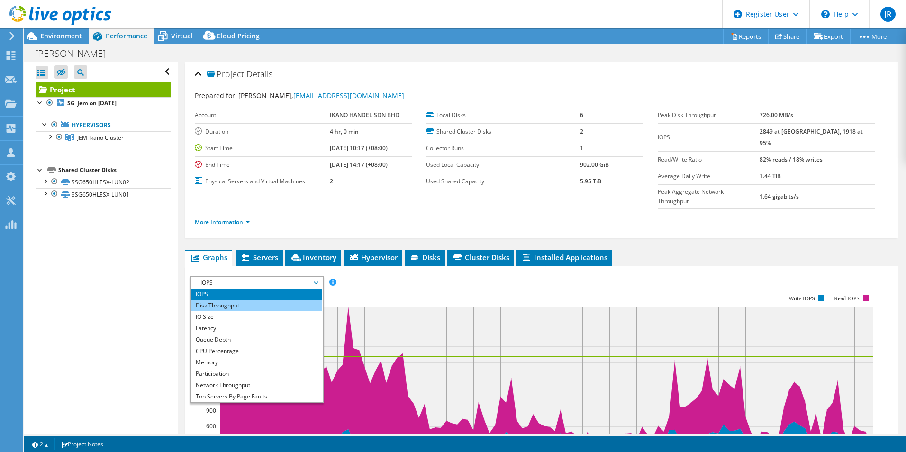
scroll to position [34, 0]
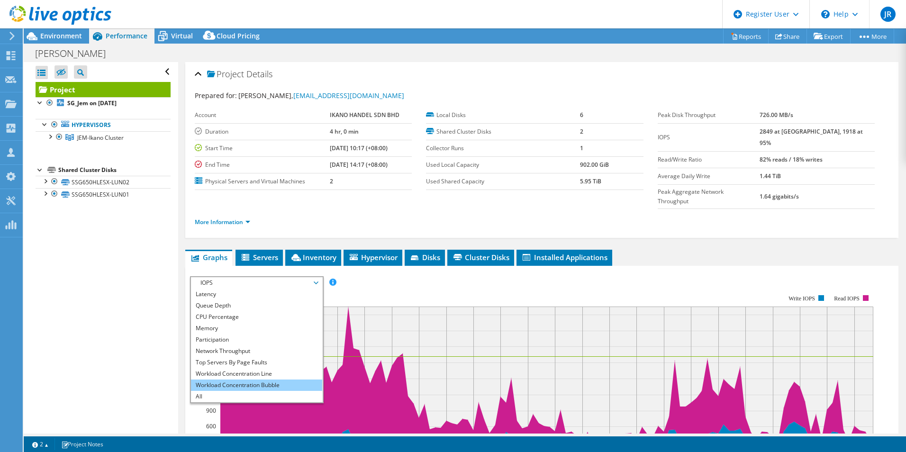
click at [248, 379] on li "Workload Concentration Bubble" at bounding box center [256, 384] width 131 height 11
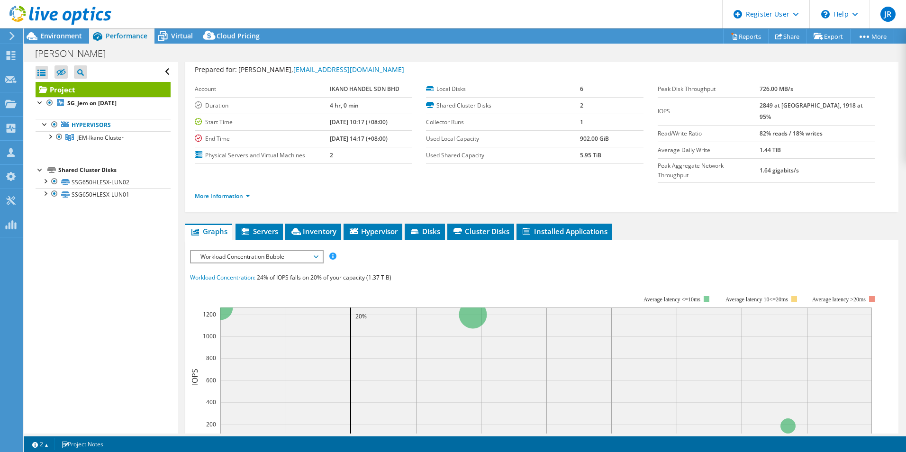
scroll to position [3, 0]
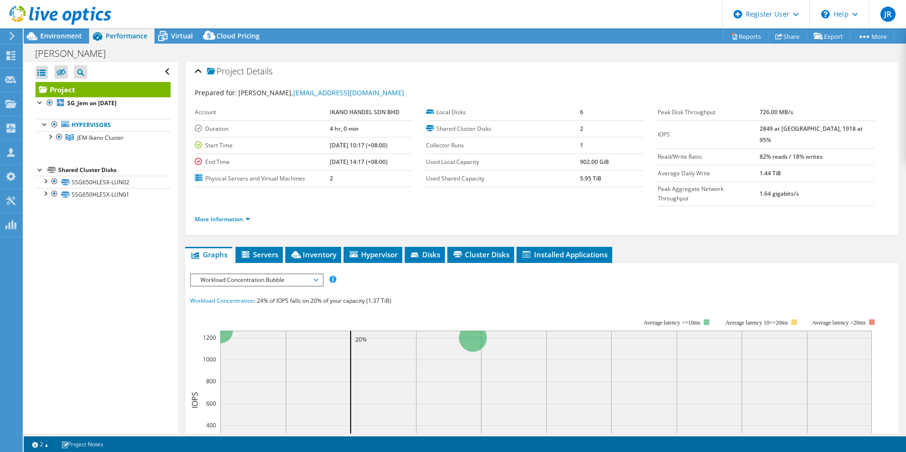
click at [308, 274] on span "Workload Concentration Bubble" at bounding box center [257, 279] width 122 height 11
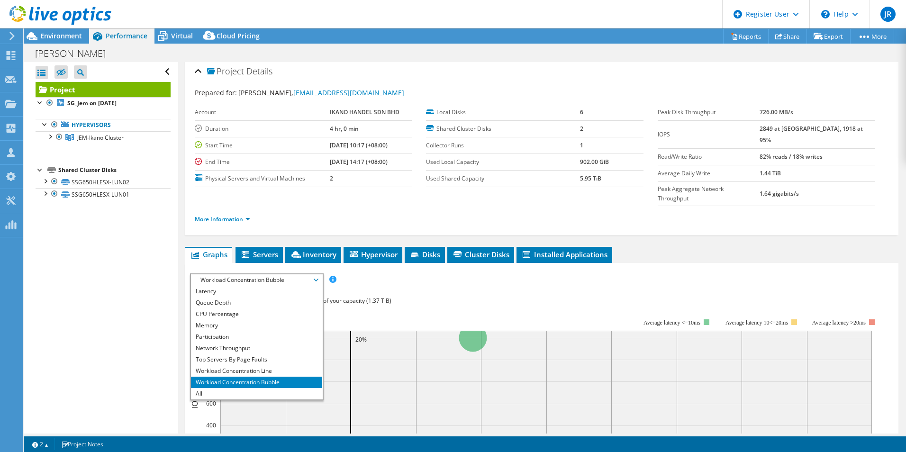
click at [271, 377] on li "Workload Concentration Bubble" at bounding box center [256, 382] width 131 height 11
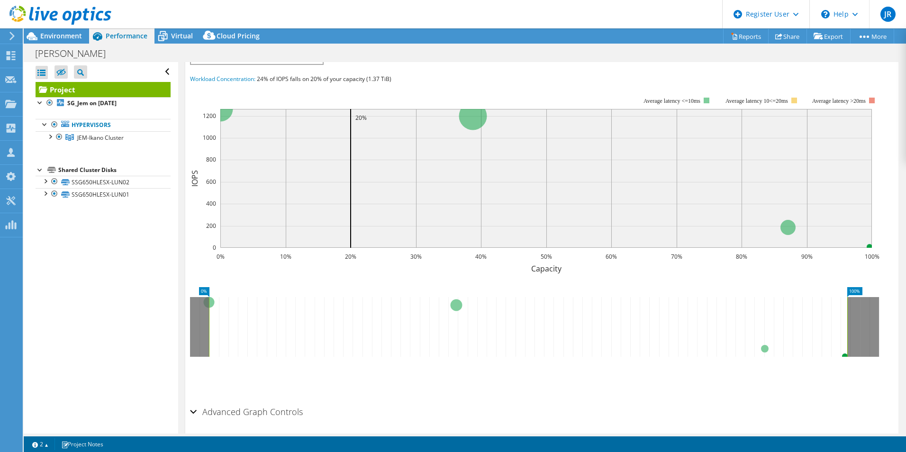
scroll to position [240, 0]
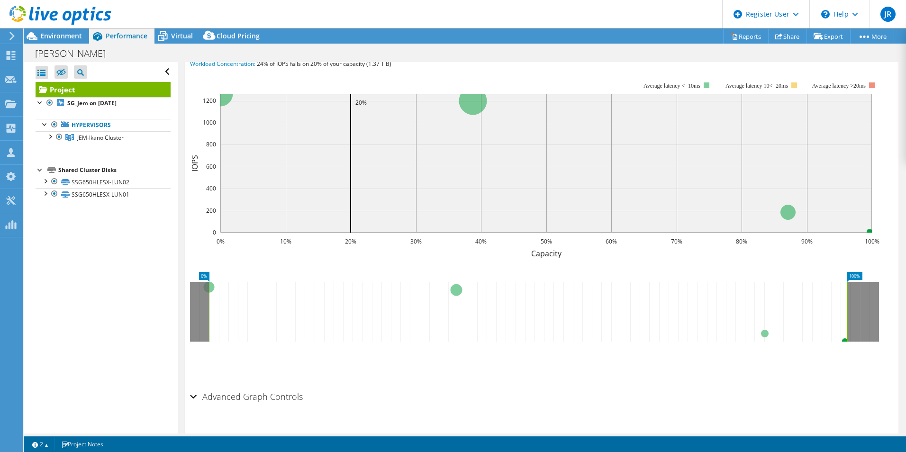
click at [194, 387] on div "Advanced Graph Controls" at bounding box center [541, 397] width 703 height 20
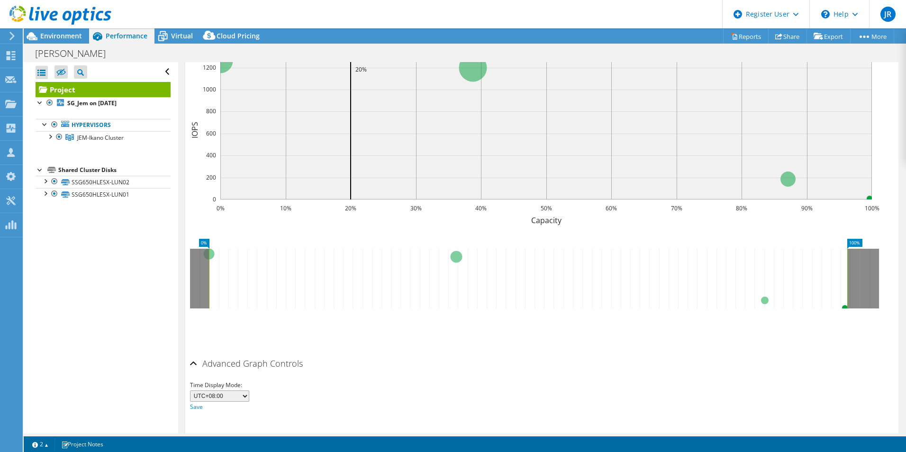
scroll to position [278, 0]
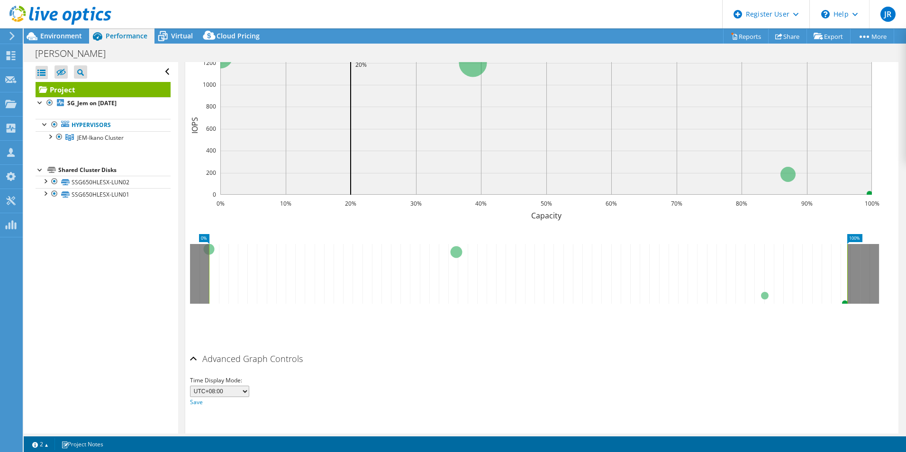
click at [193, 349] on div "Advanced Graph Controls" at bounding box center [541, 359] width 703 height 20
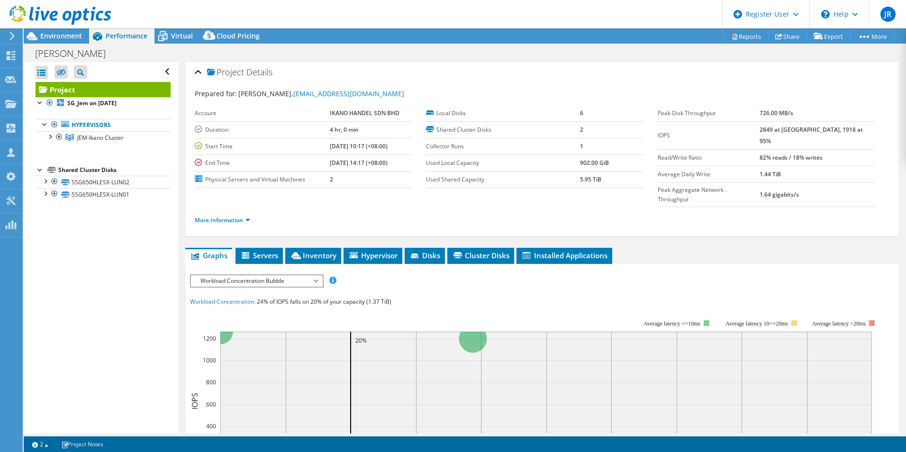
scroll to position [0, 0]
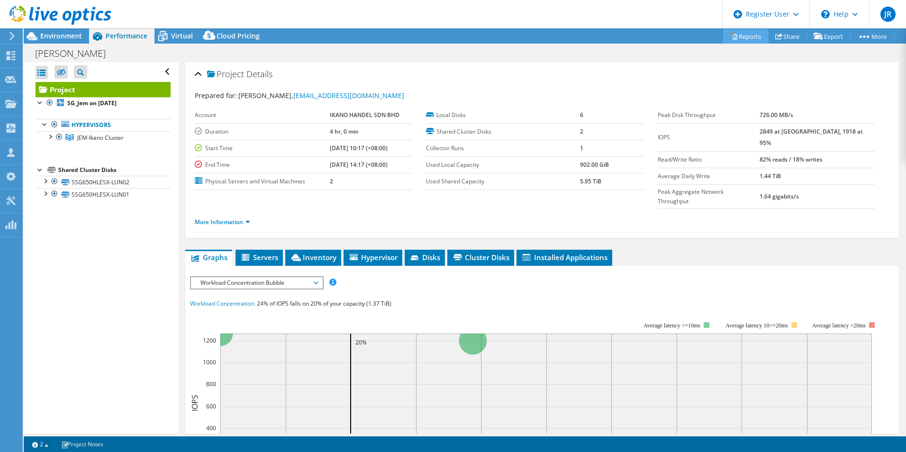
click at [749, 34] on link "Reports" at bounding box center [745, 36] width 45 height 15
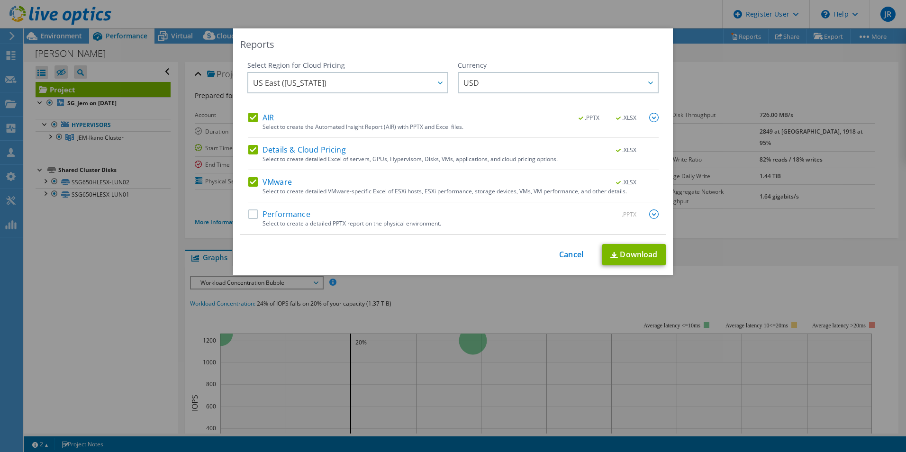
click at [248, 215] on label "Performance" at bounding box center [279, 213] width 62 height 9
click at [0, 0] on input "Performance" at bounding box center [0, 0] width 0 height 0
click at [562, 256] on link "Cancel" at bounding box center [571, 254] width 24 height 9
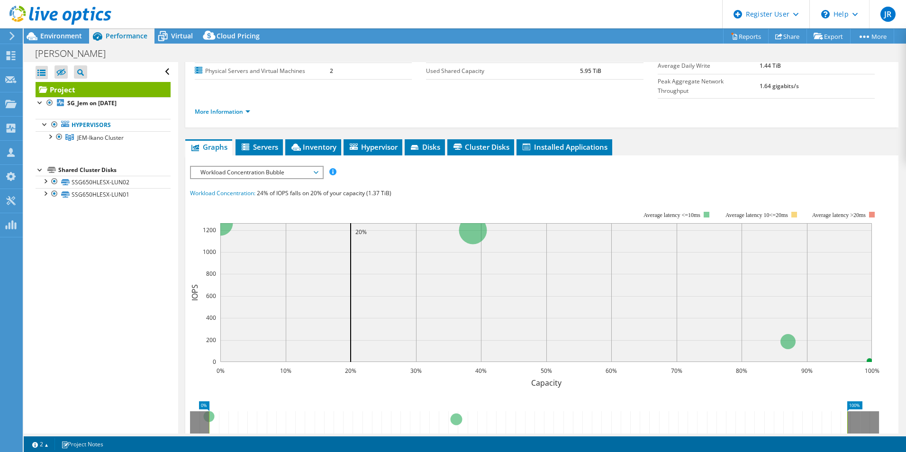
scroll to position [142, 0]
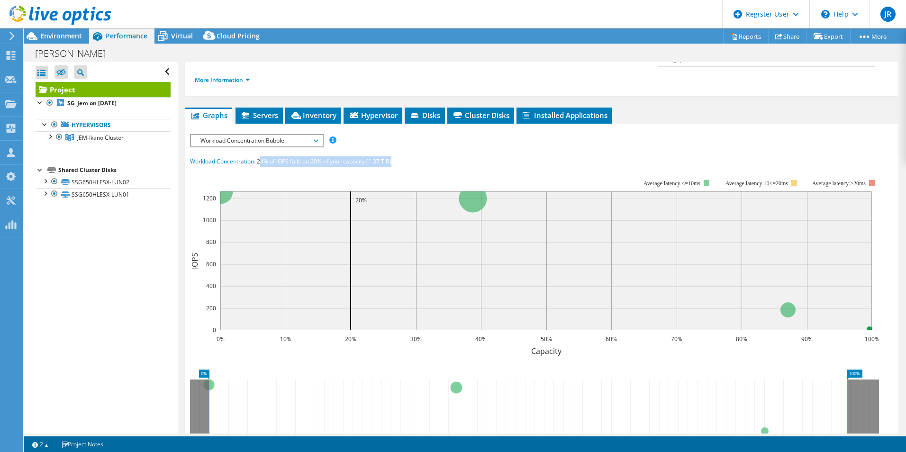
drag, startPoint x: 297, startPoint y: 143, endPoint x: 400, endPoint y: 144, distance: 102.8
click at [400, 156] on div "Workload Concentration: 24% of IOPS falls on 20% of your capacity (1.37 TiB)" at bounding box center [541, 161] width 703 height 10
drag, startPoint x: 400, startPoint y: 144, endPoint x: 301, endPoint y: 166, distance: 101.0
click at [368, 167] on rect at bounding box center [534, 261] width 689 height 189
click at [664, 134] on div "IOPS Disk Throughput IO Size Latency Queue Depth CPU Percentage Memory Page Fau…" at bounding box center [541, 140] width 703 height 13
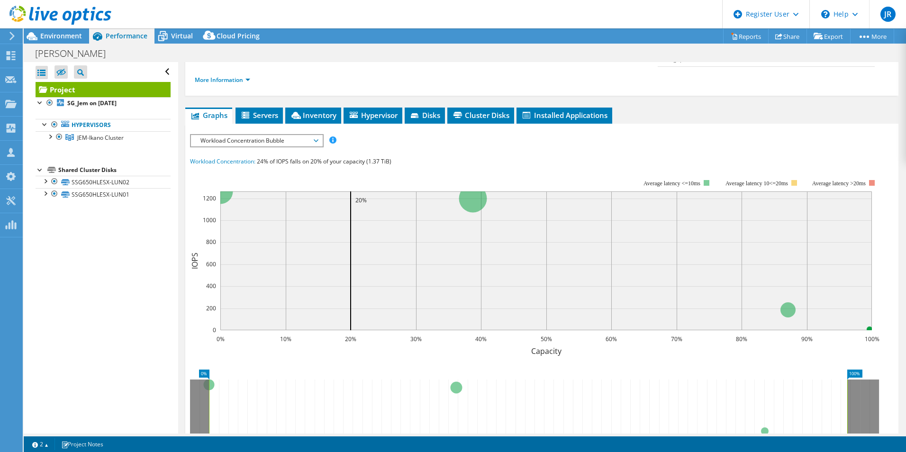
click at [583, 156] on div "Workload Concentration: 24% of IOPS falls on 20% of your capacity (1.37 TiB)" at bounding box center [541, 161] width 703 height 10
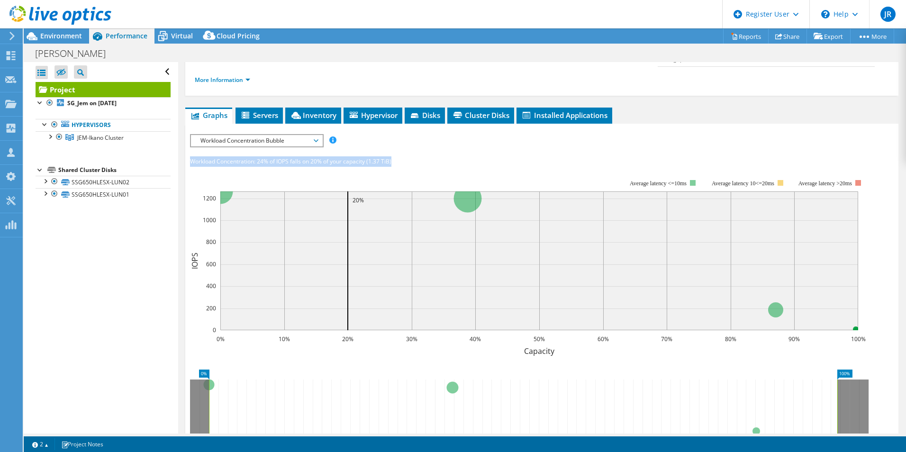
drag, startPoint x: 394, startPoint y: 142, endPoint x: 192, endPoint y: 144, distance: 201.8
click at [190, 156] on div "Workload Concentration: 24% of IOPS falls on 20% of your capacity (1.37 TiB)" at bounding box center [541, 161] width 703 height 10
click at [247, 167] on rect at bounding box center [527, 261] width 675 height 189
click at [317, 167] on rect at bounding box center [527, 261] width 675 height 189
click at [318, 167] on icon "0% 10% 20% 30% 40% 50% 60% 70% 80% 90% 100% Capacity 0 200 400 600 800 1000 120…" at bounding box center [531, 261] width 683 height 189
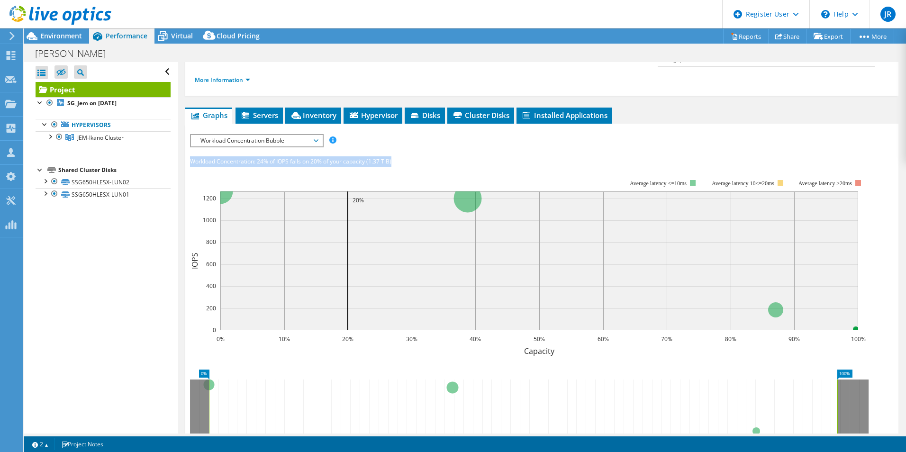
click at [320, 157] on span "24% of IOPS falls on 20% of your capacity (1.37 TiB)" at bounding box center [324, 161] width 135 height 8
drag, startPoint x: 368, startPoint y: 141, endPoint x: 390, endPoint y: 140, distance: 22.3
click at [390, 157] on span "24% of IOPS falls on 20% of your capacity (1.37 TiB)" at bounding box center [324, 161] width 135 height 8
drag, startPoint x: 390, startPoint y: 140, endPoint x: 382, endPoint y: 153, distance: 15.1
click at [382, 167] on rect at bounding box center [527, 261] width 675 height 189
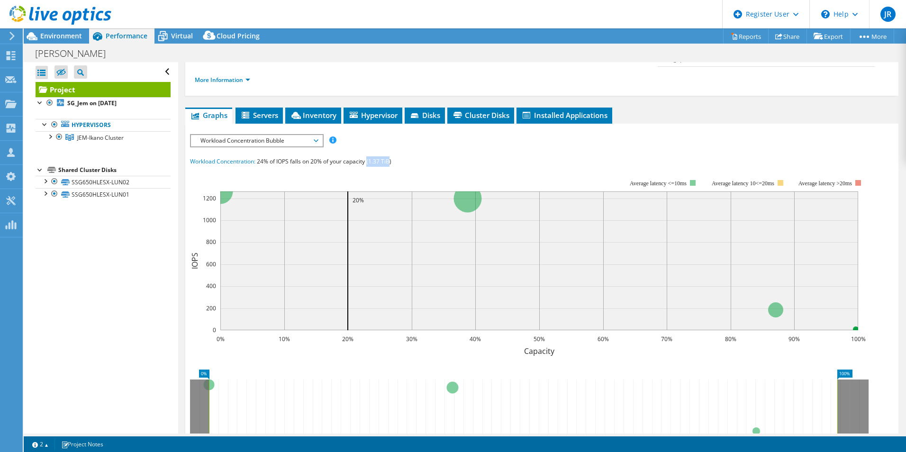
click at [382, 157] on span "24% of IOPS falls on 20% of your capacity (1.37 TiB)" at bounding box center [324, 161] width 135 height 8
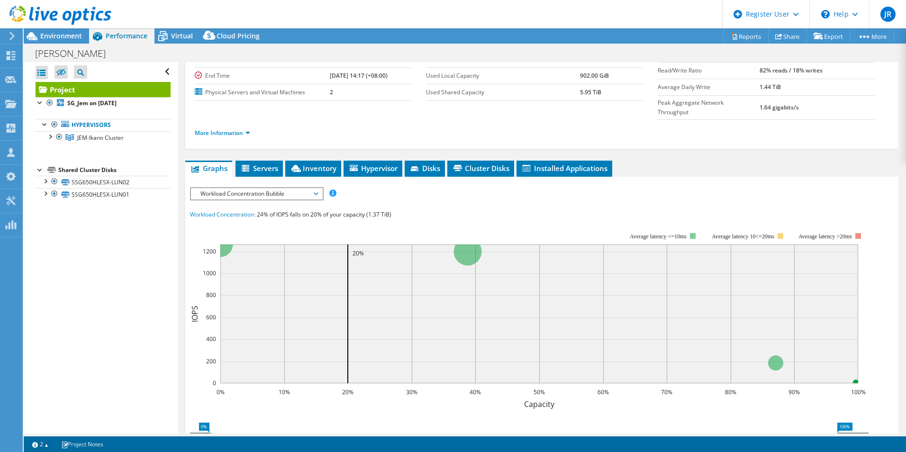
scroll to position [0, 0]
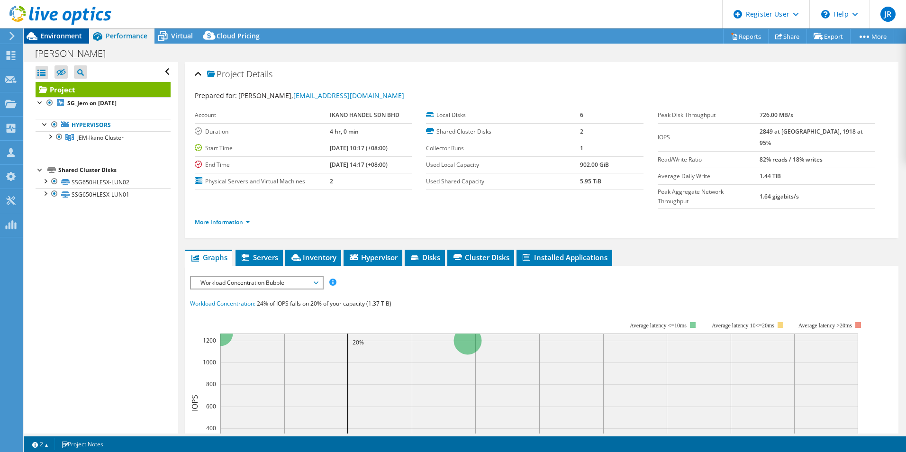
click at [52, 33] on span "Environment" at bounding box center [61, 35] width 42 height 9
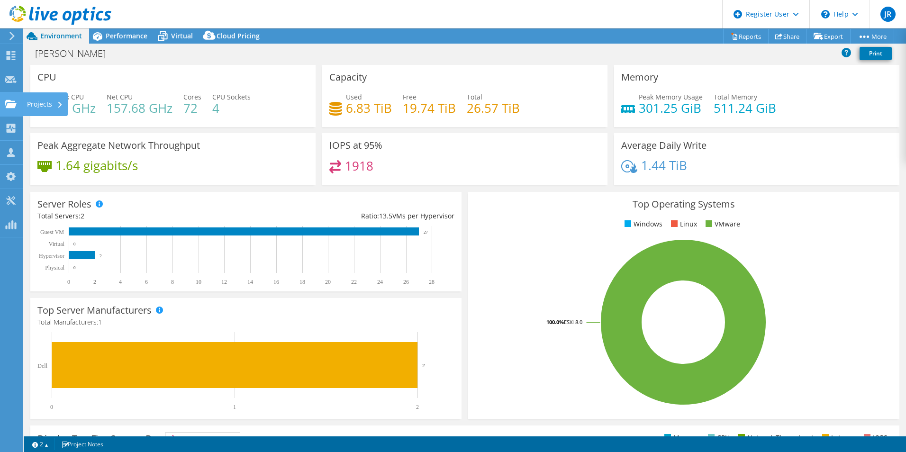
click at [32, 102] on div "Projects" at bounding box center [44, 104] width 45 height 24
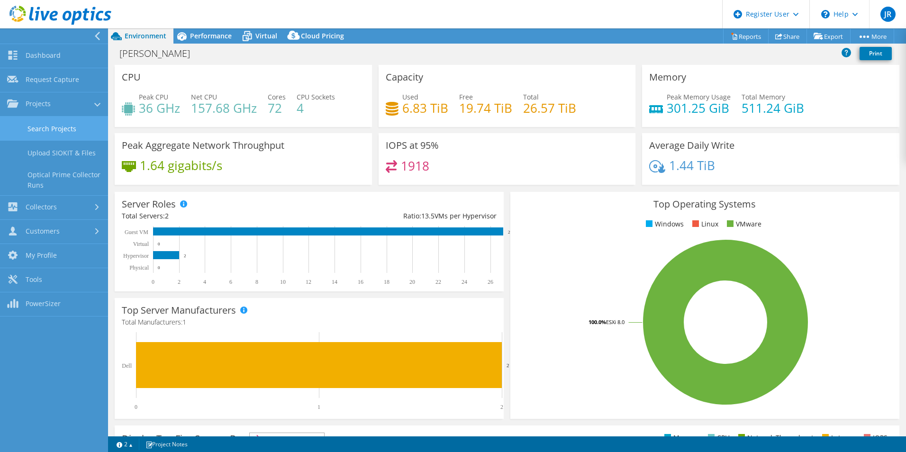
click at [63, 132] on link "Search Projects" at bounding box center [54, 129] width 108 height 24
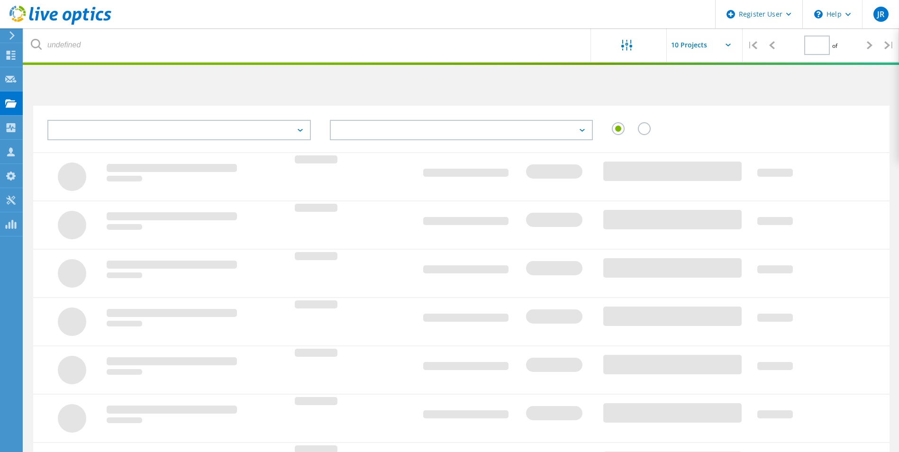
type input "1"
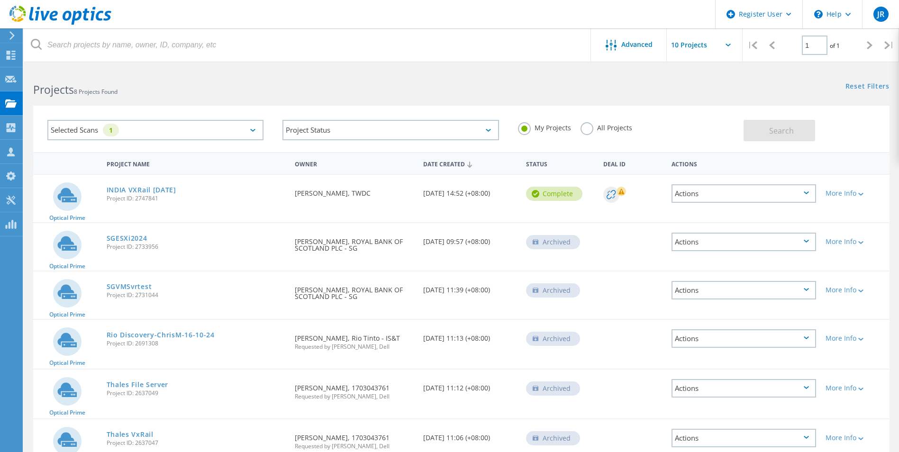
click at [594, 134] on div "All Projects" at bounding box center [606, 129] width 52 height 14
click at [583, 127] on label "All Projects" at bounding box center [606, 126] width 52 height 9
click at [0, 0] on input "All Projects" at bounding box center [0, 0] width 0 height 0
click at [793, 129] on button "Search" at bounding box center [779, 130] width 72 height 21
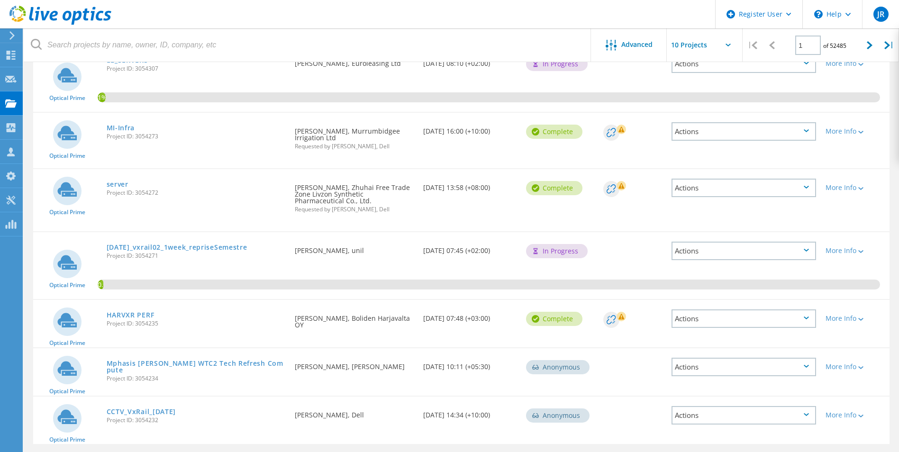
scroll to position [338, 0]
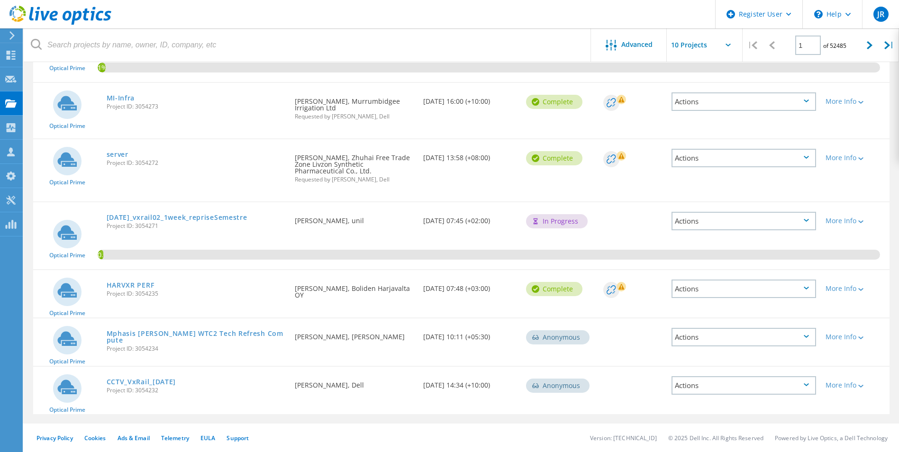
drag, startPoint x: 261, startPoint y: 265, endPoint x: 258, endPoint y: 256, distance: 9.3
click at [259, 256] on div "0.7%" at bounding box center [461, 235] width 856 height 67
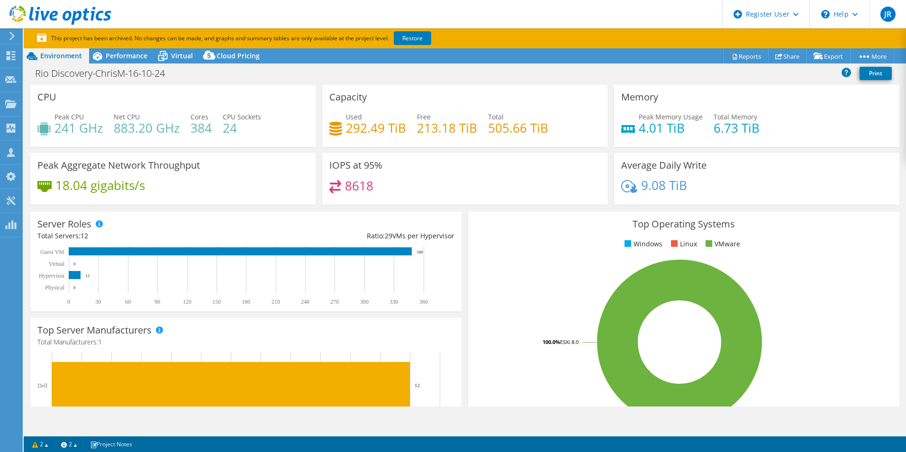
select select "HongKong"
select select "USD"
click at [117, 55] on span "Performance" at bounding box center [127, 55] width 42 height 9
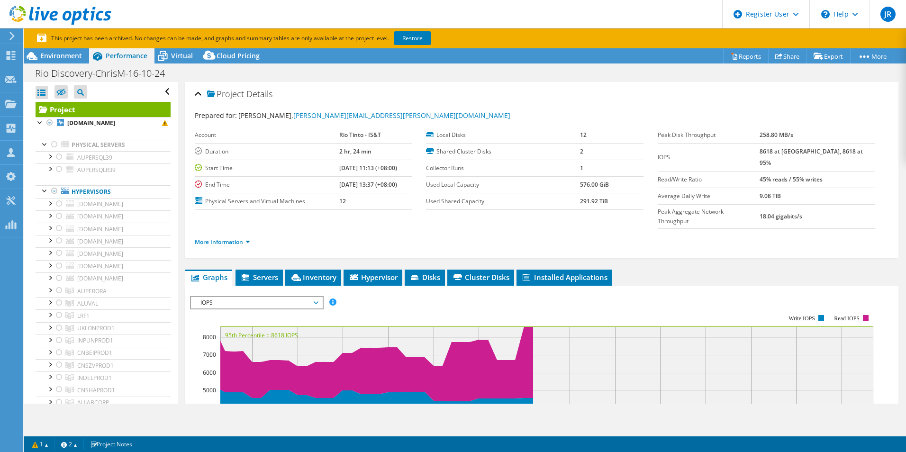
click at [294, 297] on span "IOPS" at bounding box center [257, 302] width 122 height 11
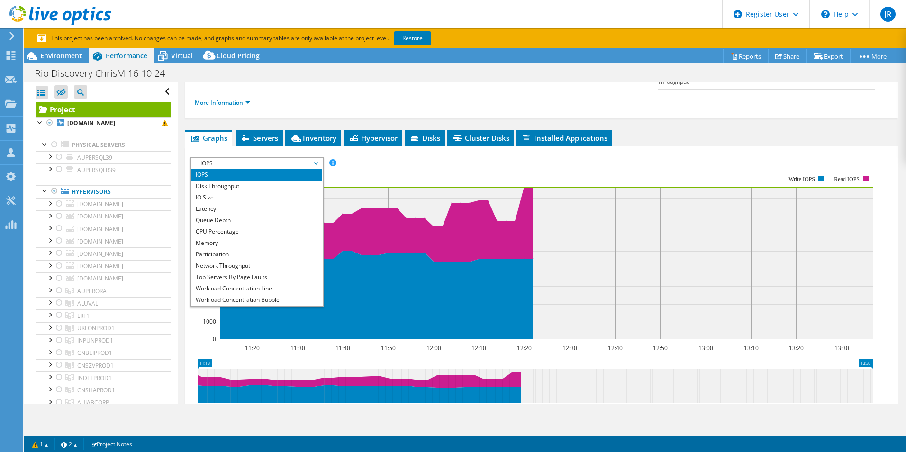
scroll to position [246, 0]
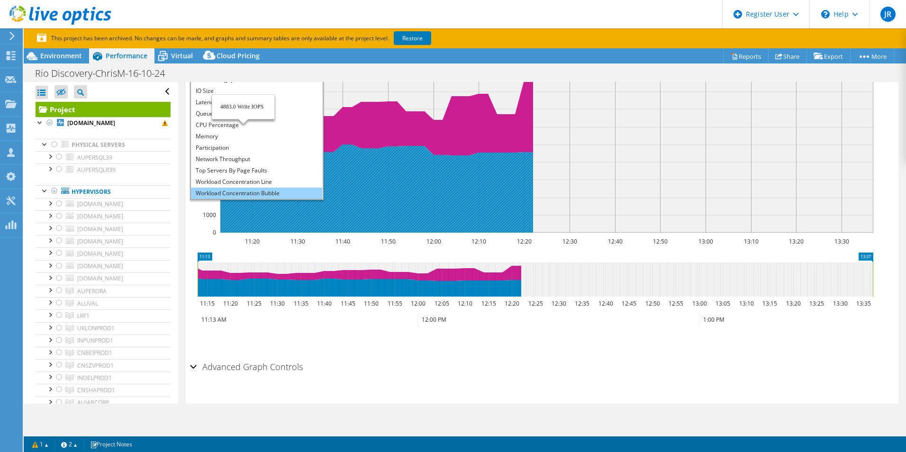
click at [252, 188] on li "Workload Concentration Bubble" at bounding box center [256, 193] width 131 height 11
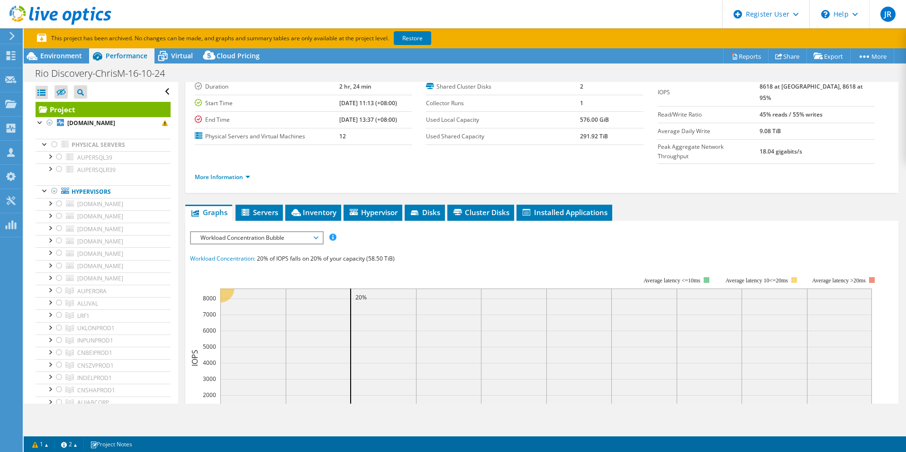
scroll to position [0, 0]
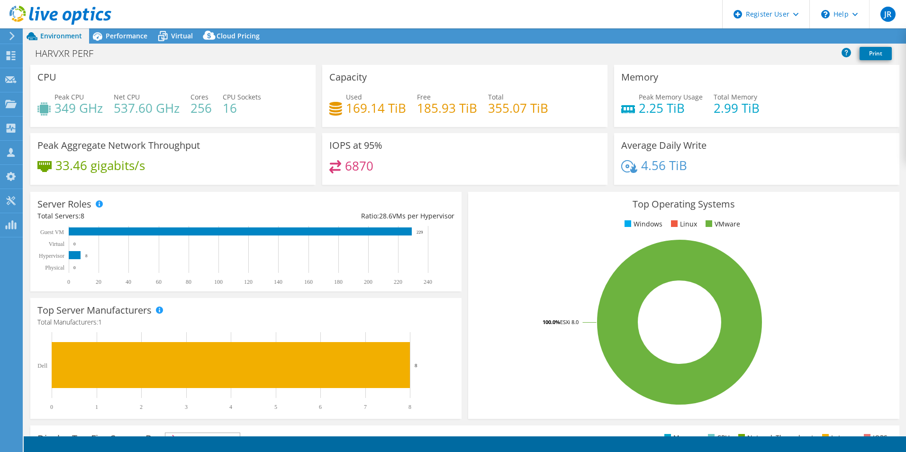
select select "USD"
click at [127, 30] on div "Performance" at bounding box center [121, 35] width 65 height 15
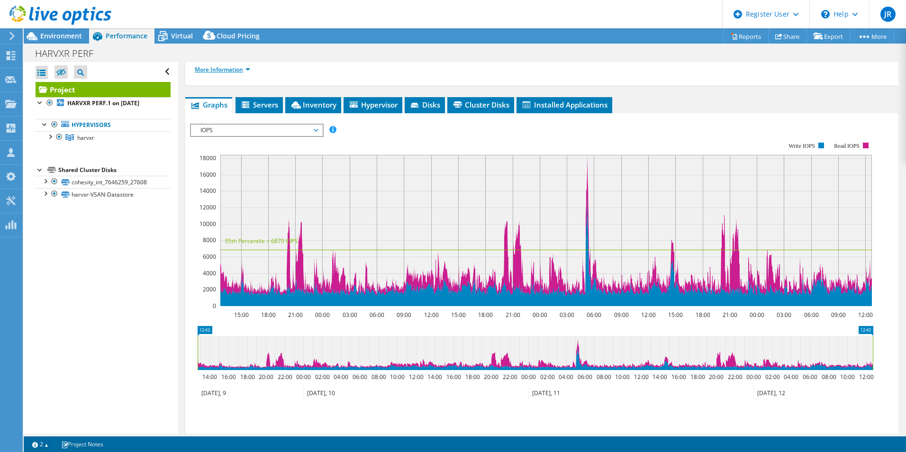
scroll to position [118, 0]
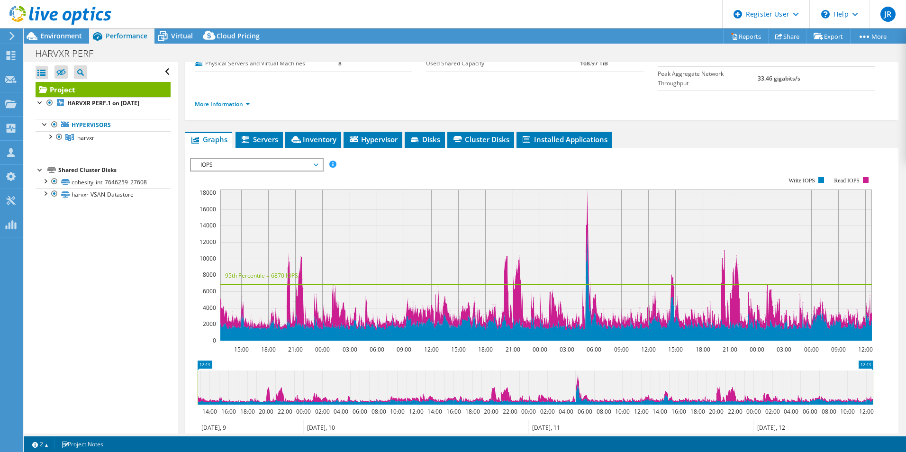
click at [236, 159] on span "IOPS" at bounding box center [257, 164] width 122 height 11
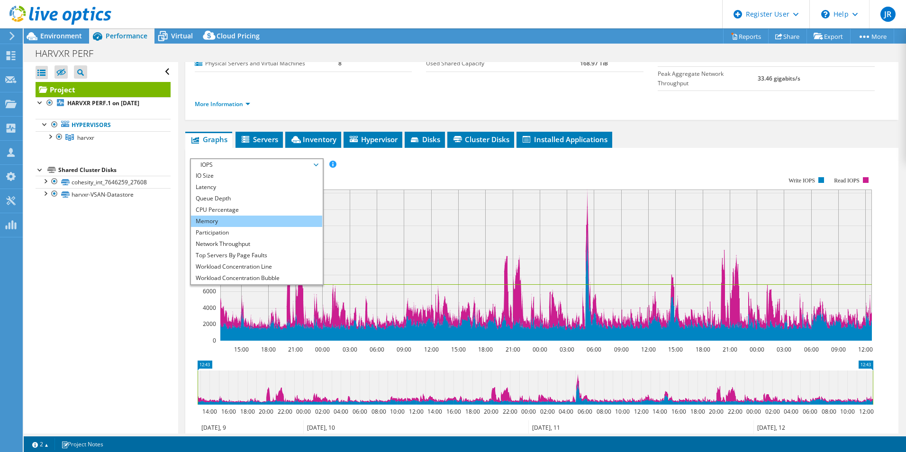
scroll to position [34, 0]
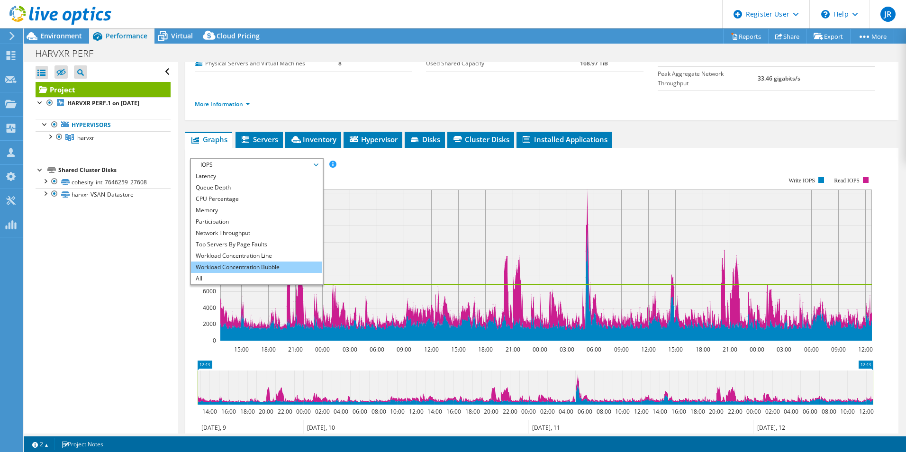
click at [234, 261] on li "Workload Concentration Bubble" at bounding box center [256, 266] width 131 height 11
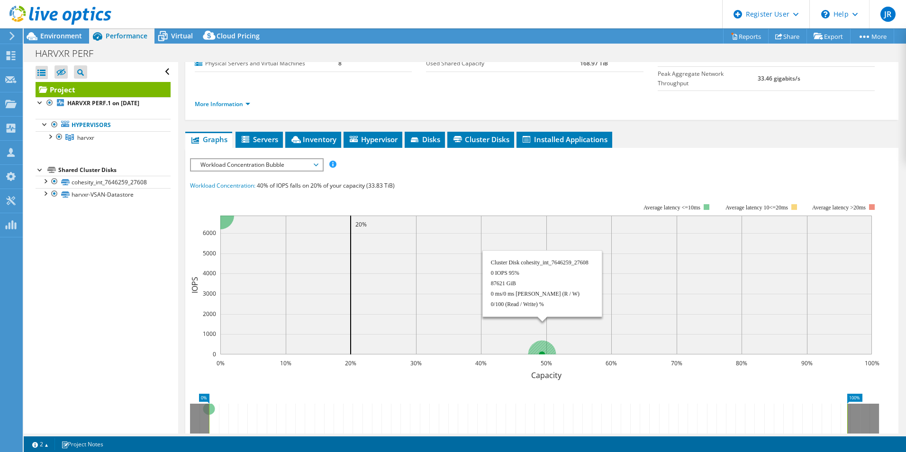
click at [541, 340] on circle at bounding box center [542, 354] width 28 height 28
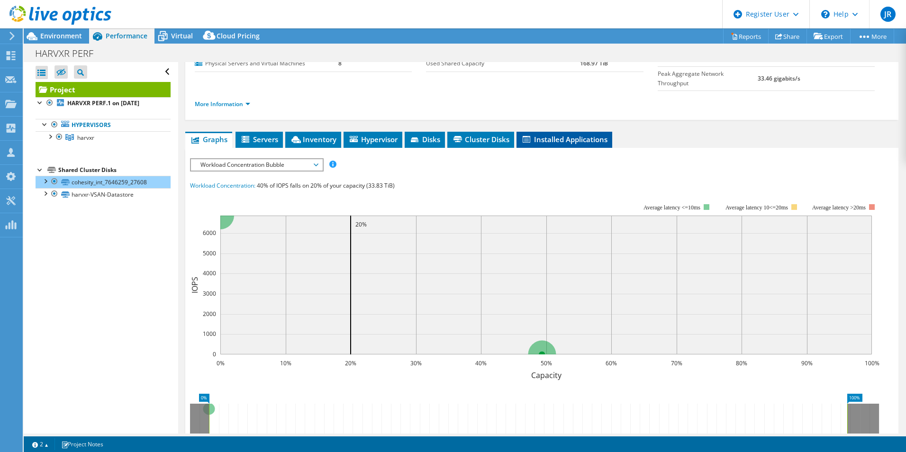
scroll to position [0, 0]
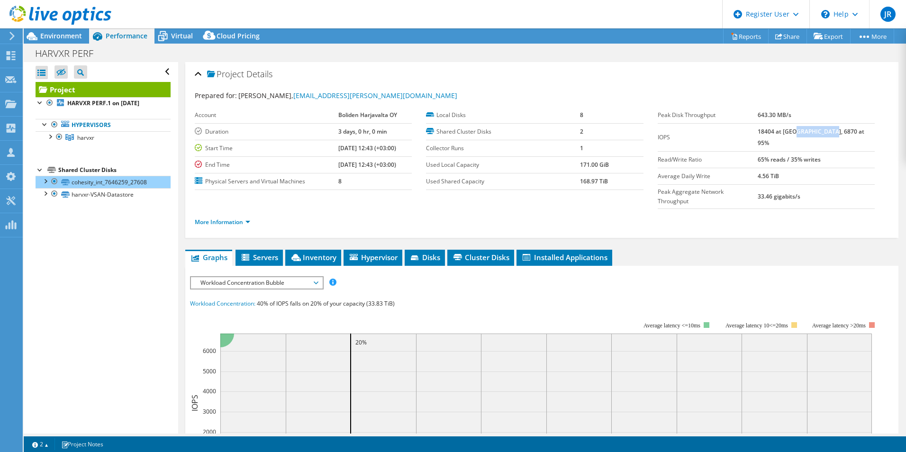
drag, startPoint x: 819, startPoint y: 132, endPoint x: 845, endPoint y: 136, distance: 26.5
click at [847, 136] on td "18404 at [GEOGRAPHIC_DATA], 6870 at 95%" at bounding box center [815, 137] width 117 height 28
click at [396, 309] on rect at bounding box center [534, 403] width 689 height 189
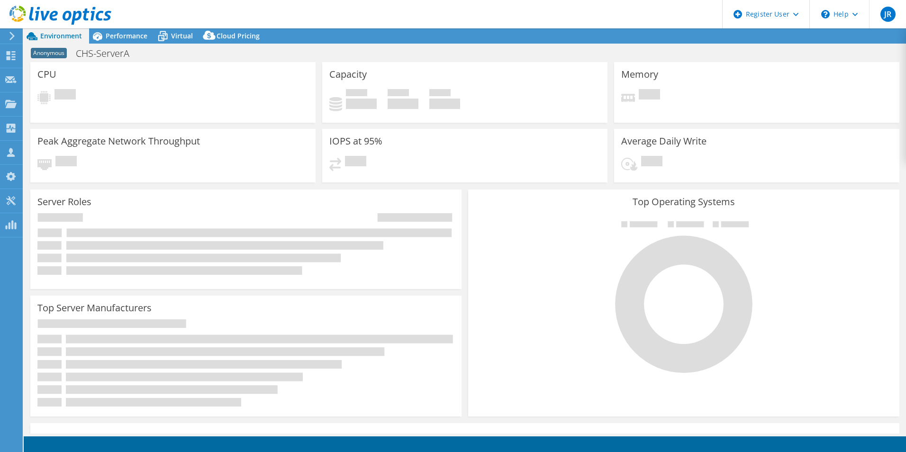
select select "USD"
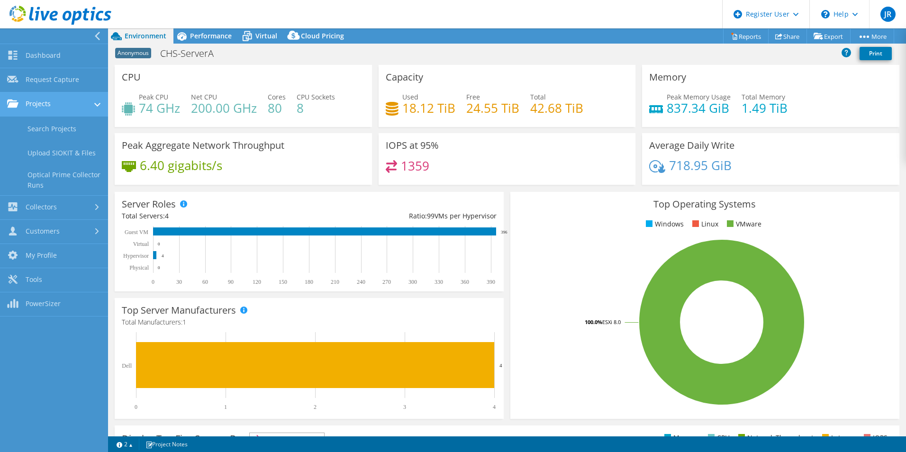
click at [52, 102] on link "Projects" at bounding box center [54, 104] width 108 height 24
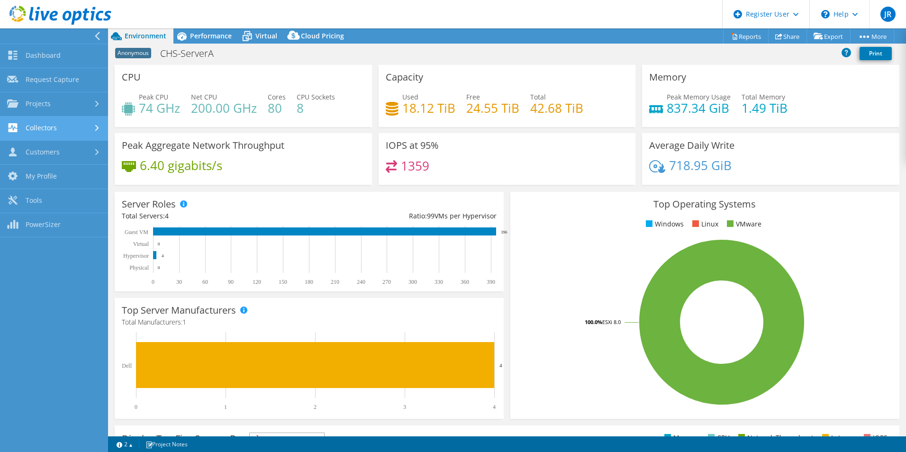
click at [45, 129] on link "Collectors" at bounding box center [54, 129] width 108 height 24
click at [68, 118] on link "Collectors" at bounding box center [54, 129] width 108 height 24
click at [269, 31] on div "Virtual" at bounding box center [261, 35] width 45 height 15
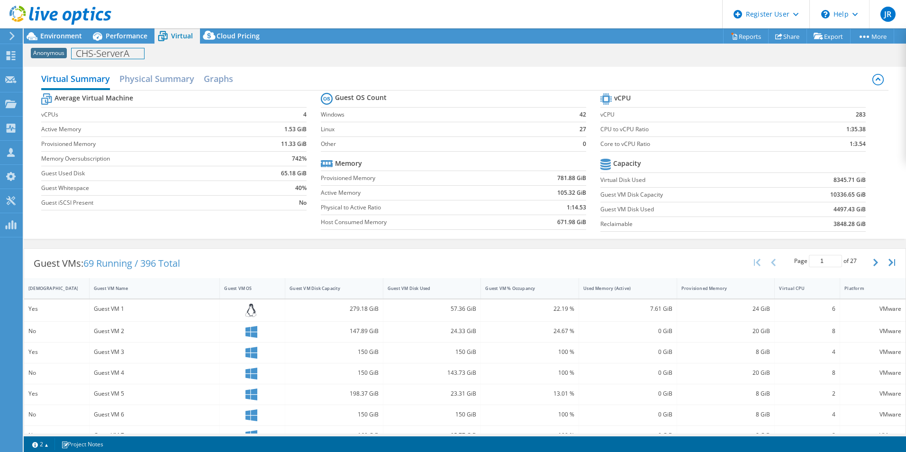
click at [137, 45] on div "Anonymous CHS-ServerA Print" at bounding box center [465, 54] width 882 height 18
click at [133, 39] on span "Performance" at bounding box center [127, 35] width 42 height 9
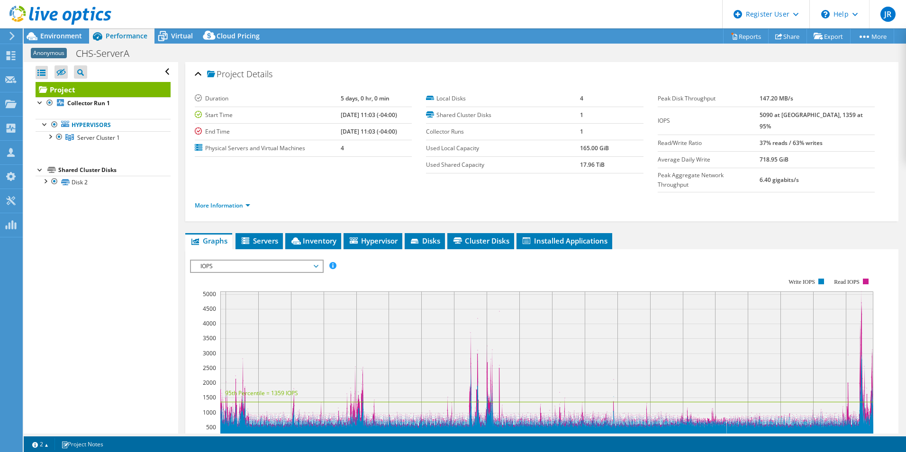
drag, startPoint x: 247, startPoint y: 246, endPoint x: 252, endPoint y: 266, distance: 20.6
click at [248, 261] on span "IOPS" at bounding box center [257, 266] width 122 height 11
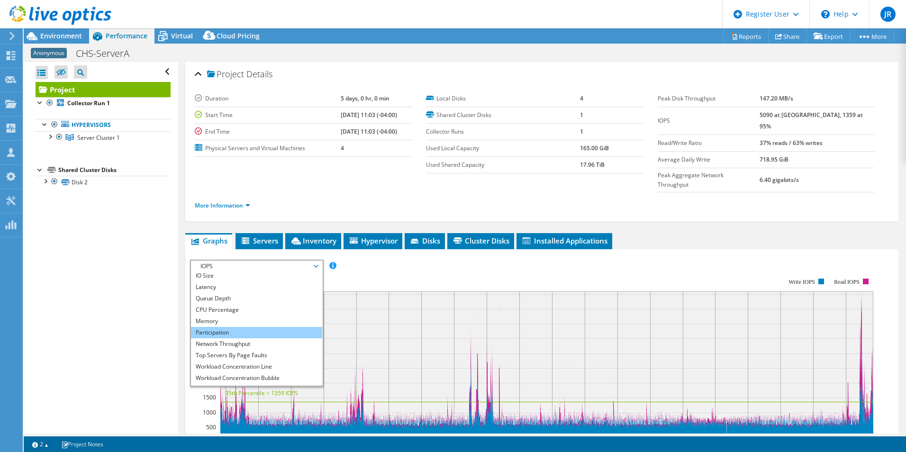
scroll to position [34, 0]
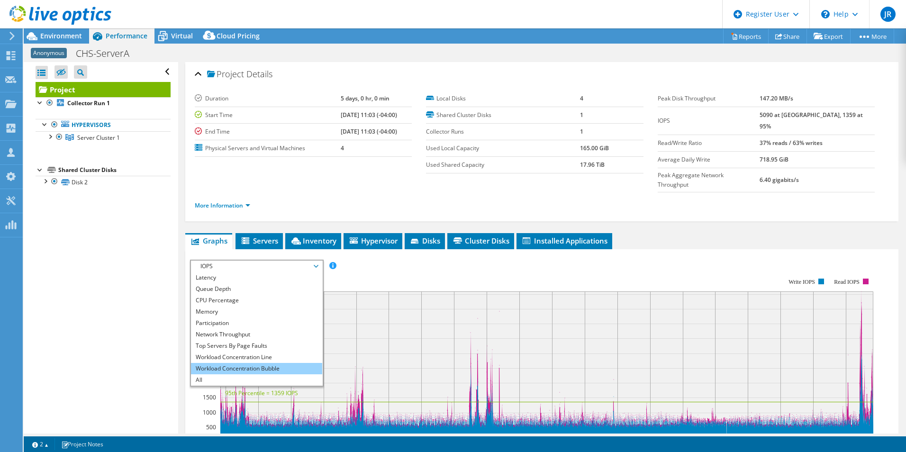
click at [247, 363] on li "Workload Concentration Bubble" at bounding box center [256, 368] width 131 height 11
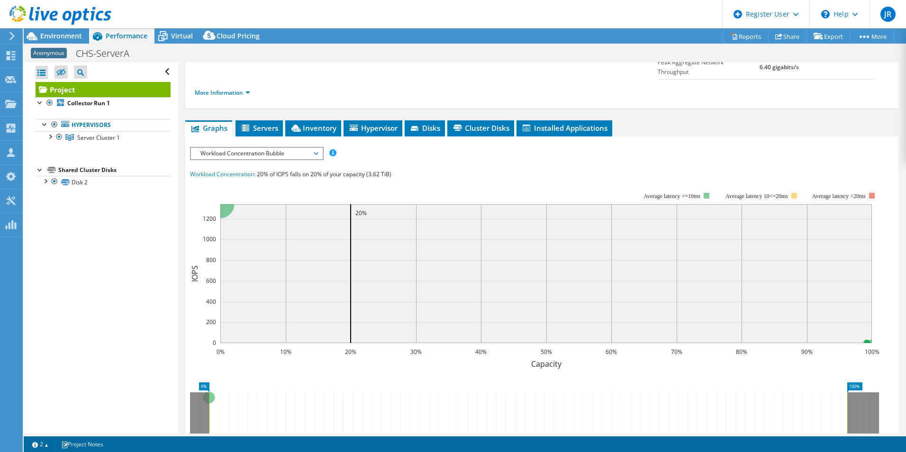
scroll to position [0, 0]
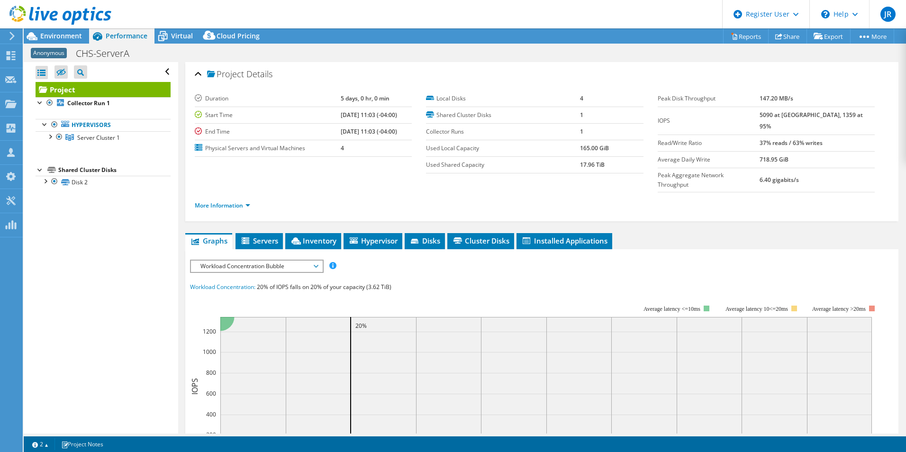
click at [61, 30] on div at bounding box center [55, 16] width 111 height 32
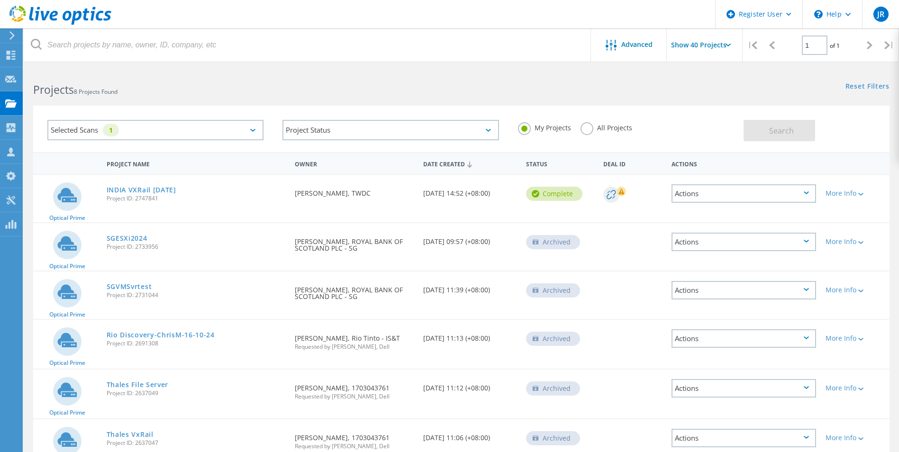
click at [585, 127] on label "All Projects" at bounding box center [606, 126] width 52 height 9
click at [0, 0] on input "All Projects" at bounding box center [0, 0] width 0 height 0
click at [534, 126] on label "My Projects" at bounding box center [544, 126] width 53 height 9
click at [0, 0] on input "My Projects" at bounding box center [0, 0] width 0 height 0
click at [196, 136] on div "Selected Scans 1" at bounding box center [155, 130] width 216 height 20
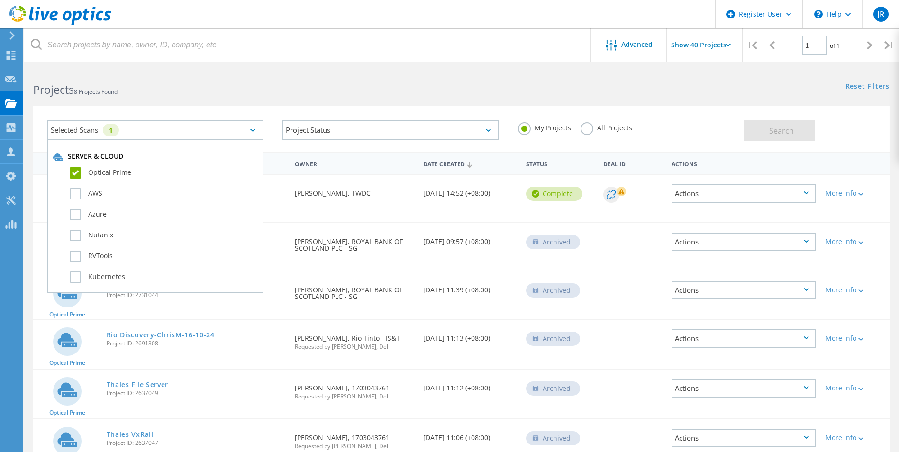
click at [196, 136] on div "Selected Scans 1" at bounding box center [155, 130] width 216 height 20
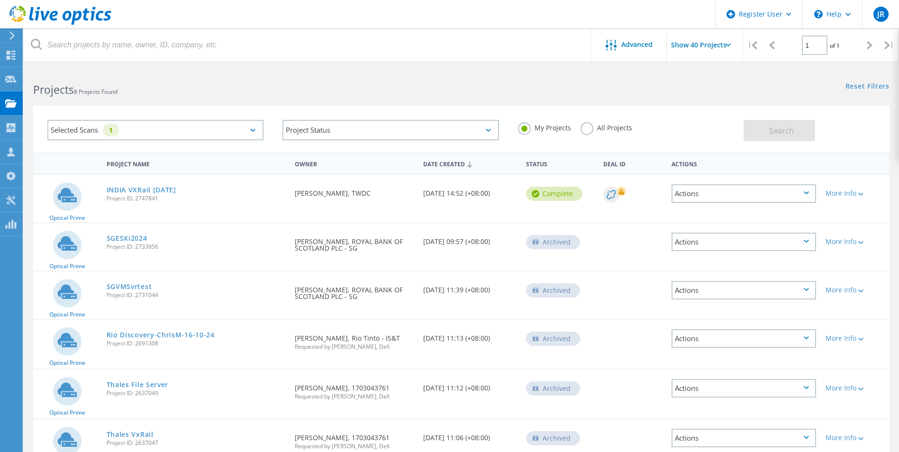
click at [593, 124] on label "All Projects" at bounding box center [606, 126] width 52 height 9
click at [0, 0] on input "All Projects" at bounding box center [0, 0] width 0 height 0
click at [802, 130] on button "Search" at bounding box center [779, 130] width 72 height 21
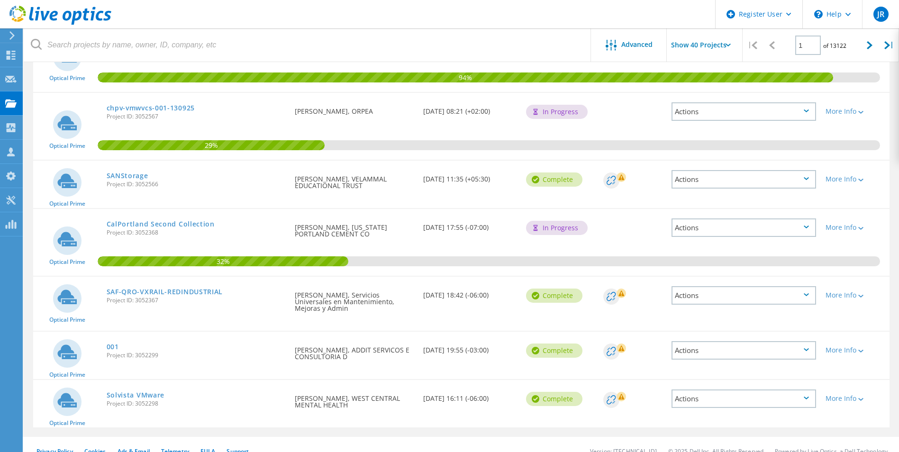
scroll to position [1978, 0]
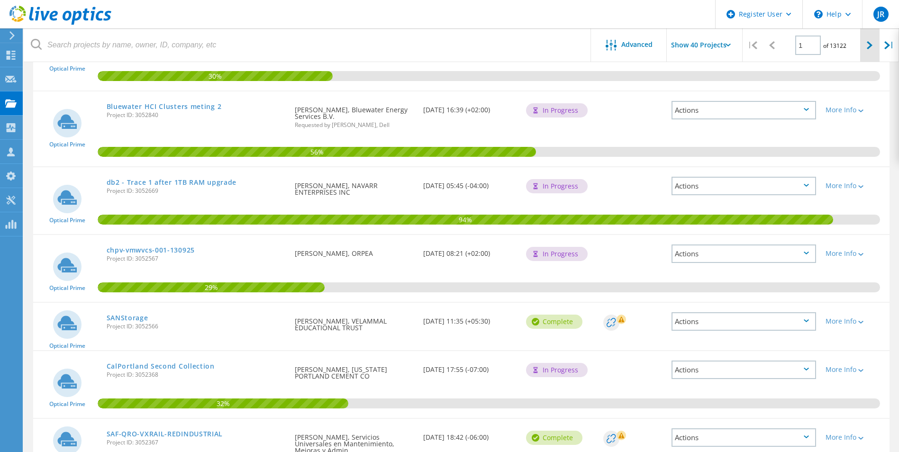
click at [867, 44] on icon at bounding box center [869, 45] width 6 height 8
type input "2"
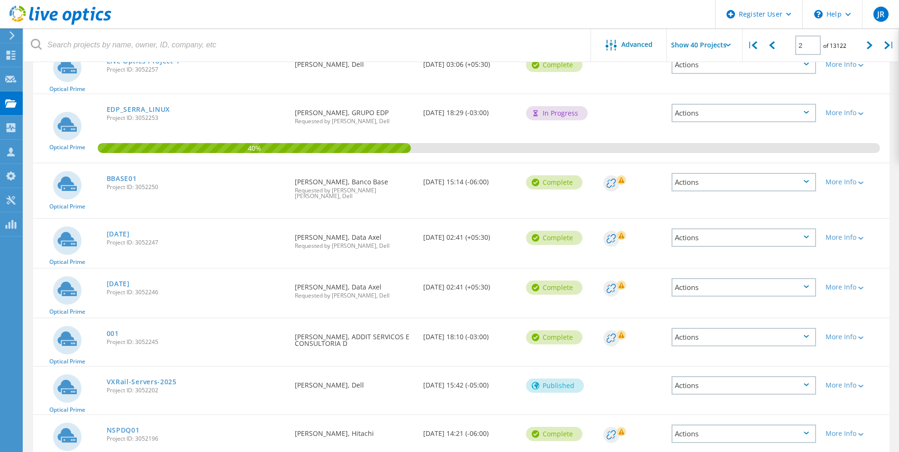
scroll to position [189, 0]
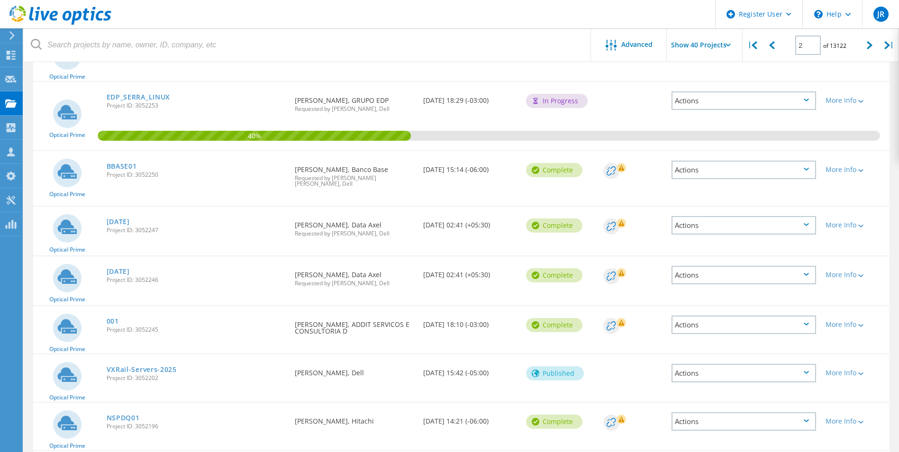
click at [129, 227] on span "Project ID: 3052247" at bounding box center [196, 230] width 179 height 6
click at [129, 218] on link "09-13-2025" at bounding box center [118, 221] width 23 height 7
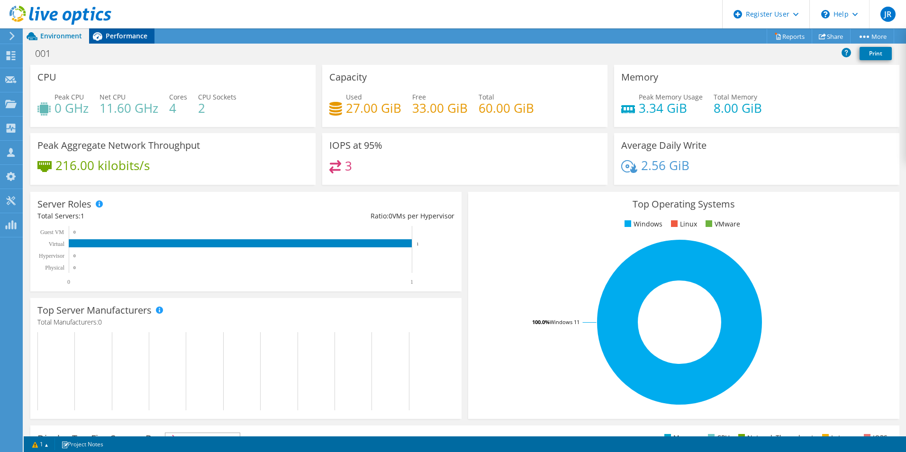
click at [114, 35] on span "Performance" at bounding box center [127, 35] width 42 height 9
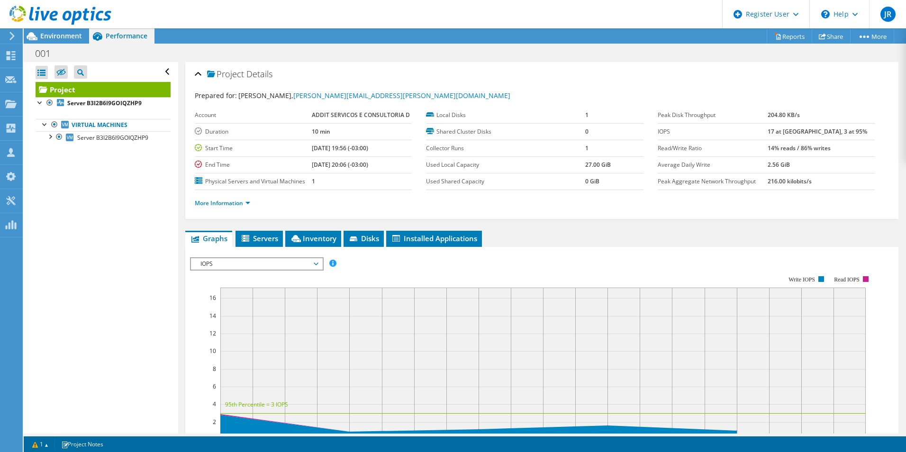
click at [237, 260] on span "IOPS" at bounding box center [257, 263] width 122 height 11
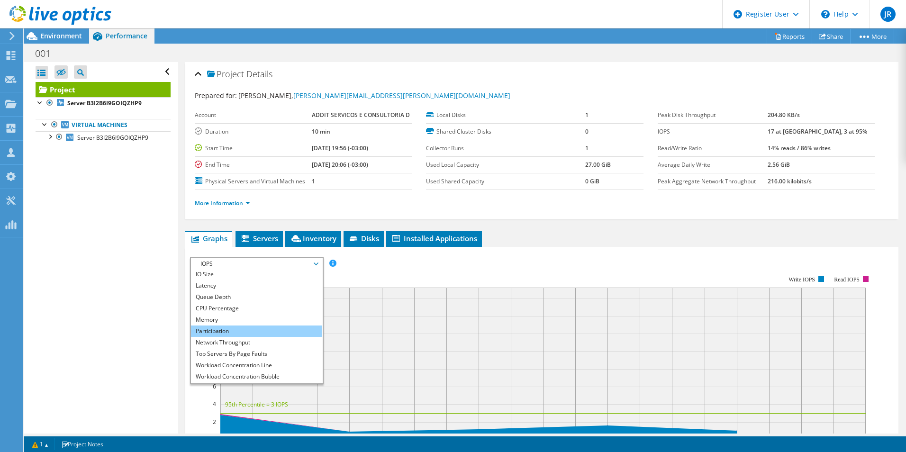
scroll to position [34, 0]
click at [255, 369] on li "Workload Concentration Bubble" at bounding box center [256, 365] width 131 height 11
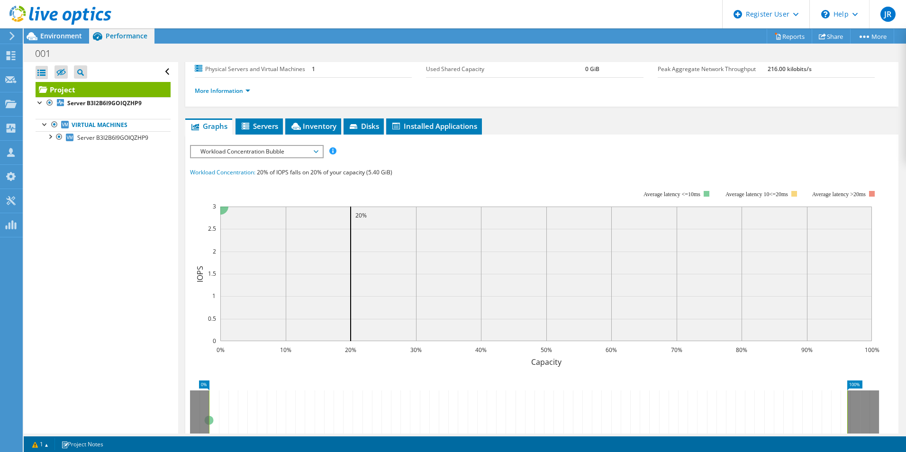
scroll to position [95, 0]
